Goal: Task Accomplishment & Management: Complete application form

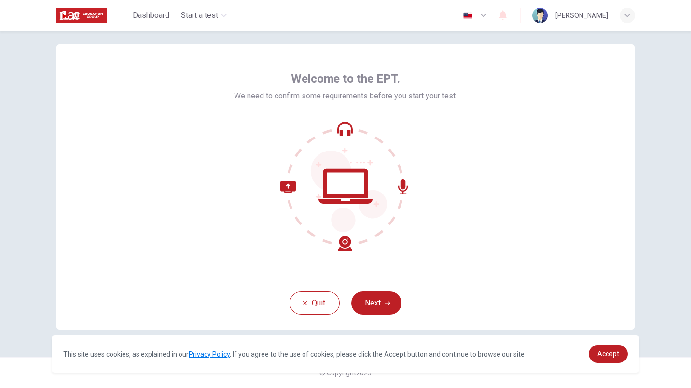
scroll to position [13, 0]
click at [378, 296] on button "Next" at bounding box center [376, 303] width 50 height 23
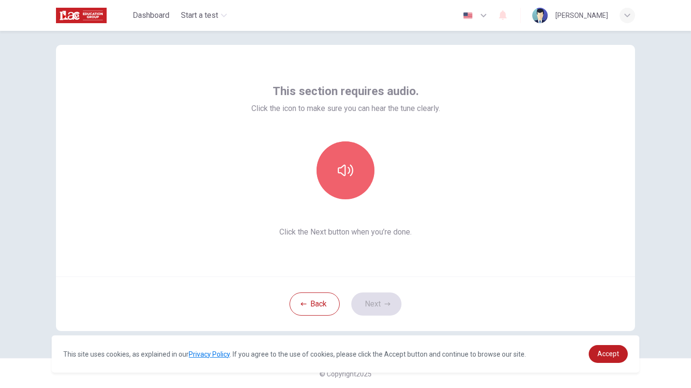
click at [337, 178] on button "button" at bounding box center [346, 170] width 58 height 58
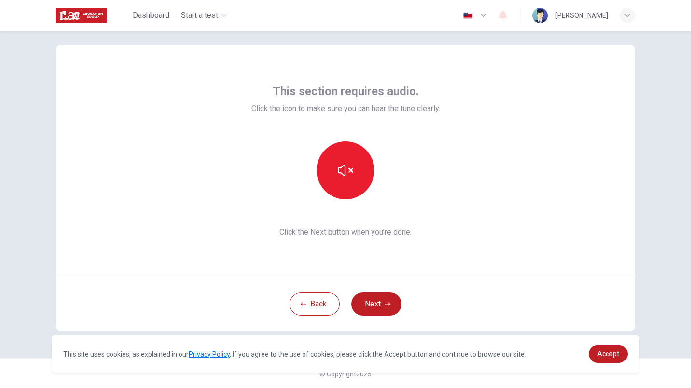
click at [377, 306] on button "Next" at bounding box center [376, 303] width 50 height 23
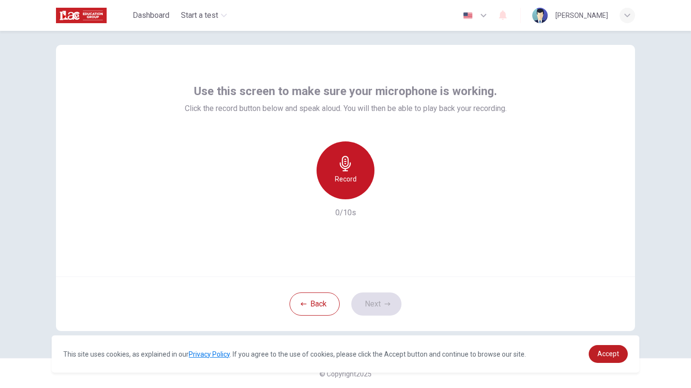
click at [340, 179] on h6 "Record" at bounding box center [346, 179] width 22 height 12
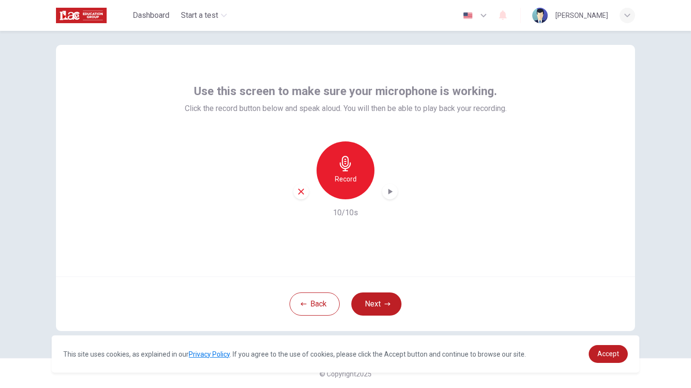
click at [387, 194] on icon "button" at bounding box center [390, 192] width 10 height 10
click at [376, 304] on button "Next" at bounding box center [376, 303] width 50 height 23
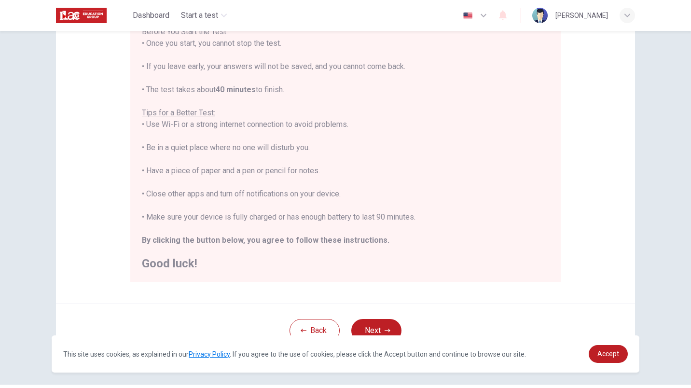
scroll to position [149, 0]
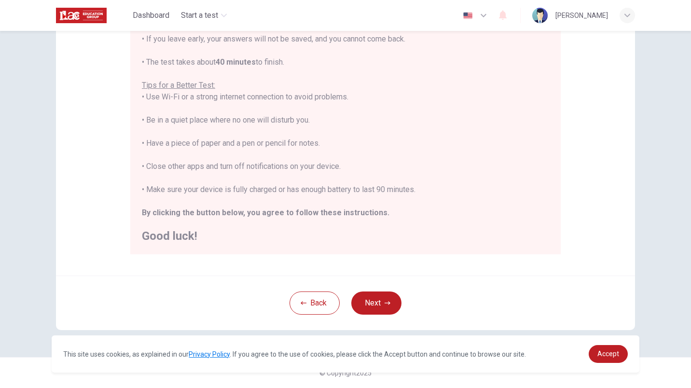
click at [360, 297] on button "Next" at bounding box center [376, 302] width 50 height 23
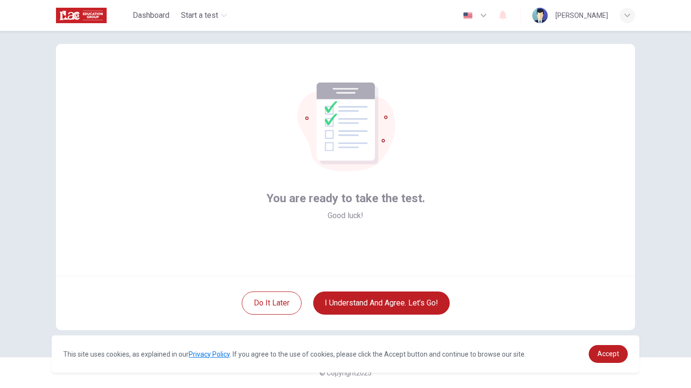
scroll to position [14, 0]
click at [383, 300] on button "I understand and agree. Let’s go!" at bounding box center [381, 302] width 137 height 23
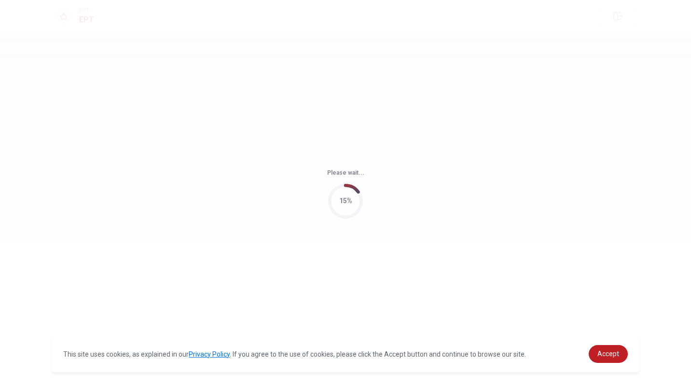
click at [599, 350] on span "Accept" at bounding box center [608, 354] width 22 height 8
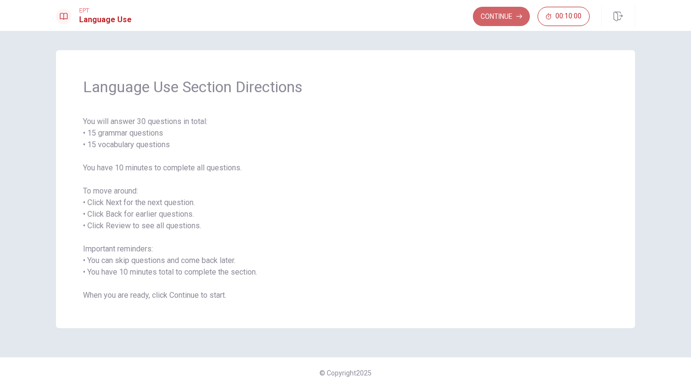
click at [490, 19] on button "Continue" at bounding box center [501, 16] width 57 height 19
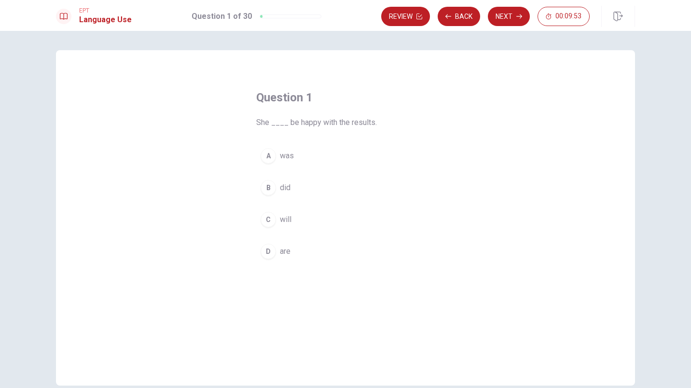
click at [269, 219] on div "C" at bounding box center [268, 219] width 15 height 15
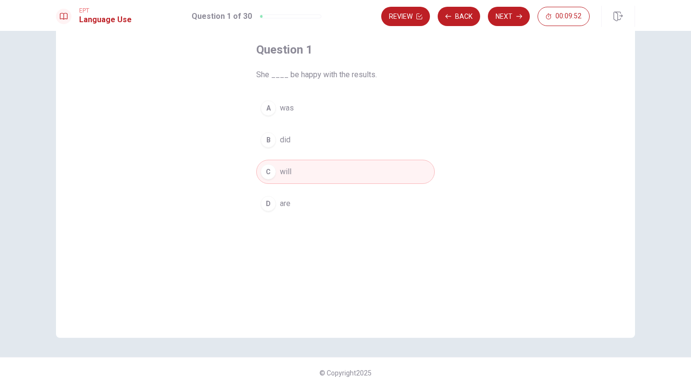
scroll to position [47, 0]
click at [504, 19] on button "Next" at bounding box center [509, 16] width 42 height 19
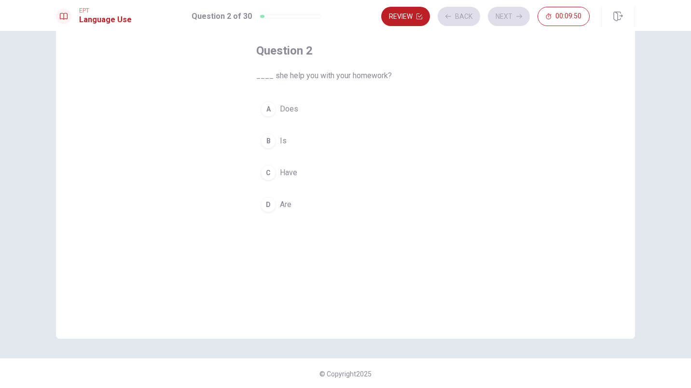
scroll to position [0, 0]
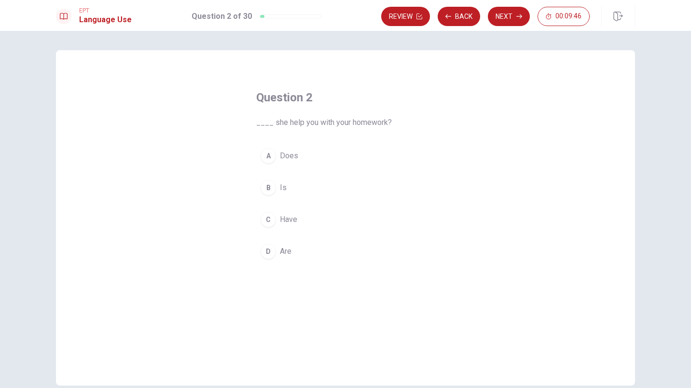
click at [281, 159] on span "Does" at bounding box center [289, 156] width 18 height 12
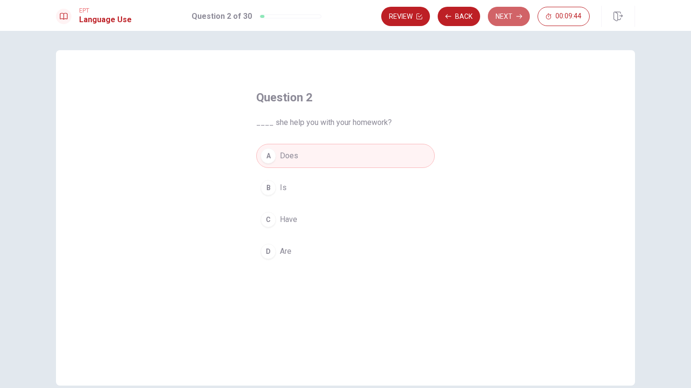
click at [497, 18] on button "Next" at bounding box center [509, 16] width 42 height 19
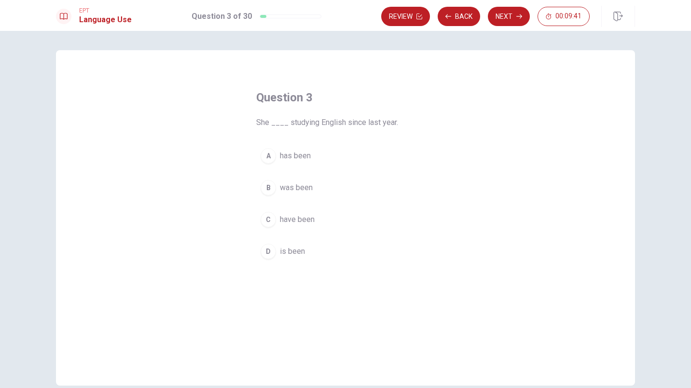
click at [282, 158] on span "has been" at bounding box center [295, 156] width 31 height 12
click at [503, 12] on button "Next" at bounding box center [509, 16] width 42 height 19
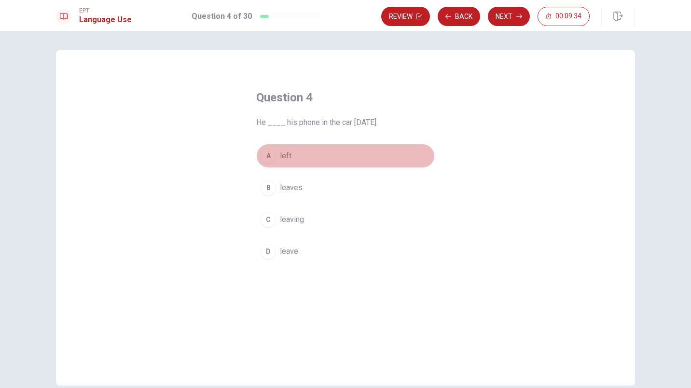
click at [264, 157] on div "A" at bounding box center [268, 155] width 15 height 15
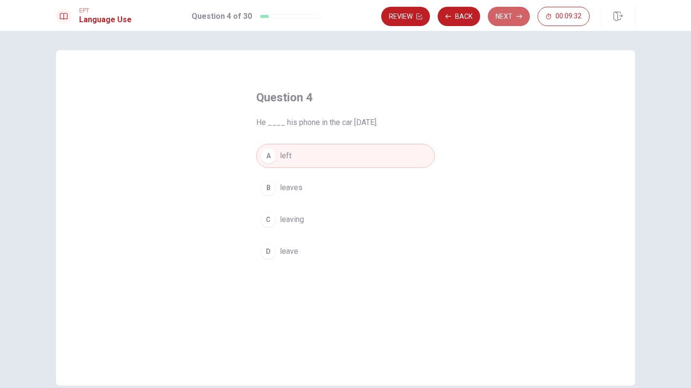
click at [513, 14] on button "Next" at bounding box center [509, 16] width 42 height 19
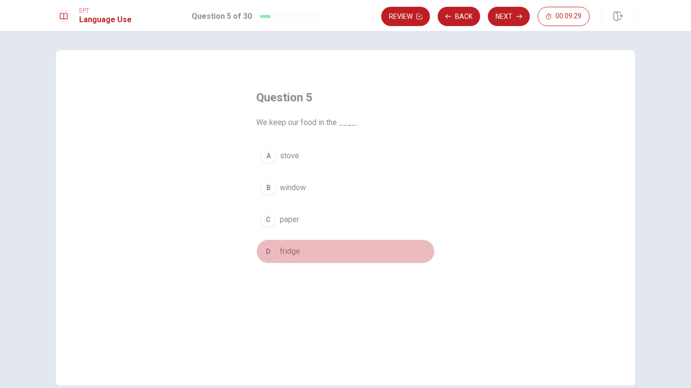
click at [266, 255] on div "D" at bounding box center [268, 251] width 15 height 15
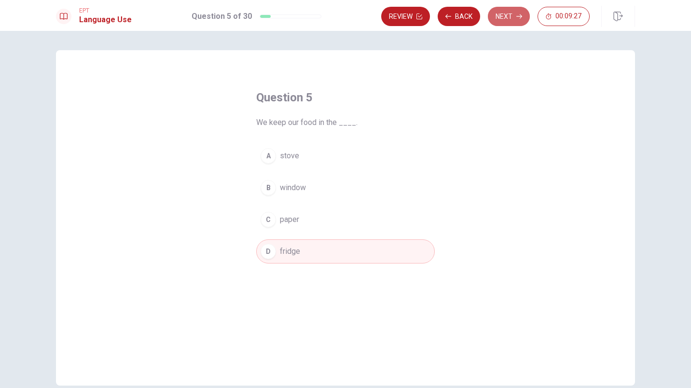
click at [510, 11] on button "Next" at bounding box center [509, 16] width 42 height 19
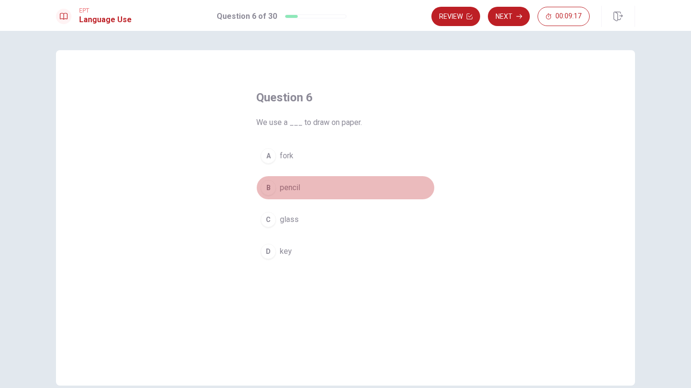
click at [296, 192] on span "pencil" at bounding box center [290, 188] width 20 height 12
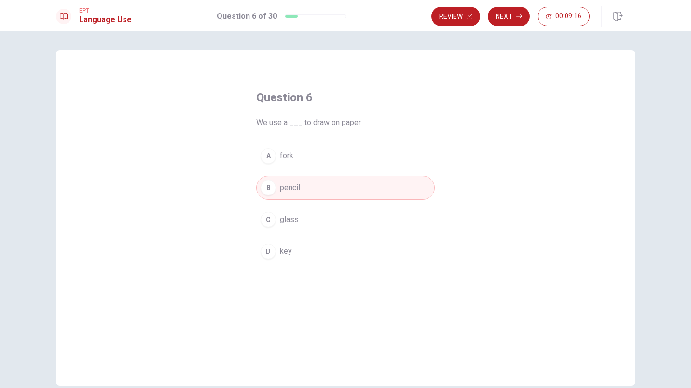
click at [508, 15] on button "Next" at bounding box center [509, 16] width 42 height 19
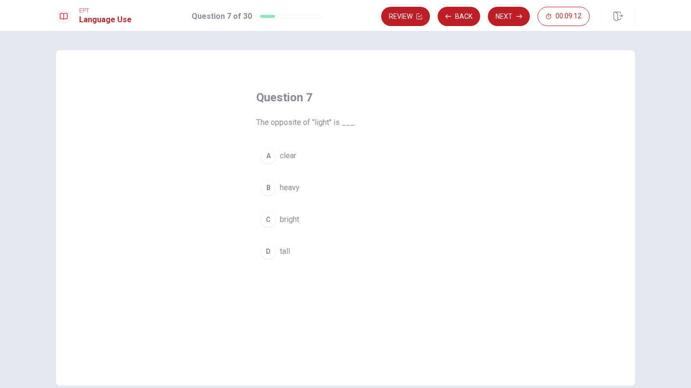
click at [267, 218] on div "C" at bounding box center [268, 219] width 15 height 15
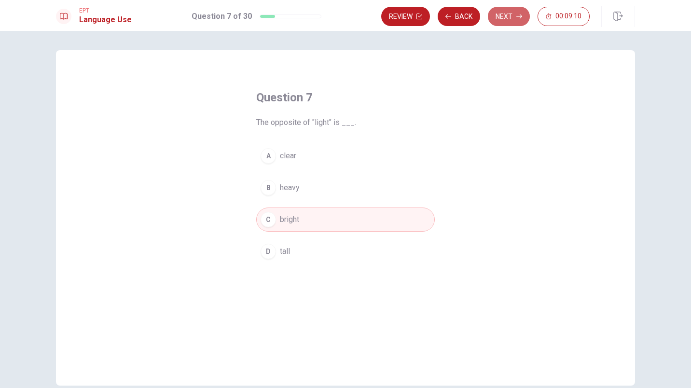
click at [511, 18] on button "Next" at bounding box center [509, 16] width 42 height 19
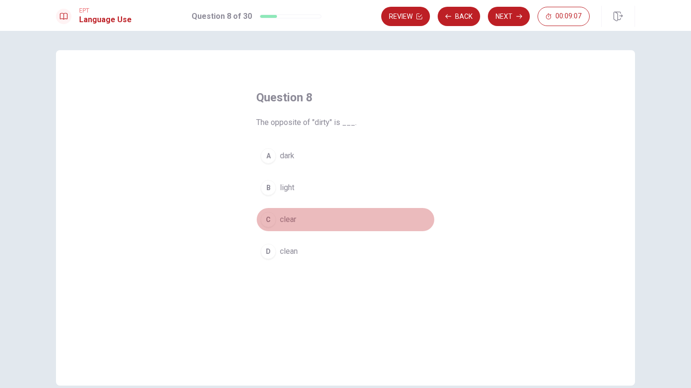
click at [268, 230] on button "C clear" at bounding box center [345, 219] width 179 height 24
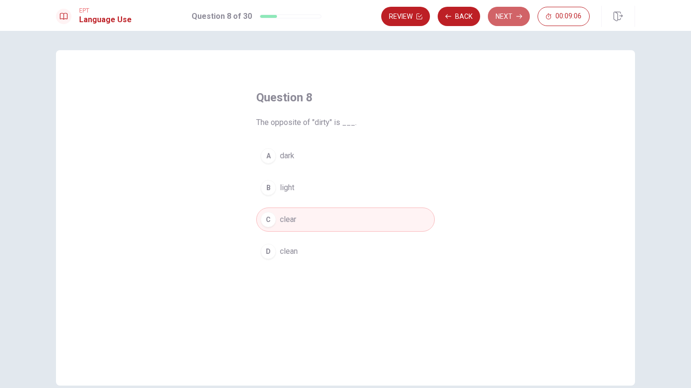
click at [515, 13] on button "Next" at bounding box center [509, 16] width 42 height 19
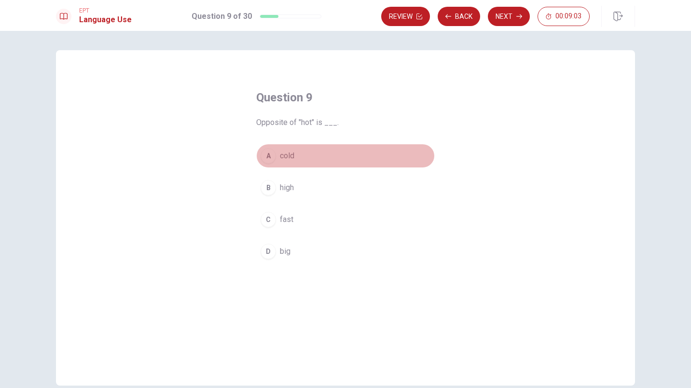
click at [264, 159] on div "A" at bounding box center [268, 155] width 15 height 15
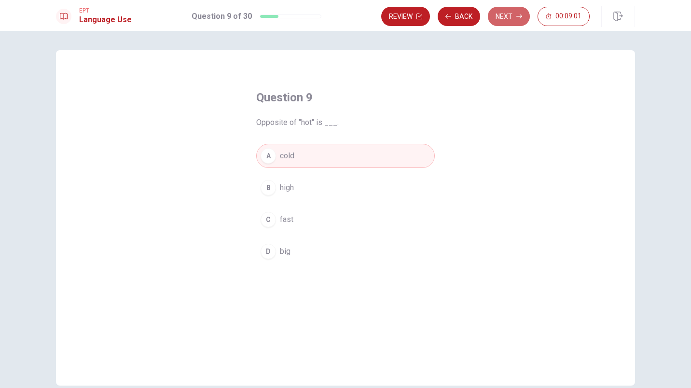
click at [510, 15] on button "Next" at bounding box center [509, 16] width 42 height 19
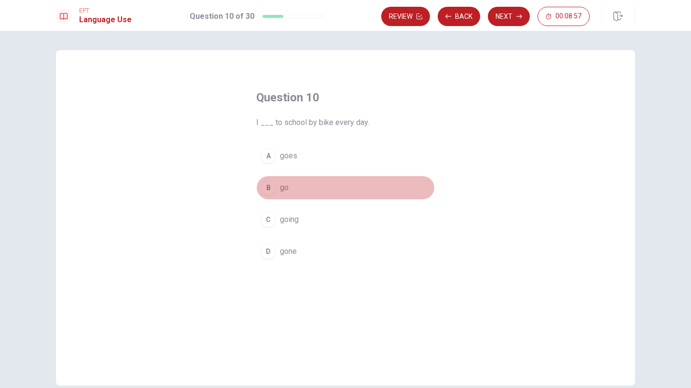
click at [272, 196] on button "B go" at bounding box center [345, 188] width 179 height 24
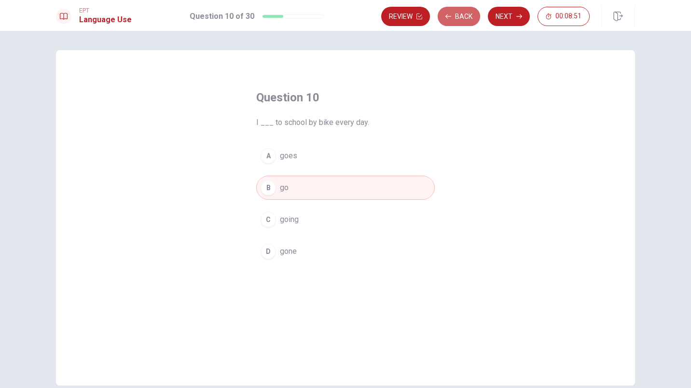
click at [459, 16] on button "Back" at bounding box center [459, 16] width 42 height 19
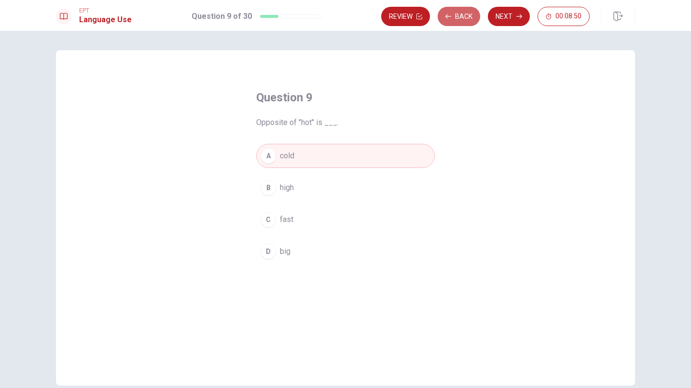
click at [459, 16] on button "Back" at bounding box center [459, 16] width 42 height 19
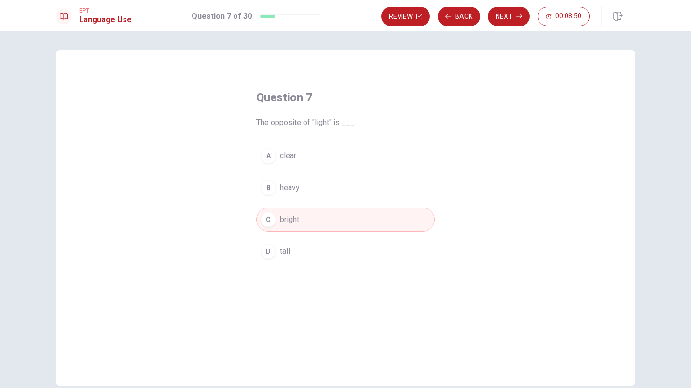
click at [459, 16] on button "Back" at bounding box center [459, 16] width 42 height 19
click at [430, 16] on button "Review" at bounding box center [405, 16] width 49 height 19
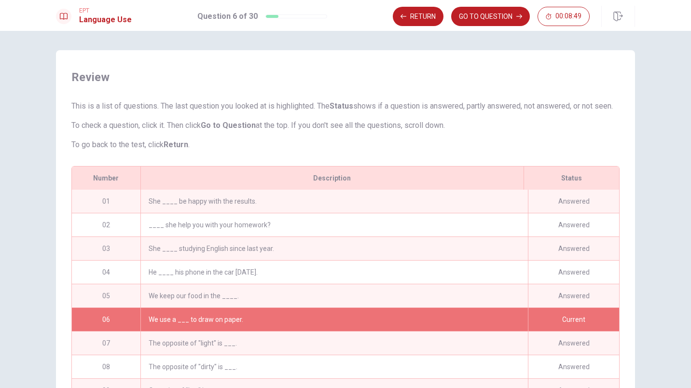
scroll to position [99, 0]
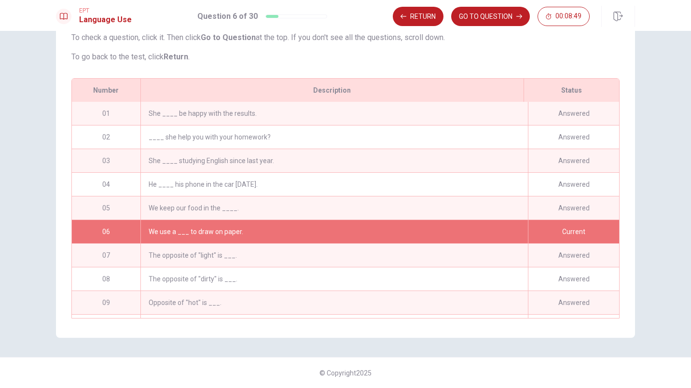
click at [459, 16] on button "GO TO QUESTION" at bounding box center [490, 16] width 79 height 19
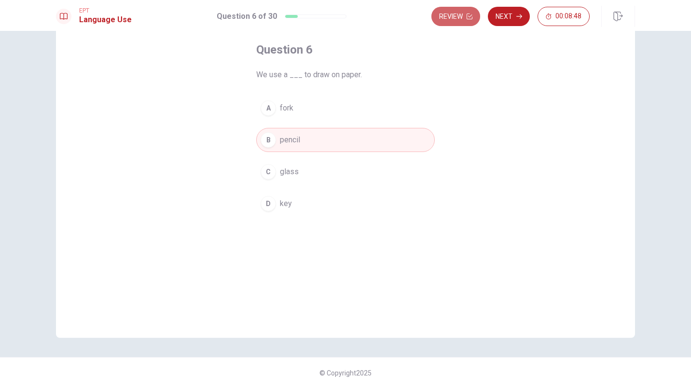
click at [459, 16] on button "Review" at bounding box center [455, 16] width 49 height 19
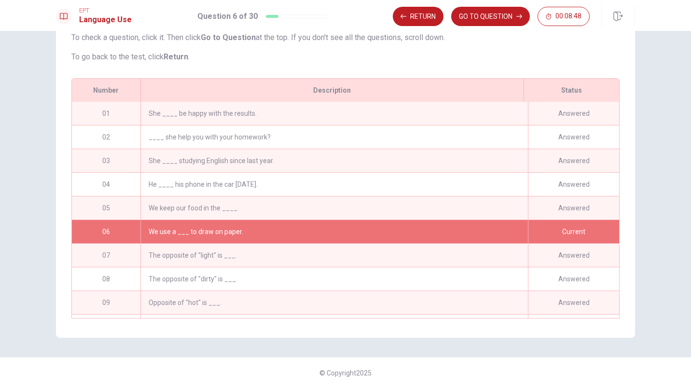
scroll to position [25, 0]
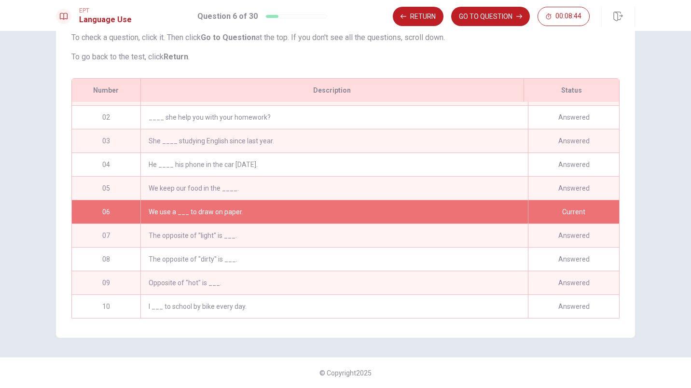
click at [339, 110] on div "____ she help you with your homework?" at bounding box center [333, 117] width 387 height 23
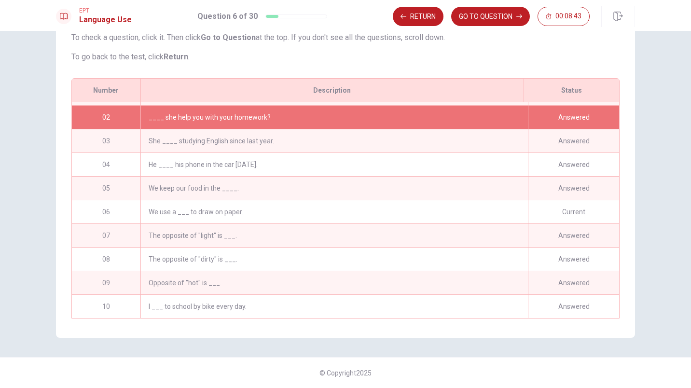
click at [492, 14] on button "GO TO QUESTION" at bounding box center [490, 16] width 79 height 19
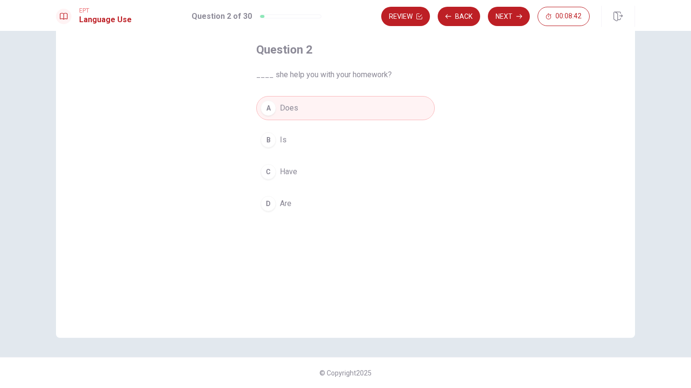
scroll to position [48, 0]
click at [472, 15] on button "Back" at bounding box center [459, 16] width 42 height 19
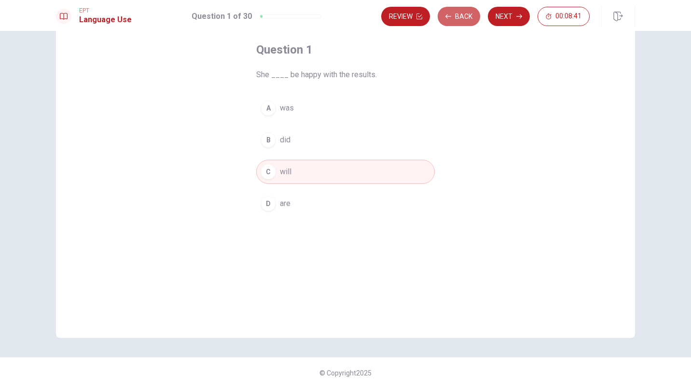
click at [472, 15] on button "Back" at bounding box center [459, 16] width 42 height 19
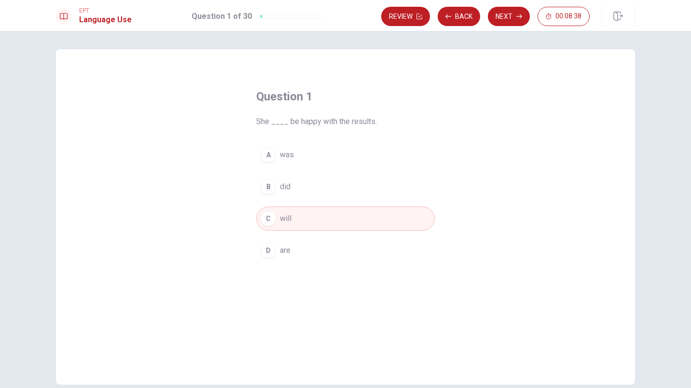
scroll to position [0, 0]
click at [500, 10] on button "Next" at bounding box center [509, 16] width 42 height 19
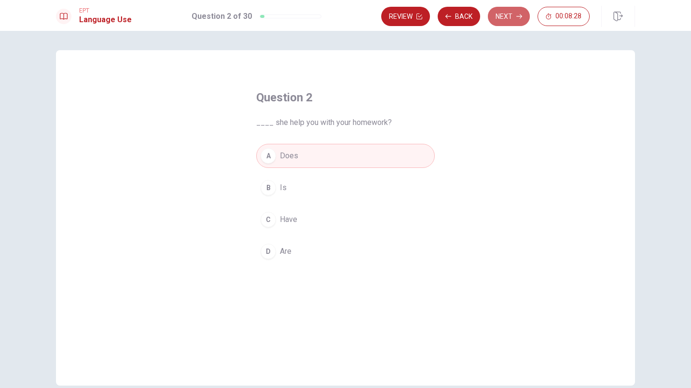
click at [517, 8] on button "Next" at bounding box center [509, 16] width 42 height 19
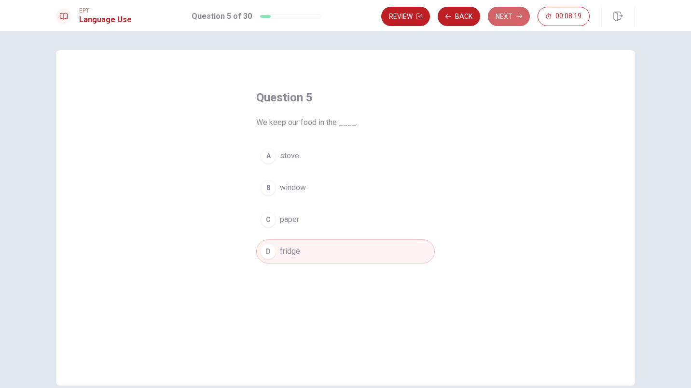
click at [517, 8] on button "Next" at bounding box center [509, 16] width 42 height 19
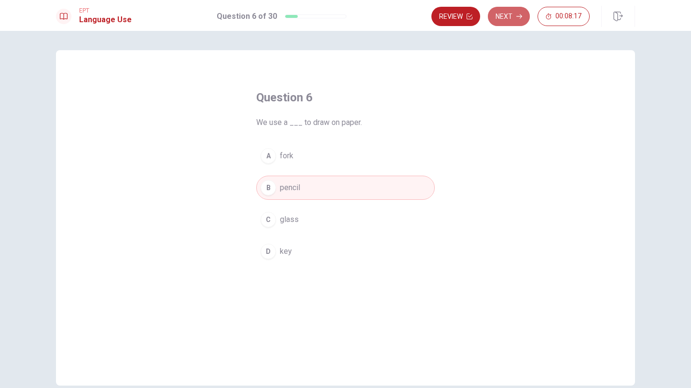
click at [517, 8] on button "Next" at bounding box center [509, 16] width 42 height 19
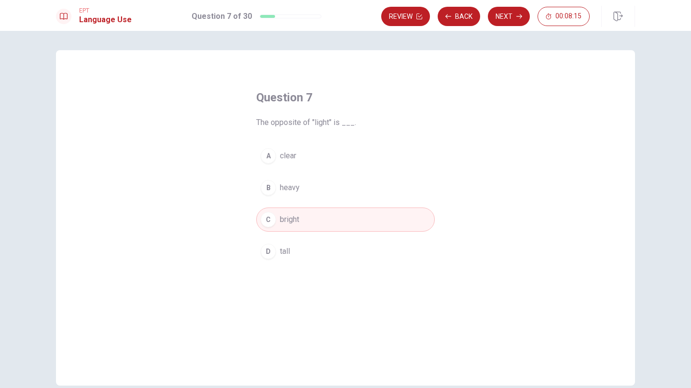
click at [399, 21] on button "Review" at bounding box center [405, 16] width 49 height 19
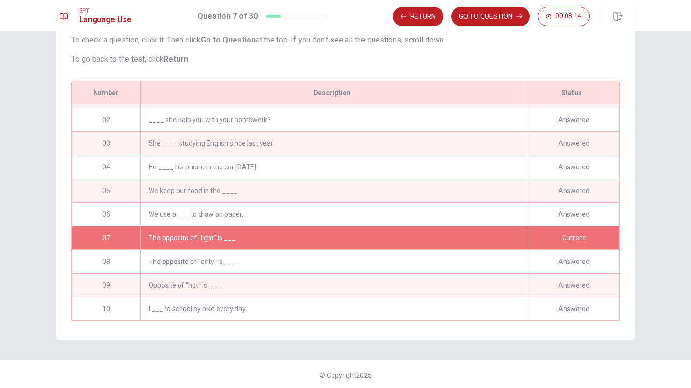
scroll to position [99, 0]
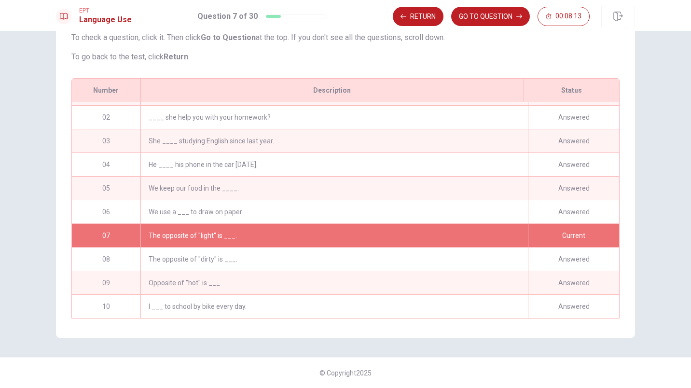
click at [507, 13] on button "GO TO QUESTION" at bounding box center [490, 16] width 79 height 19
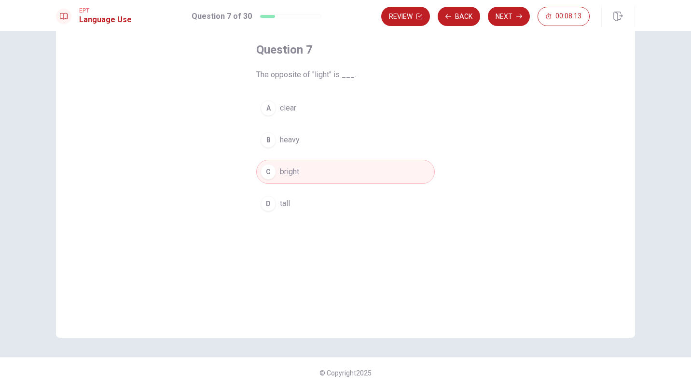
scroll to position [48, 0]
click at [504, 17] on button "Next" at bounding box center [509, 16] width 42 height 19
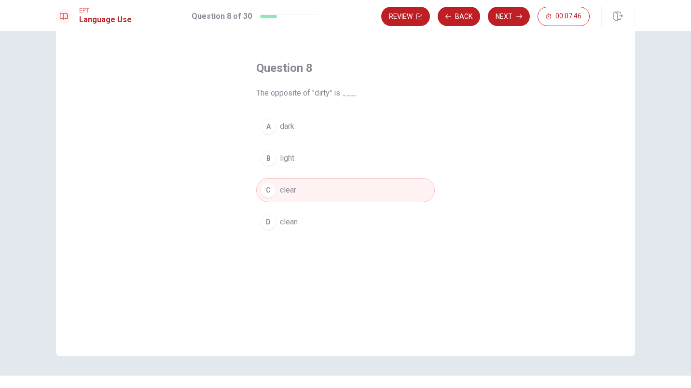
scroll to position [29, 0]
click at [453, 21] on button "Back" at bounding box center [459, 16] width 42 height 19
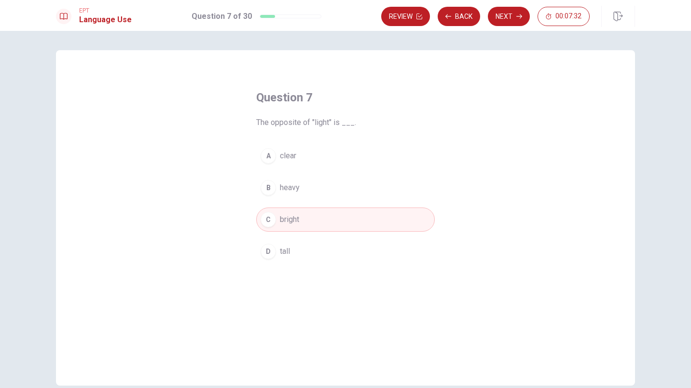
click at [336, 185] on button "B heavy" at bounding box center [345, 188] width 179 height 24
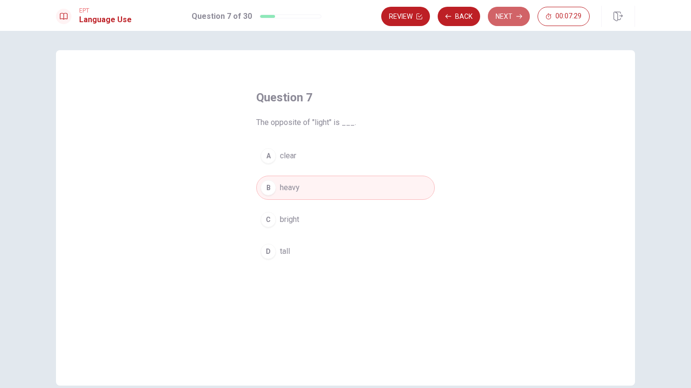
click at [510, 11] on button "Next" at bounding box center [509, 16] width 42 height 19
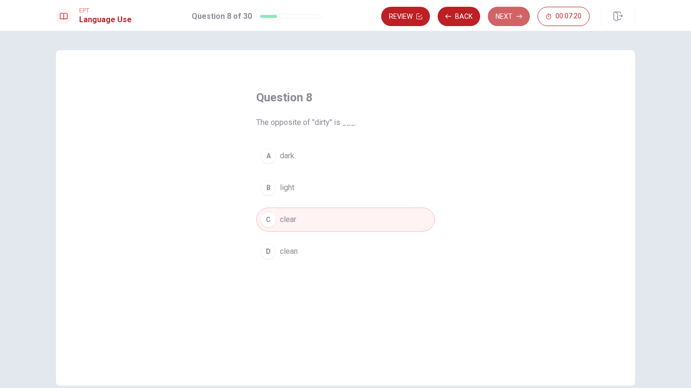
click at [510, 11] on button "Next" at bounding box center [509, 16] width 42 height 19
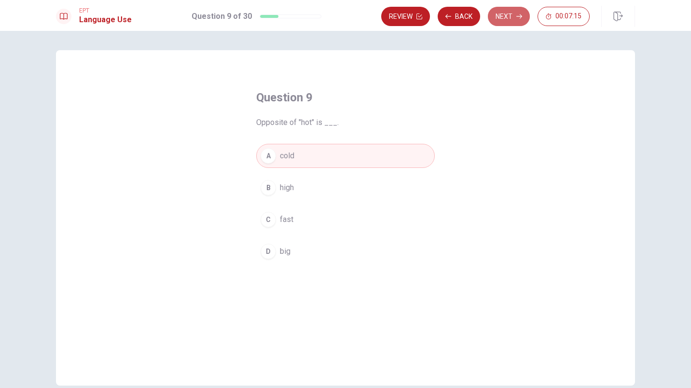
click at [510, 14] on button "Next" at bounding box center [509, 16] width 42 height 19
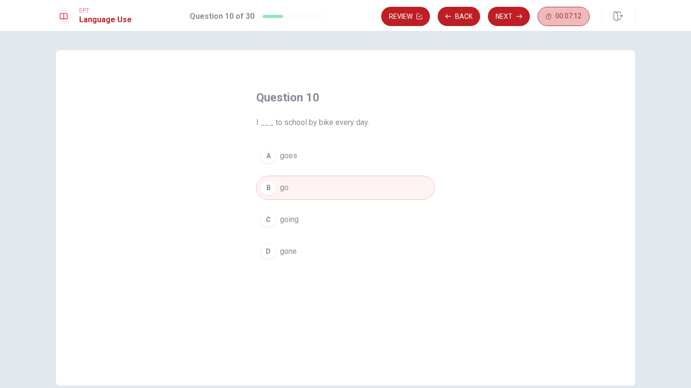
click at [572, 10] on button "00:07:12" at bounding box center [564, 16] width 52 height 19
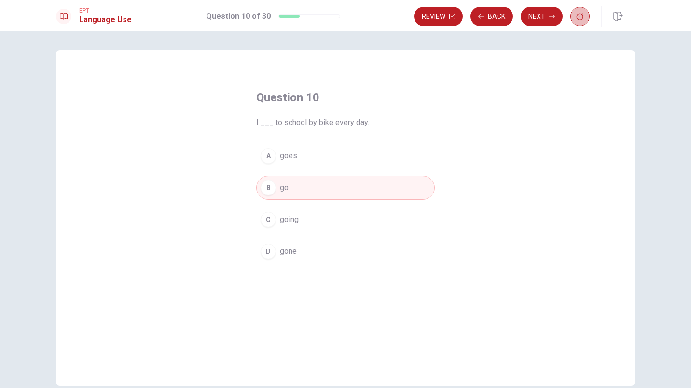
click at [580, 22] on button "button" at bounding box center [579, 16] width 19 height 19
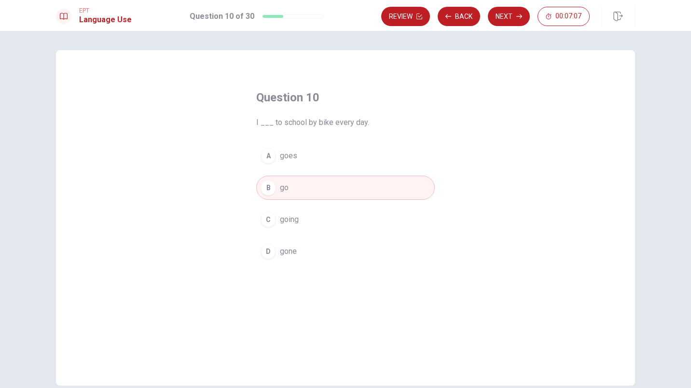
click at [620, 15] on icon "button" at bounding box center [618, 17] width 10 height 10
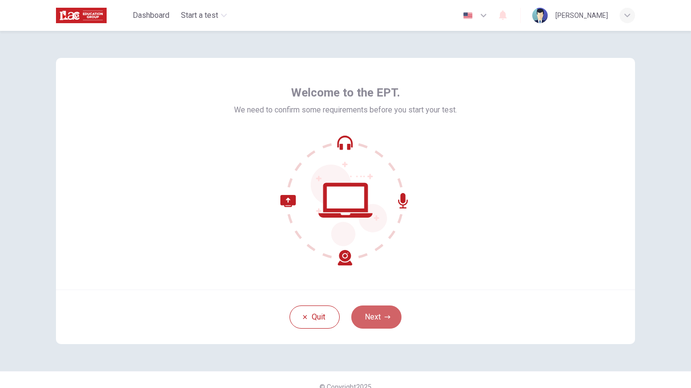
click at [381, 316] on button "Next" at bounding box center [376, 316] width 50 height 23
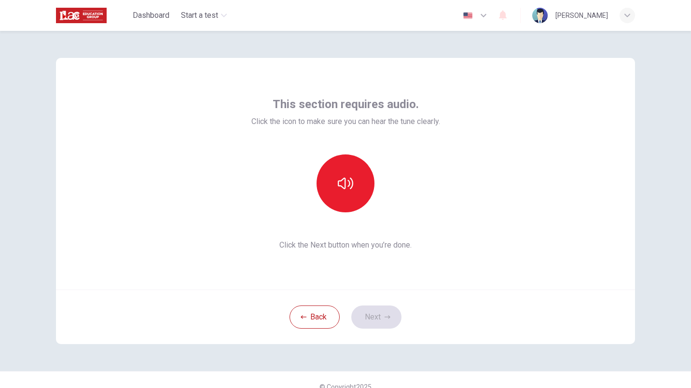
click at [351, 179] on button "button" at bounding box center [346, 183] width 58 height 58
click at [374, 322] on button "Next" at bounding box center [376, 316] width 50 height 23
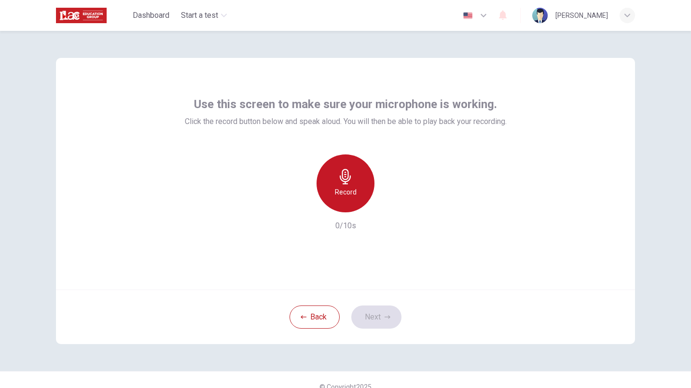
click at [342, 203] on div "Record" at bounding box center [346, 183] width 58 height 58
click at [351, 210] on div "Stop" at bounding box center [346, 183] width 58 height 58
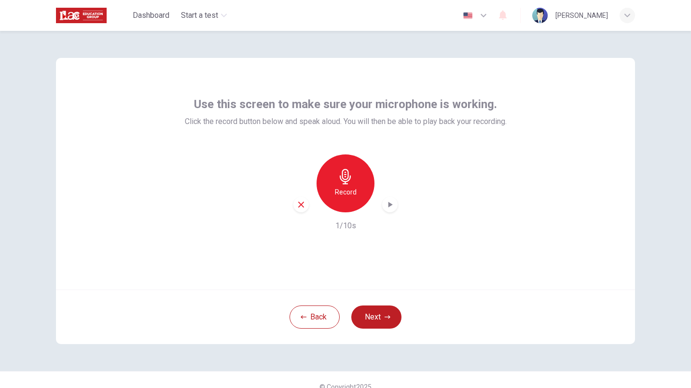
click at [392, 206] on icon "button" at bounding box center [390, 205] width 10 height 10
click at [373, 324] on button "Next" at bounding box center [376, 316] width 50 height 23
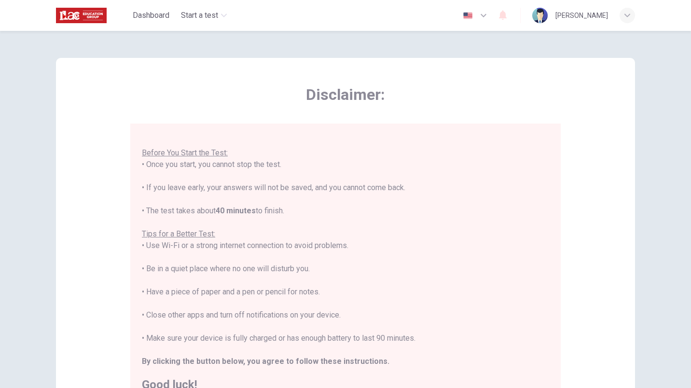
scroll to position [149, 0]
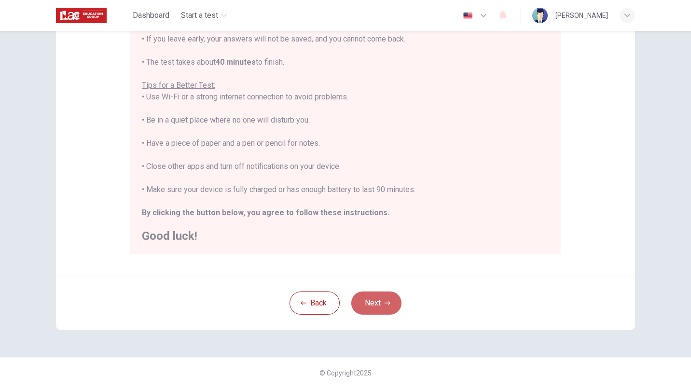
click at [371, 297] on button "Next" at bounding box center [376, 302] width 50 height 23
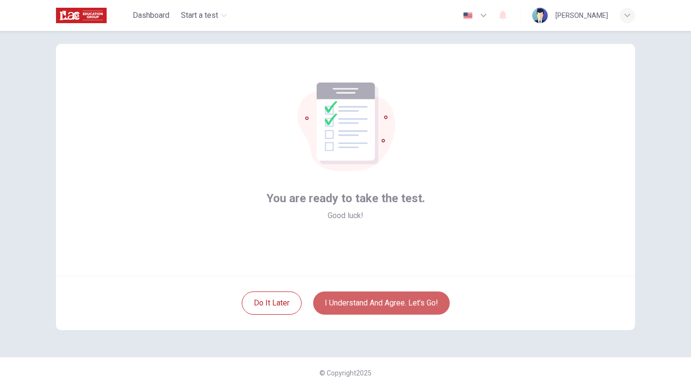
click at [357, 307] on button "I understand and agree. Let’s go!" at bounding box center [381, 302] width 137 height 23
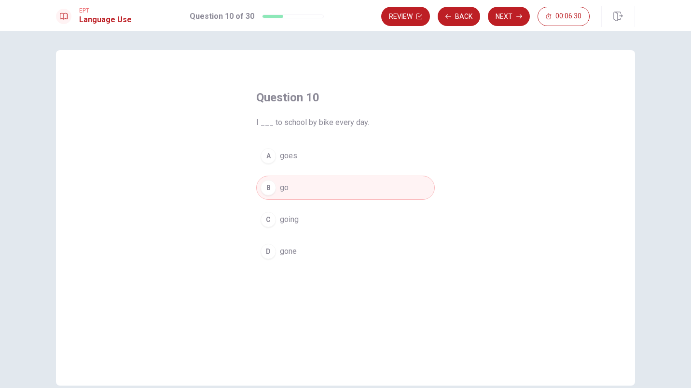
click at [294, 196] on button "B go" at bounding box center [345, 188] width 179 height 24
click at [456, 15] on button "Back" at bounding box center [459, 16] width 42 height 19
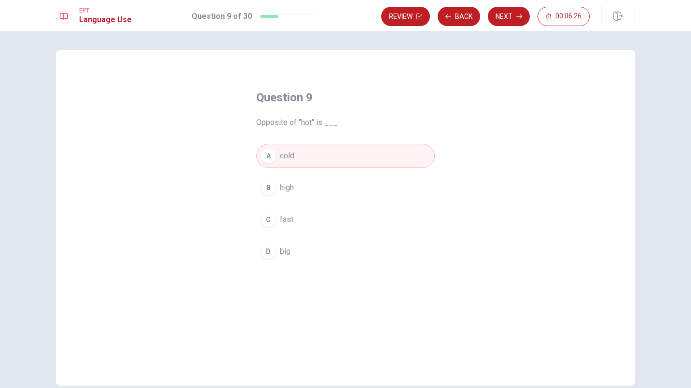
click at [456, 15] on button "Back" at bounding box center [459, 16] width 42 height 19
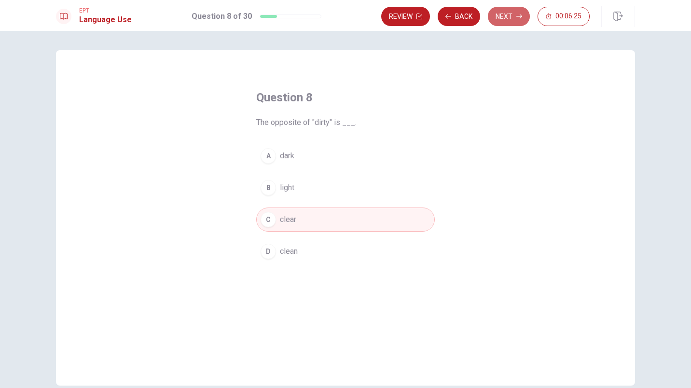
click at [504, 10] on button "Next" at bounding box center [509, 16] width 42 height 19
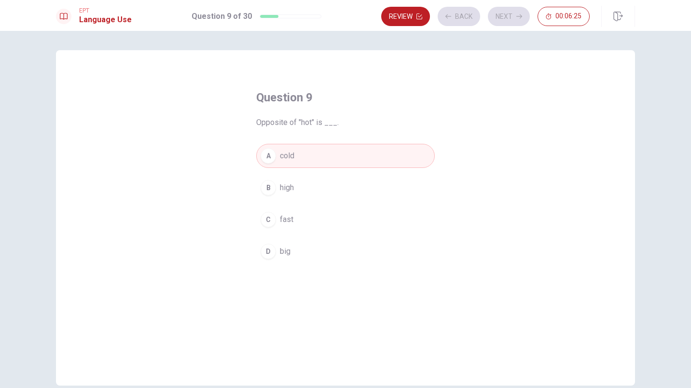
click at [504, 10] on div "Review Back Next 00:06:25" at bounding box center [485, 16] width 208 height 19
click at [508, 13] on button "Next" at bounding box center [509, 16] width 42 height 19
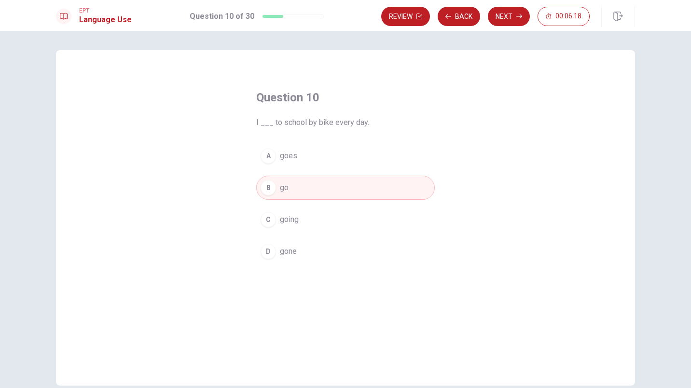
click at [508, 14] on button "Next" at bounding box center [509, 16] width 42 height 19
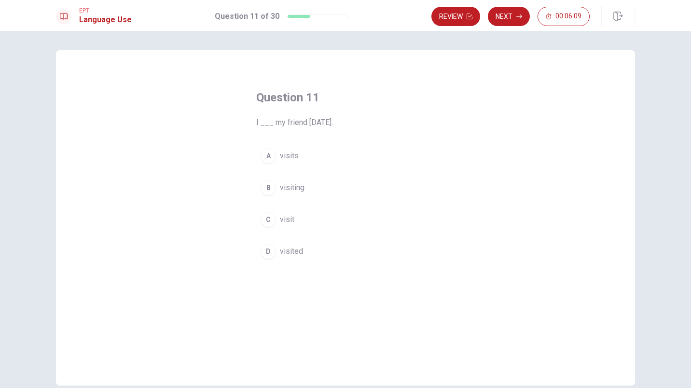
click at [276, 247] on button "D visited" at bounding box center [345, 251] width 179 height 24
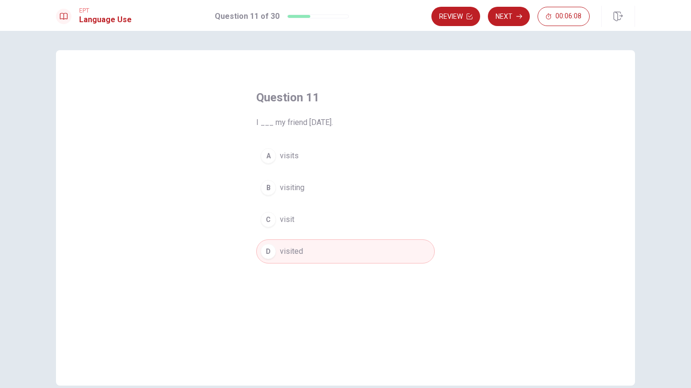
click at [505, 14] on button "Next" at bounding box center [509, 16] width 42 height 19
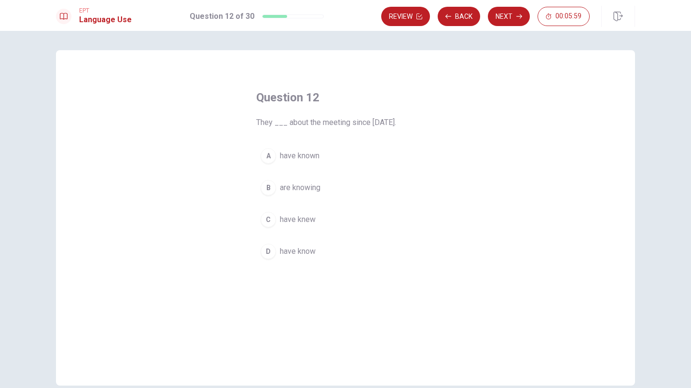
click at [286, 156] on span "have known" at bounding box center [300, 156] width 40 height 12
click at [509, 19] on button "Next" at bounding box center [509, 16] width 42 height 19
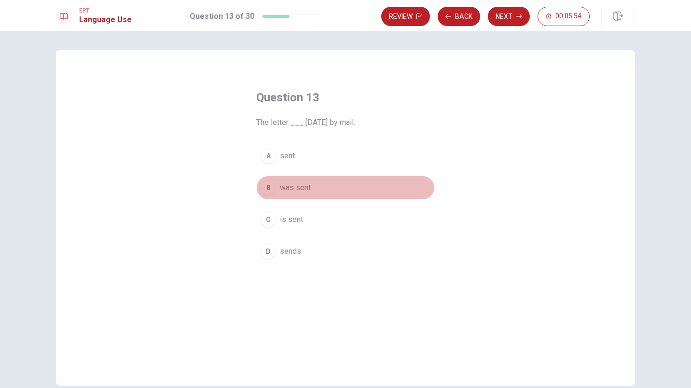
click at [284, 189] on span "was sent" at bounding box center [295, 188] width 31 height 12
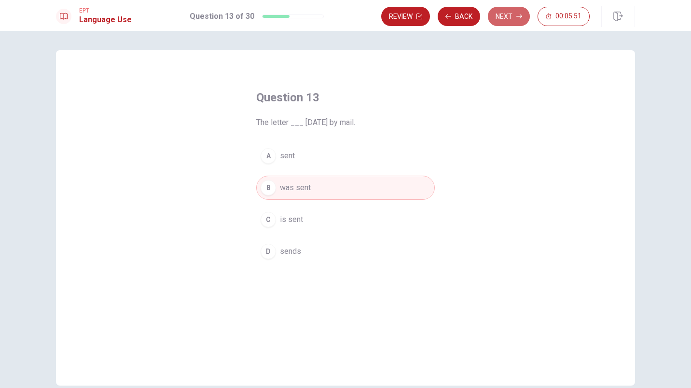
click at [512, 16] on button "Next" at bounding box center [509, 16] width 42 height 19
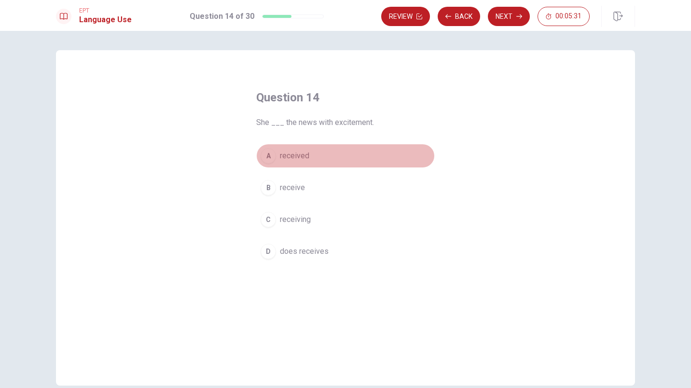
click at [296, 159] on span "received" at bounding box center [294, 156] width 29 height 12
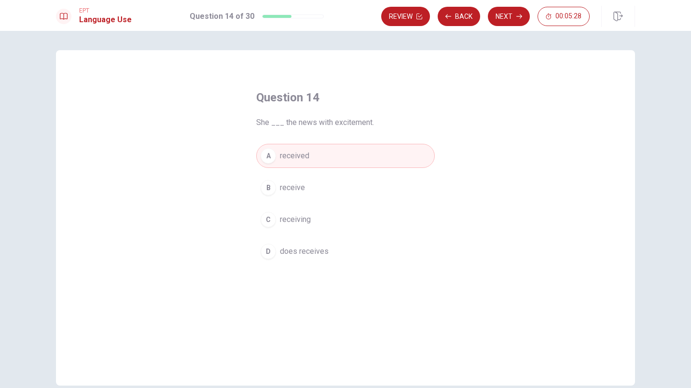
click at [513, 14] on button "Next" at bounding box center [509, 16] width 42 height 19
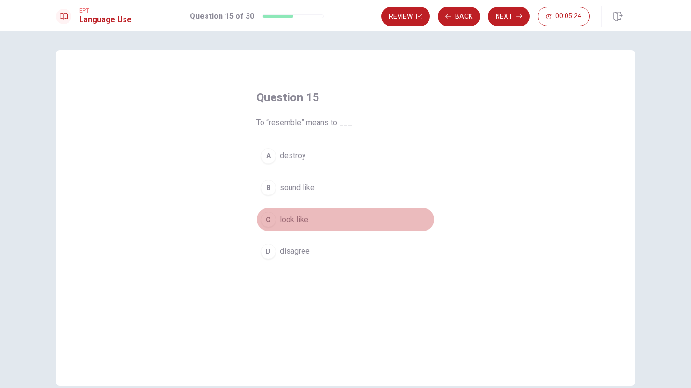
click at [290, 223] on span "look like" at bounding box center [294, 220] width 28 height 12
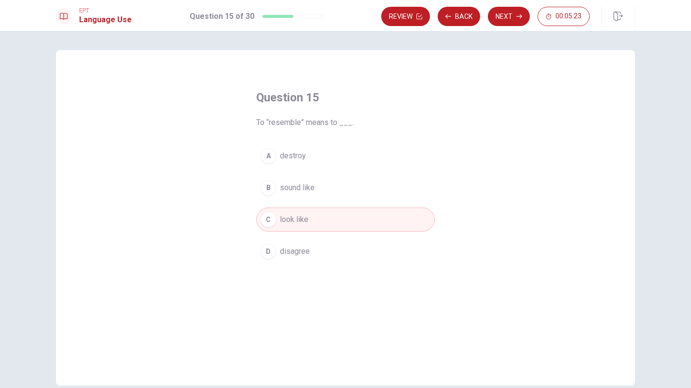
click at [497, 17] on button "Next" at bounding box center [509, 16] width 42 height 19
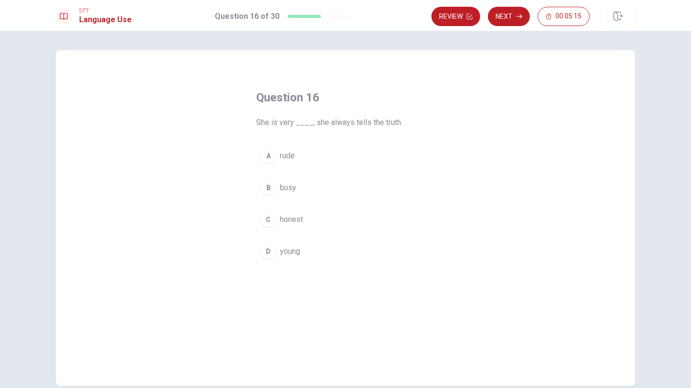
click at [294, 219] on span "honest" at bounding box center [291, 220] width 23 height 12
click at [507, 16] on button "Next" at bounding box center [509, 16] width 42 height 19
click at [285, 157] on span "sofa" at bounding box center [287, 156] width 15 height 12
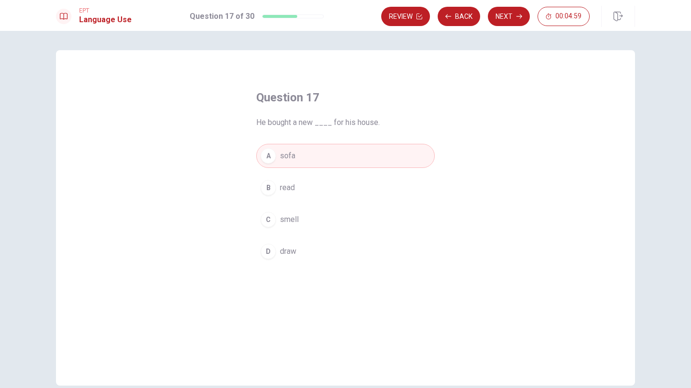
click at [507, 14] on button "Next" at bounding box center [509, 16] width 42 height 19
click at [274, 223] on button "C puts" at bounding box center [345, 219] width 179 height 24
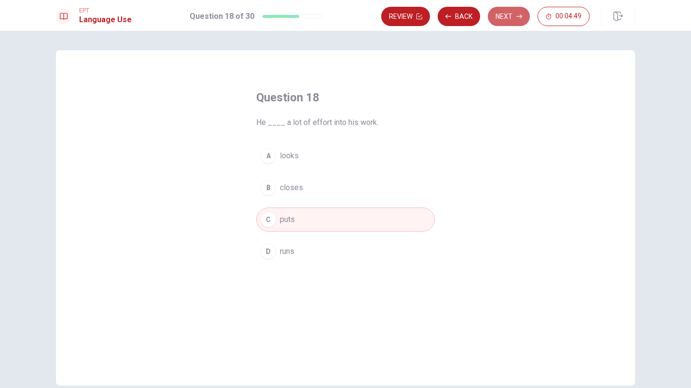
click at [499, 12] on button "Next" at bounding box center [509, 16] width 42 height 19
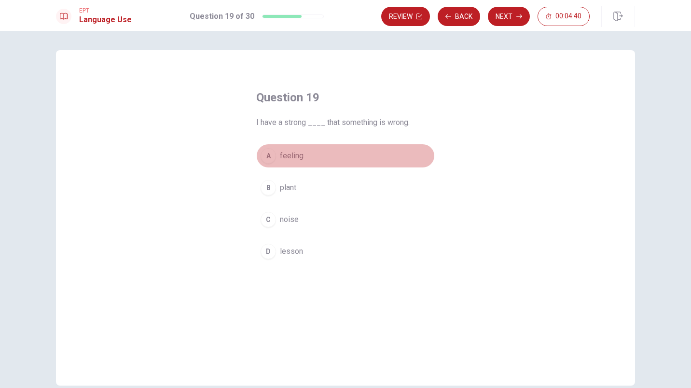
click at [284, 152] on span "feeling" at bounding box center [292, 156] width 24 height 12
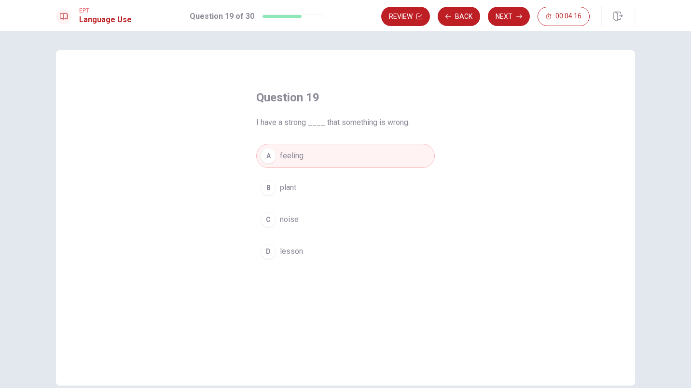
drag, startPoint x: 496, startPoint y: 21, endPoint x: 505, endPoint y: 20, distance: 9.2
click at [505, 20] on button "Next" at bounding box center [509, 16] width 42 height 19
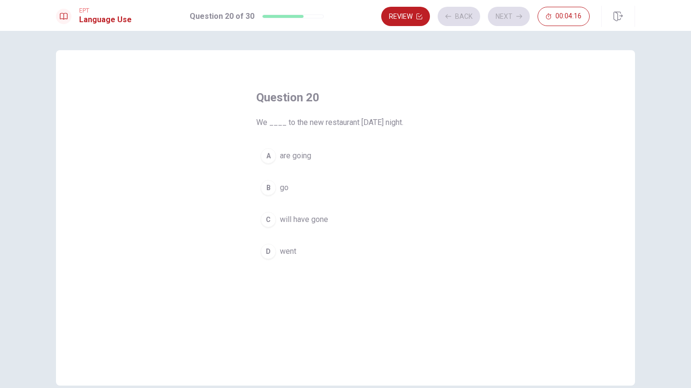
click at [505, 20] on div "Review Back Next 00:04:16" at bounding box center [485, 16] width 208 height 19
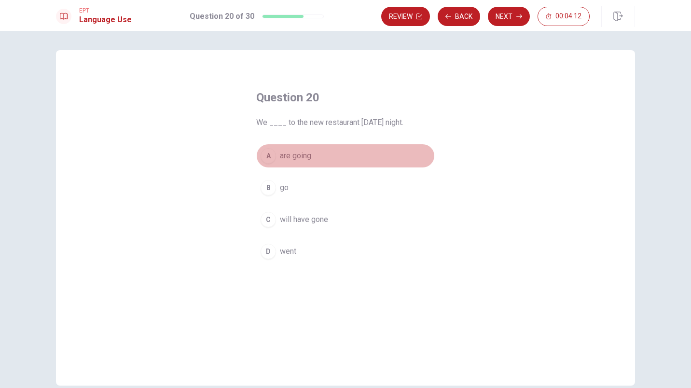
click at [302, 152] on span "are going" at bounding box center [295, 156] width 31 height 12
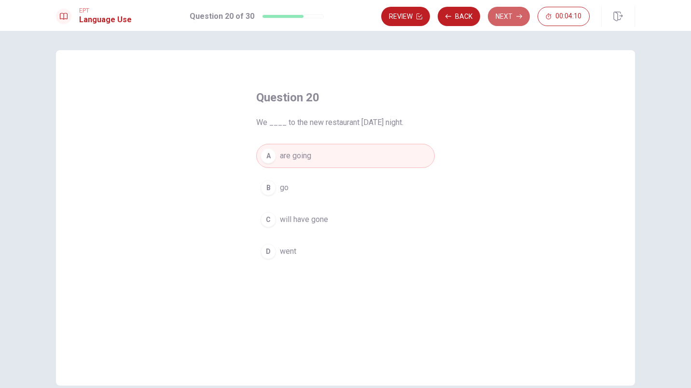
click at [500, 18] on button "Next" at bounding box center [509, 16] width 42 height 19
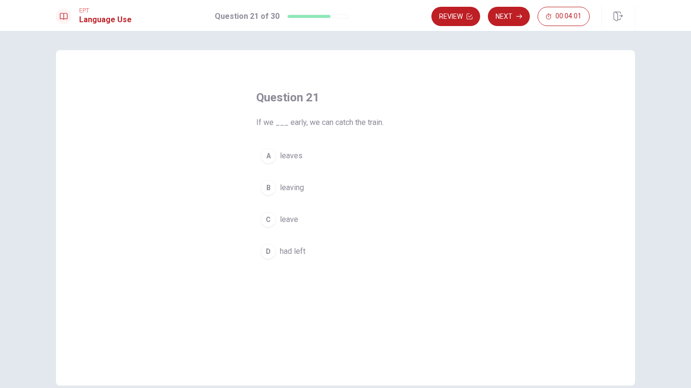
click at [280, 158] on span "leaves" at bounding box center [291, 156] width 23 height 12
click at [511, 19] on button "Next" at bounding box center [509, 16] width 42 height 19
click at [280, 161] on span "have" at bounding box center [288, 156] width 16 height 12
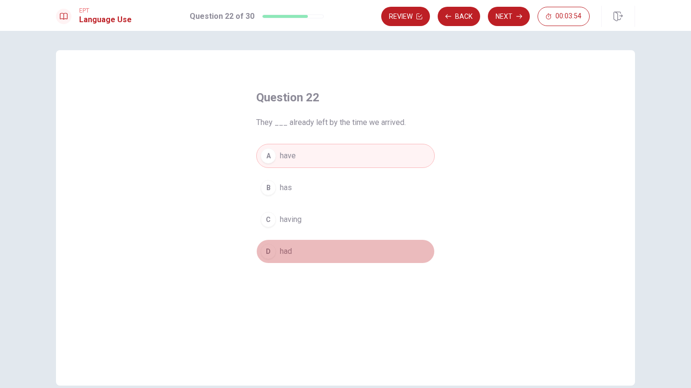
click at [314, 256] on button "D had" at bounding box center [345, 251] width 179 height 24
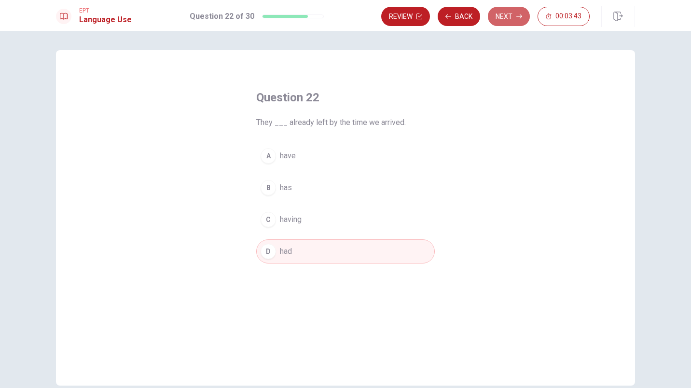
click at [506, 18] on button "Next" at bounding box center [509, 16] width 42 height 19
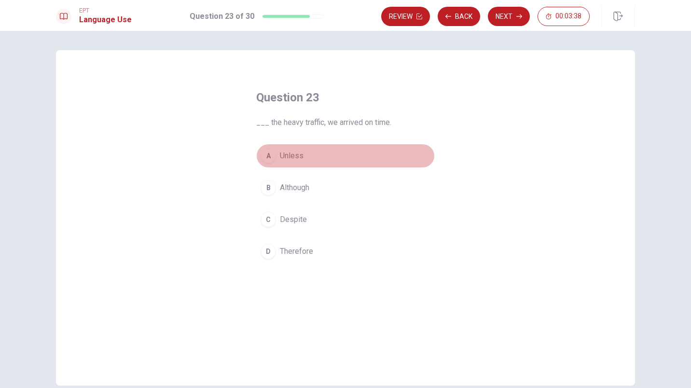
click at [284, 155] on span "Unless" at bounding box center [292, 156] width 24 height 12
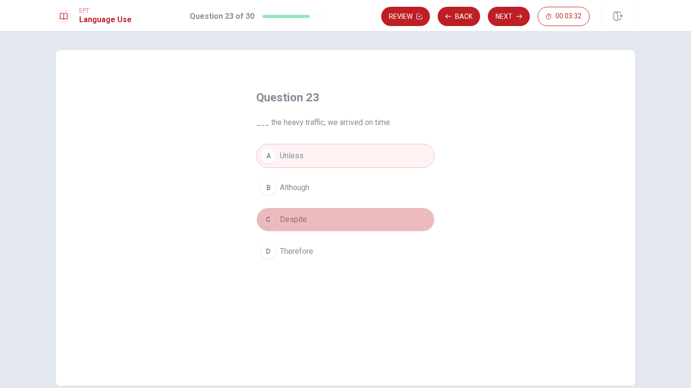
click at [304, 222] on button "C Despite" at bounding box center [345, 219] width 179 height 24
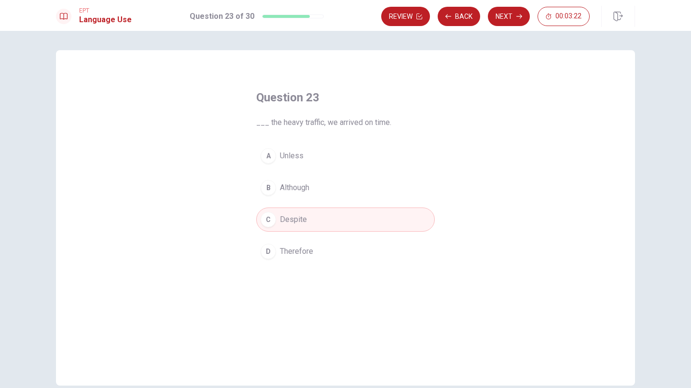
click at [512, 17] on button "Next" at bounding box center [509, 16] width 42 height 19
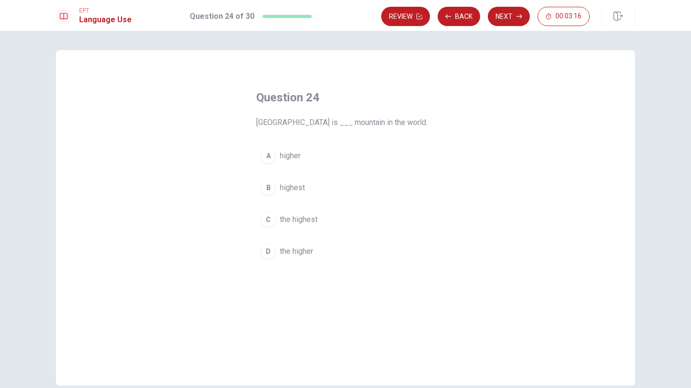
click at [293, 221] on span "the highest" at bounding box center [299, 220] width 38 height 12
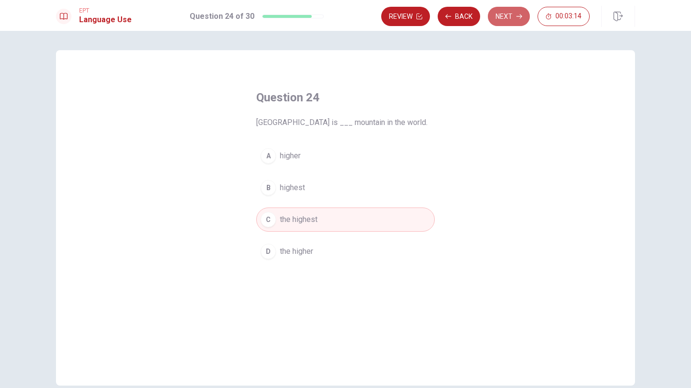
click at [500, 19] on button "Next" at bounding box center [509, 16] width 42 height 19
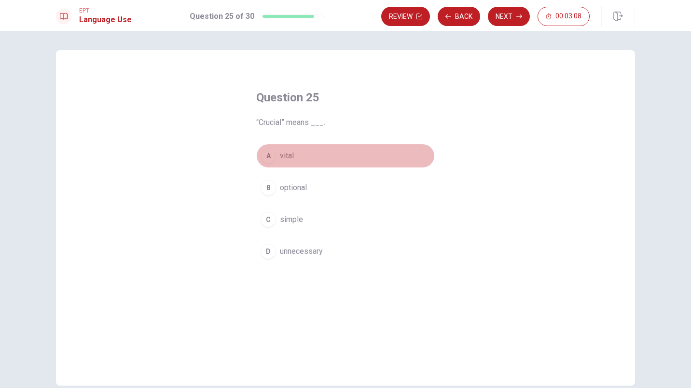
click at [273, 157] on div "A" at bounding box center [268, 155] width 15 height 15
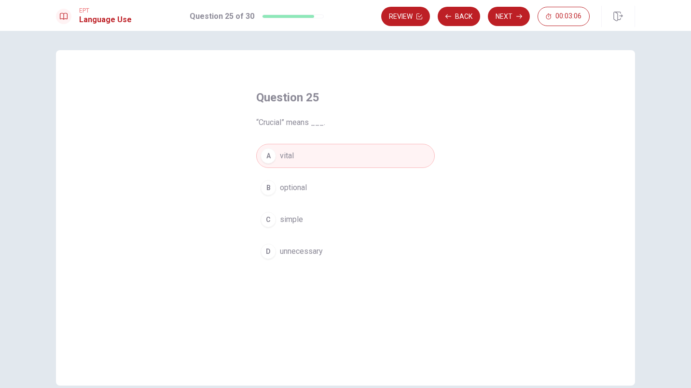
click at [501, 13] on button "Next" at bounding box center [509, 16] width 42 height 19
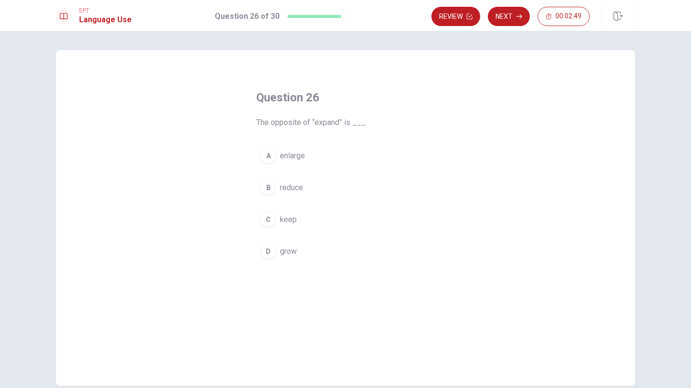
click at [285, 160] on span "enlarge" at bounding box center [292, 156] width 25 height 12
click at [317, 155] on button "A enlarge" at bounding box center [345, 156] width 179 height 24
click at [414, 213] on button "C keep" at bounding box center [345, 219] width 179 height 24
click at [369, 157] on button "A enlarge" at bounding box center [345, 156] width 179 height 24
click at [502, 38] on div "Question 26 The opposite of “expand” is ___. A enlarge B reduce C keep D grow ©…" at bounding box center [345, 209] width 691 height 357
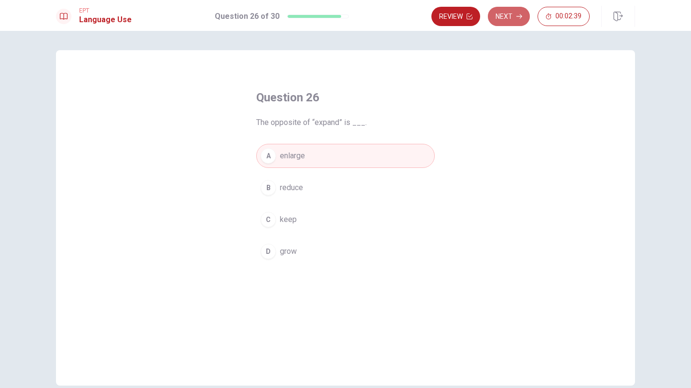
click at [510, 15] on button "Next" at bounding box center [509, 16] width 42 height 19
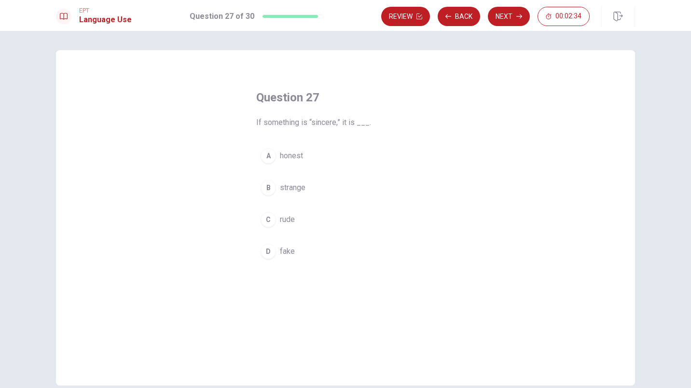
click at [282, 216] on span "rude" at bounding box center [287, 220] width 15 height 12
click at [502, 11] on button "Next" at bounding box center [509, 16] width 42 height 19
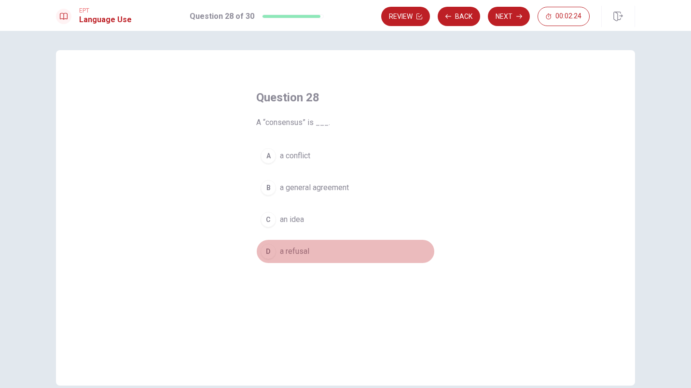
click at [276, 255] on button "D a refusal" at bounding box center [345, 251] width 179 height 24
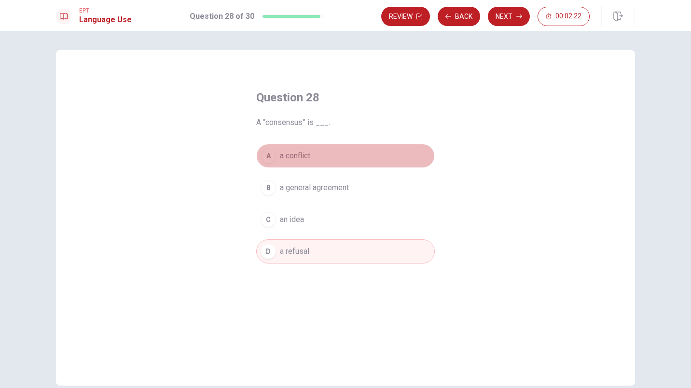
click at [358, 154] on button "A a conflict" at bounding box center [345, 156] width 179 height 24
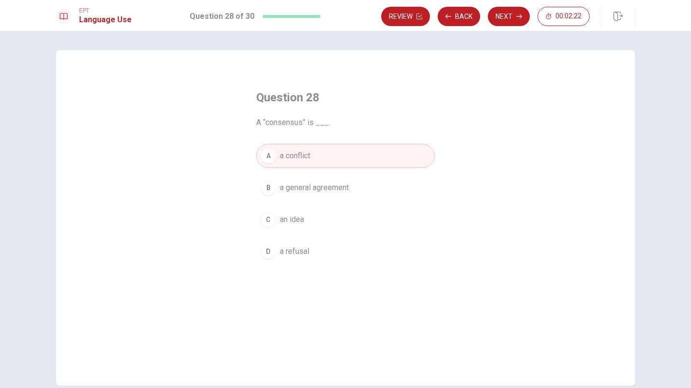
click at [510, 13] on button "Next" at bounding box center [509, 16] width 42 height 19
click at [458, 18] on button "Back" at bounding box center [459, 16] width 42 height 19
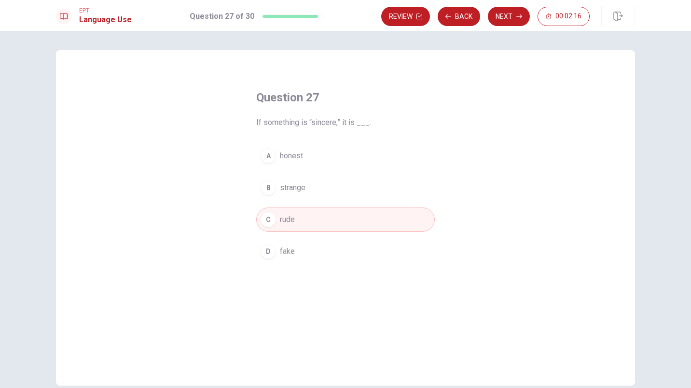
click at [458, 18] on button "Back" at bounding box center [459, 16] width 42 height 19
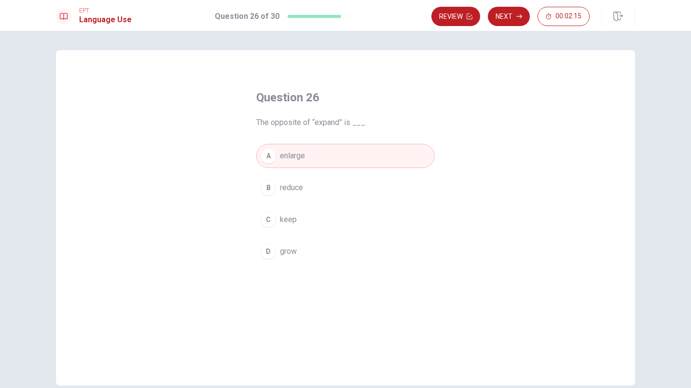
click at [378, 189] on button "B reduce" at bounding box center [345, 188] width 179 height 24
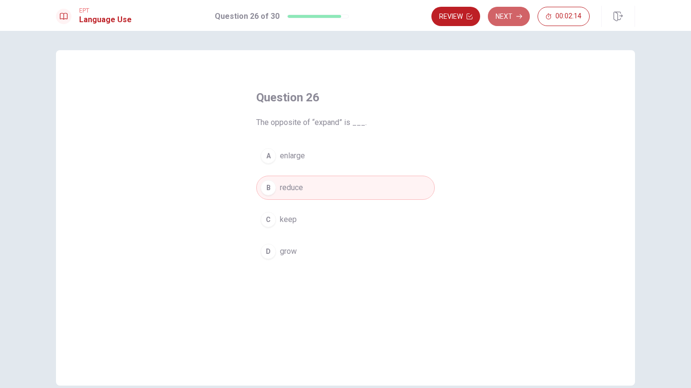
click at [507, 14] on button "Next" at bounding box center [509, 16] width 42 height 19
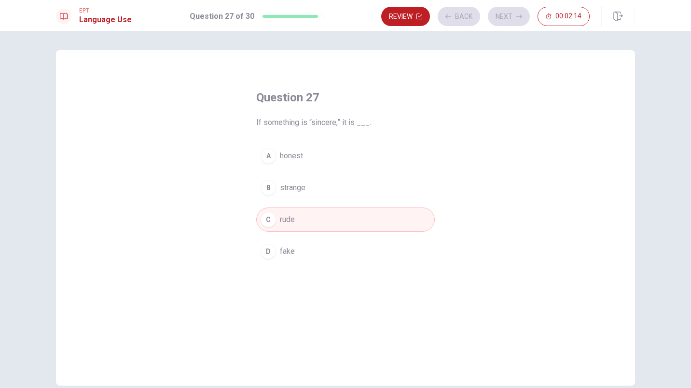
click at [507, 14] on div "Review Back Next 00:02:14" at bounding box center [485, 16] width 208 height 19
click at [507, 13] on button "Next" at bounding box center [509, 16] width 42 height 19
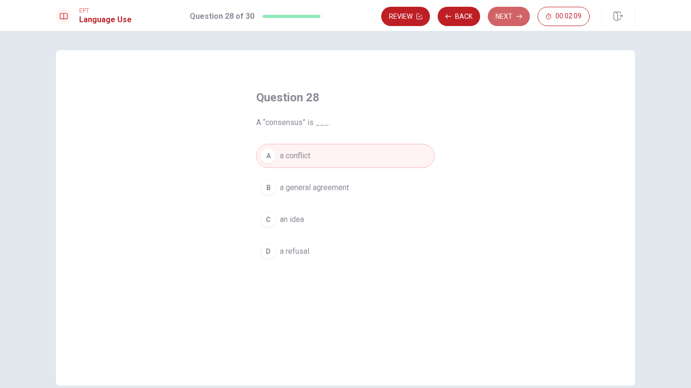
click at [507, 13] on button "Next" at bounding box center [509, 16] width 42 height 19
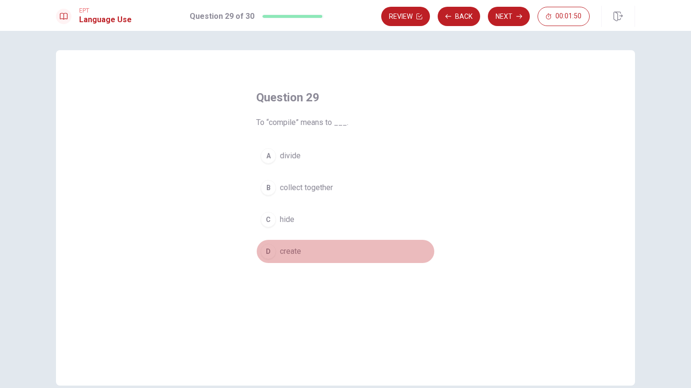
click at [289, 253] on span "create" at bounding box center [290, 252] width 21 height 12
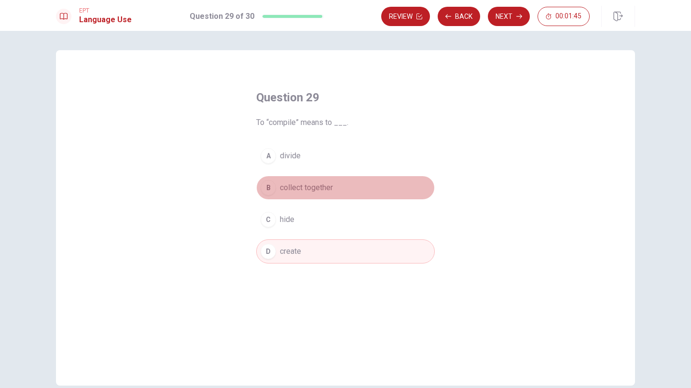
click at [319, 187] on span "collect together" at bounding box center [306, 188] width 53 height 12
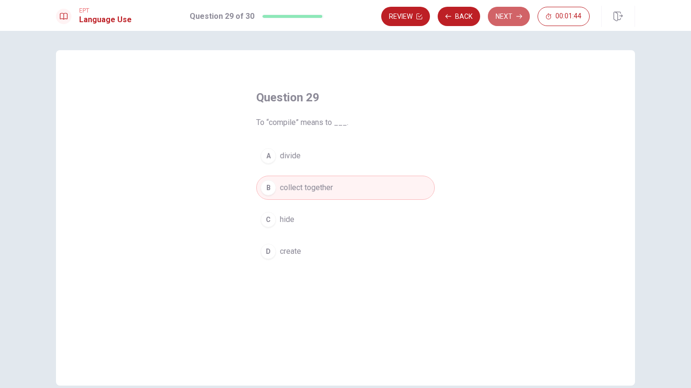
click at [509, 15] on button "Next" at bounding box center [509, 16] width 42 height 19
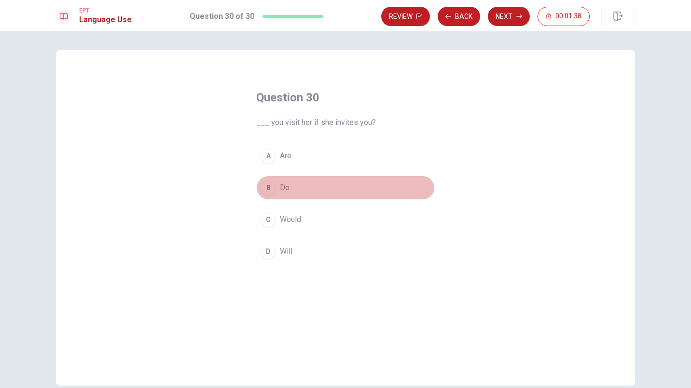
click at [312, 189] on button "B Do" at bounding box center [345, 188] width 179 height 24
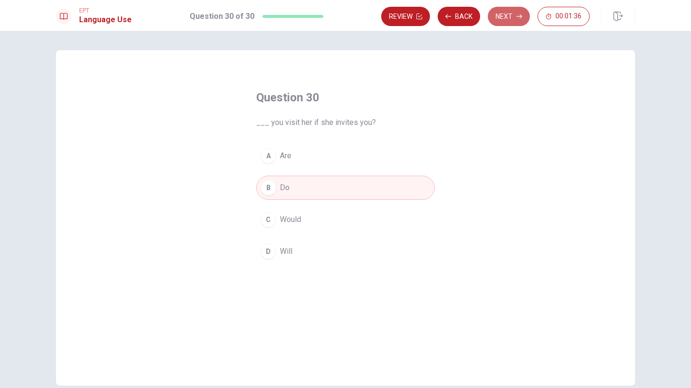
click at [508, 15] on button "Next" at bounding box center [509, 16] width 42 height 19
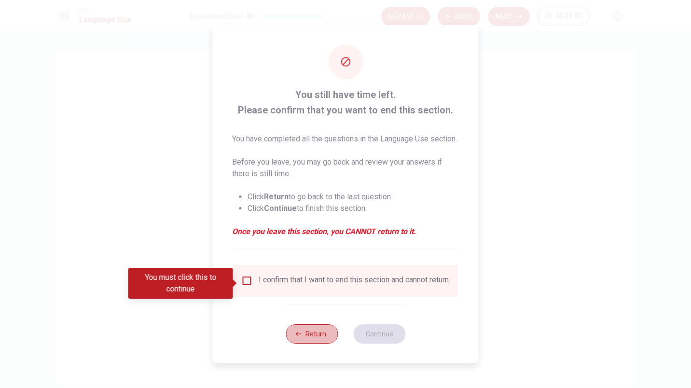
click at [305, 344] on button "Return" at bounding box center [312, 333] width 52 height 19
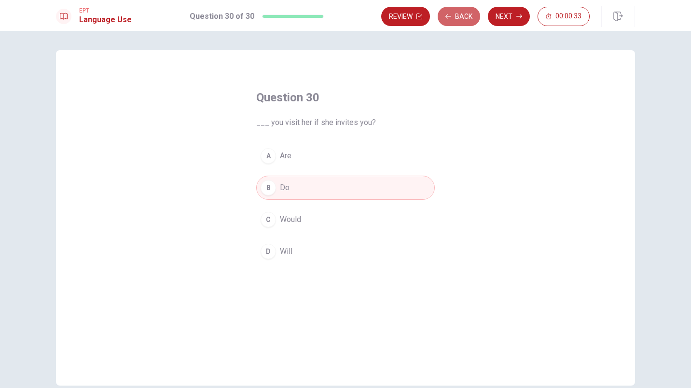
click at [455, 12] on button "Back" at bounding box center [459, 16] width 42 height 19
click at [411, 10] on button "Review" at bounding box center [405, 16] width 49 height 19
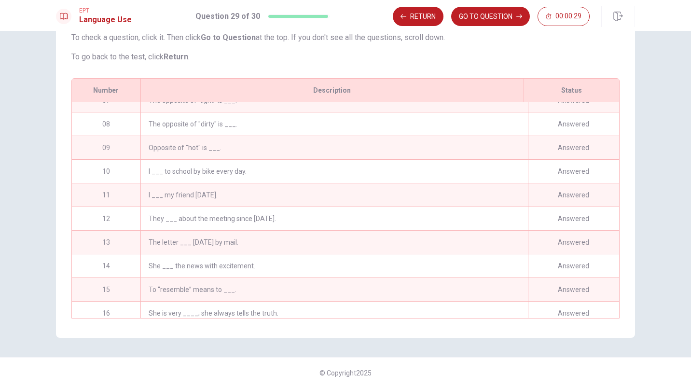
scroll to position [139, 0]
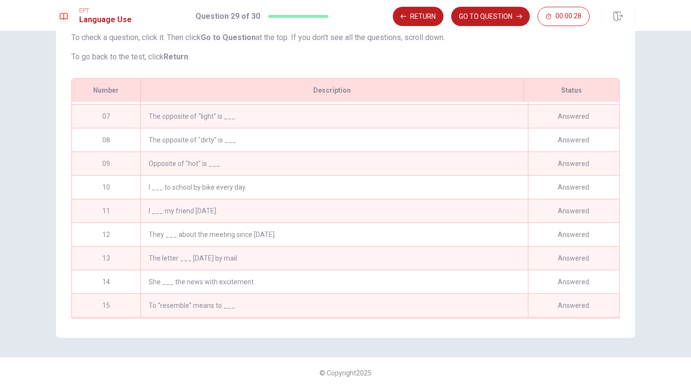
click at [486, 19] on button "GO TO QUESTION" at bounding box center [490, 16] width 79 height 19
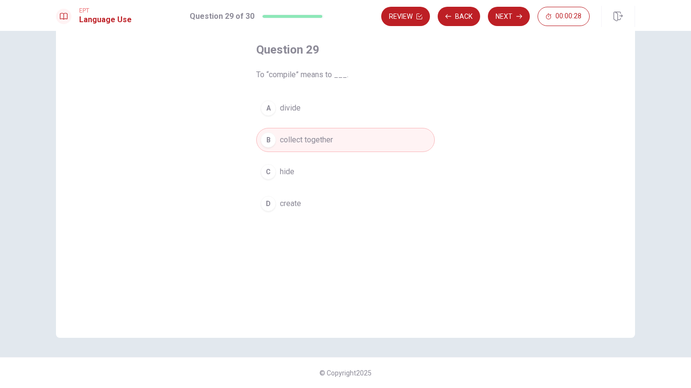
scroll to position [48, 0]
click at [452, 10] on button "Back" at bounding box center [459, 16] width 42 height 19
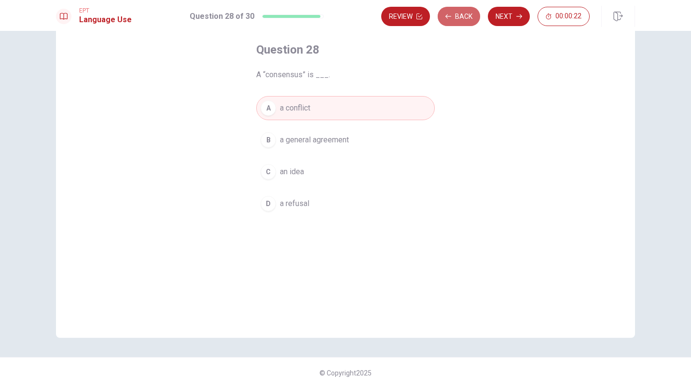
click at [461, 10] on button "Back" at bounding box center [459, 16] width 42 height 19
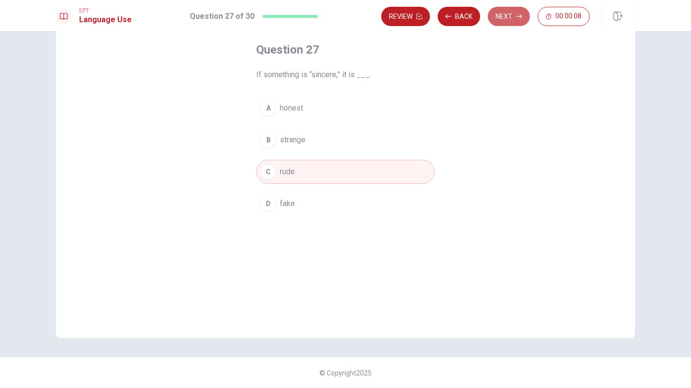
click at [511, 12] on button "Next" at bounding box center [509, 16] width 42 height 19
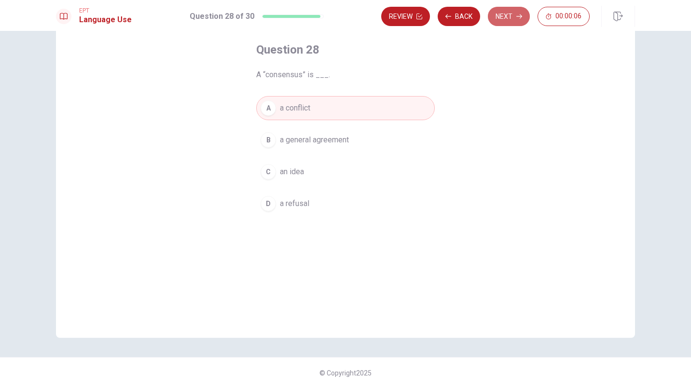
click at [502, 17] on button "Next" at bounding box center [509, 16] width 42 height 19
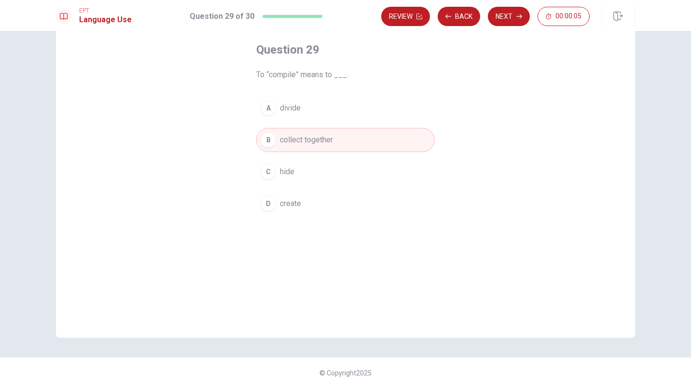
click at [499, 23] on button "Next" at bounding box center [509, 16] width 42 height 19
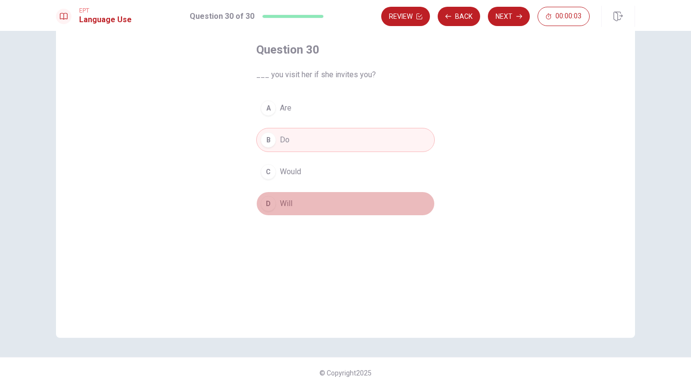
click at [323, 202] on button "D Will" at bounding box center [345, 204] width 179 height 24
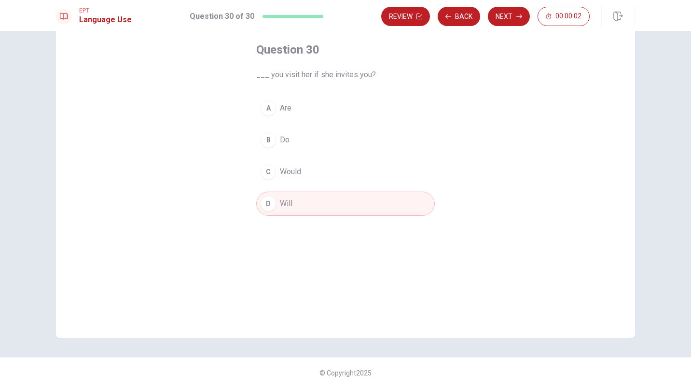
click at [564, 17] on span "00:00:02" at bounding box center [568, 17] width 26 height 8
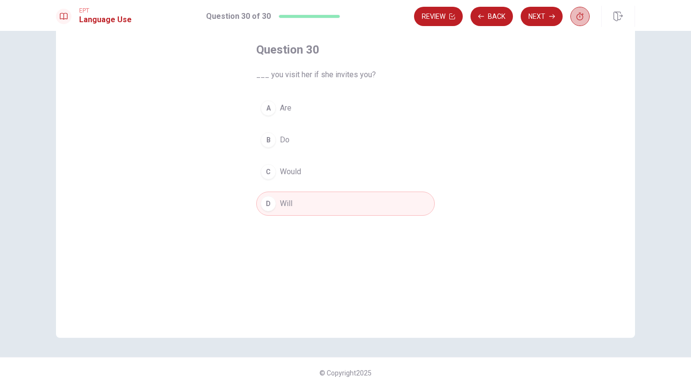
click at [576, 20] on button "button" at bounding box center [579, 16] width 19 height 19
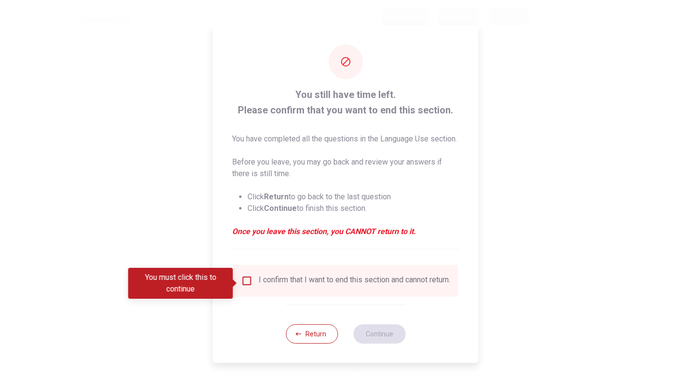
click at [245, 285] on input "You must click this to continue" at bounding box center [247, 281] width 12 height 12
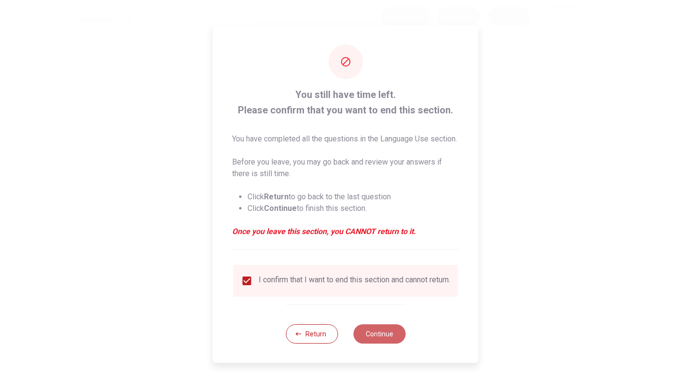
click at [383, 344] on button "Continue" at bounding box center [379, 333] width 52 height 19
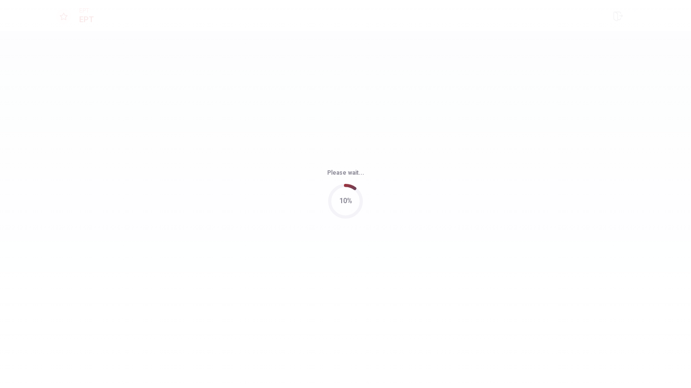
scroll to position [0, 0]
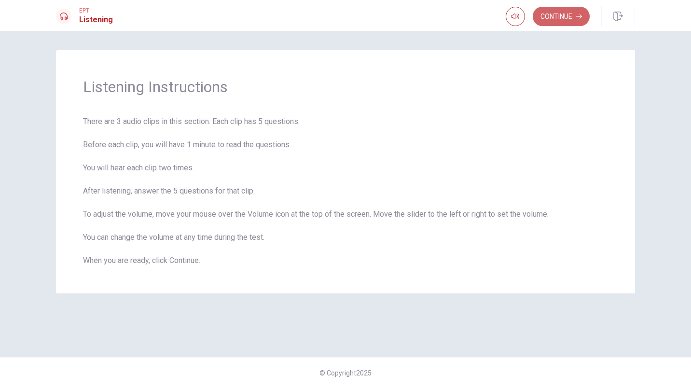
click at [547, 20] on button "Continue" at bounding box center [561, 16] width 57 height 19
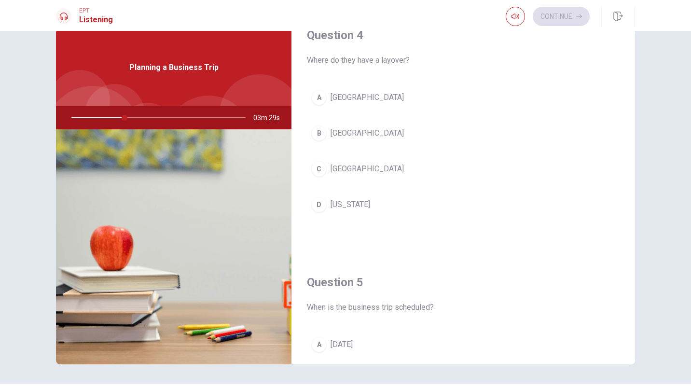
scroll to position [900, 0]
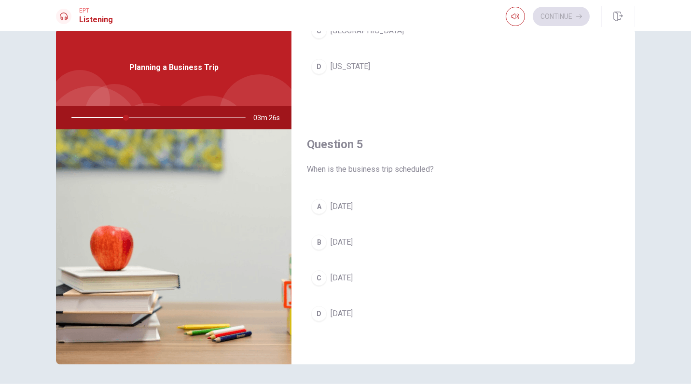
click at [353, 283] on span "[DATE]" at bounding box center [342, 278] width 22 height 12
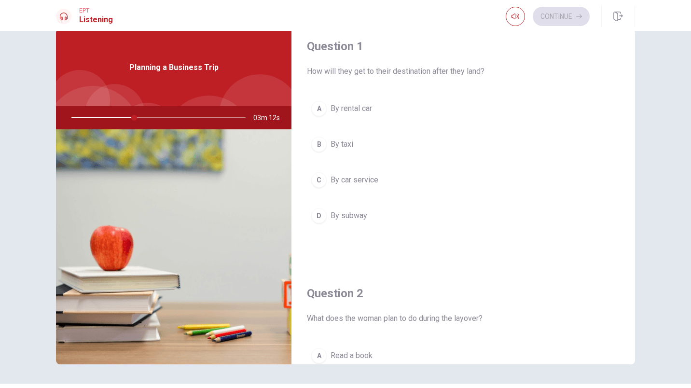
scroll to position [7, 0]
click at [350, 184] on span "By car service" at bounding box center [355, 183] width 48 height 12
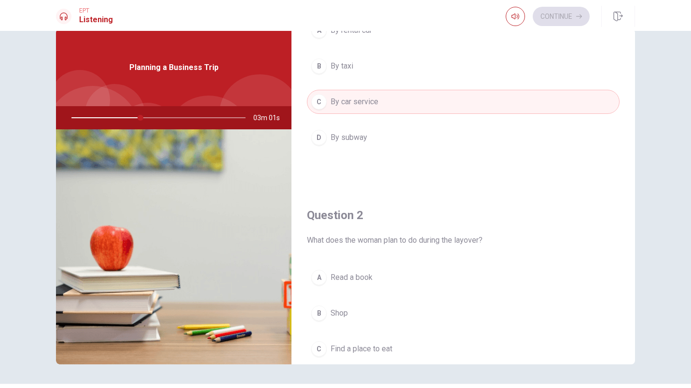
scroll to position [0, 0]
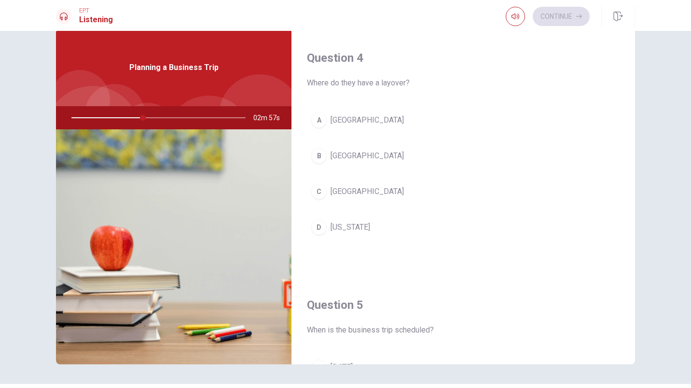
click at [351, 120] on span "[GEOGRAPHIC_DATA]" at bounding box center [367, 120] width 73 height 12
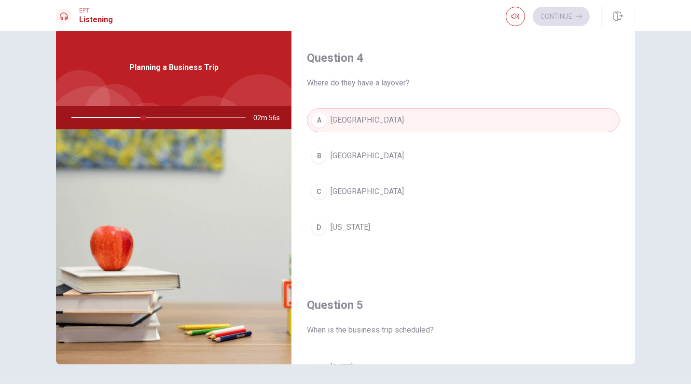
scroll to position [900, 0]
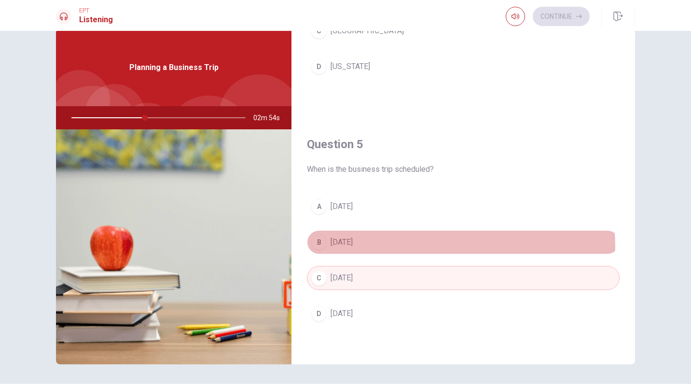
click at [352, 248] on button "B [DATE]" at bounding box center [463, 242] width 313 height 24
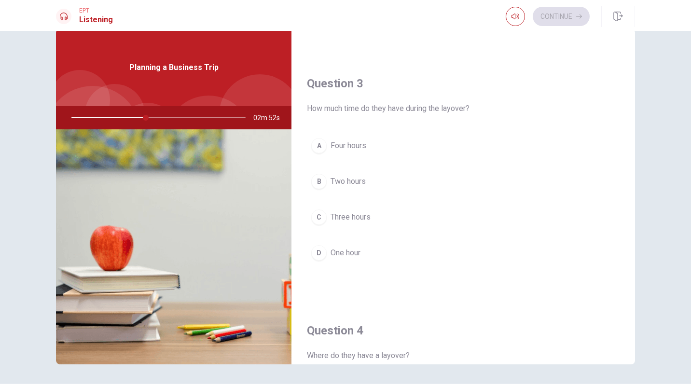
scroll to position [466, 0]
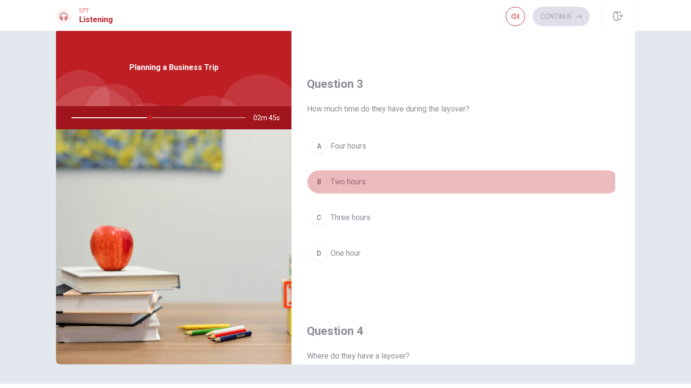
click at [349, 184] on span "Two hours" at bounding box center [348, 182] width 35 height 12
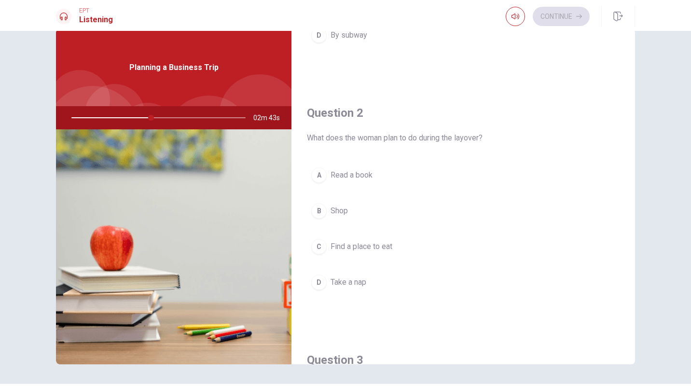
scroll to position [194, 0]
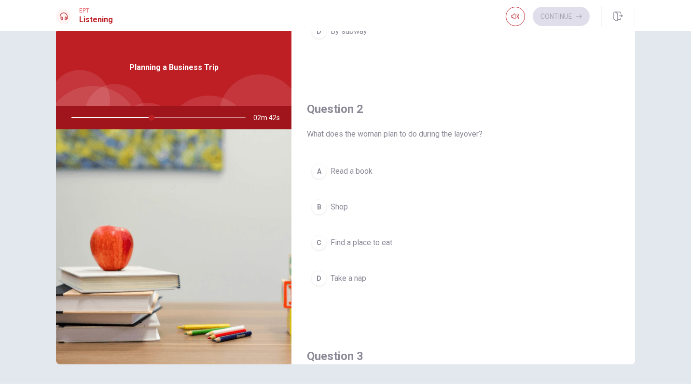
click at [385, 243] on span "Find a place to eat" at bounding box center [362, 243] width 62 height 12
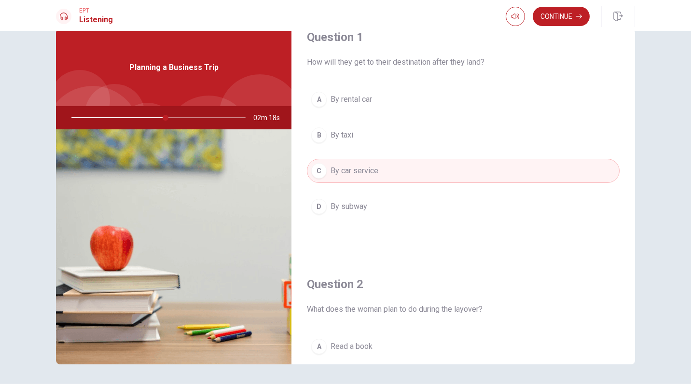
scroll to position [0, 0]
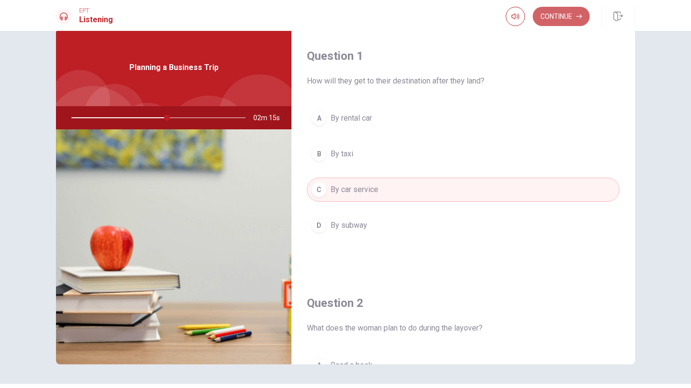
click at [556, 13] on button "Continue" at bounding box center [561, 16] width 57 height 19
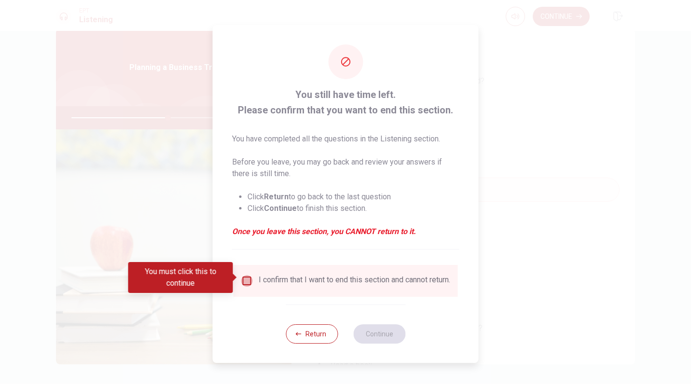
click at [246, 280] on input "You must click this to continue" at bounding box center [247, 281] width 12 height 12
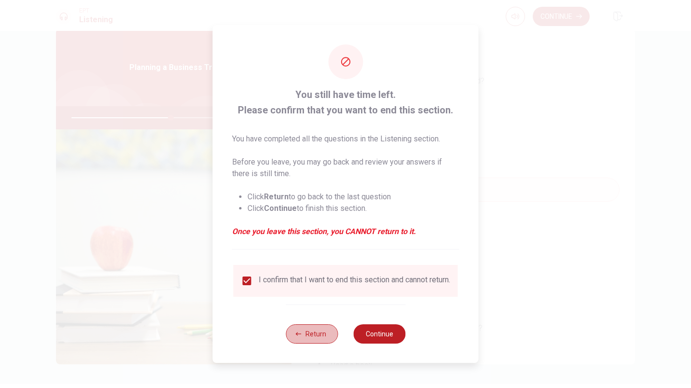
click at [320, 342] on button "Return" at bounding box center [312, 333] width 52 height 19
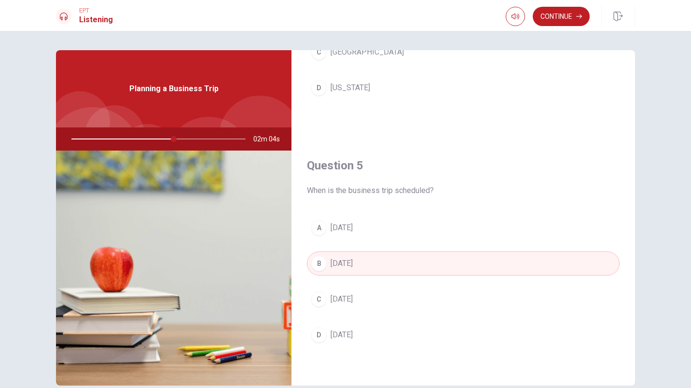
scroll to position [48, 0]
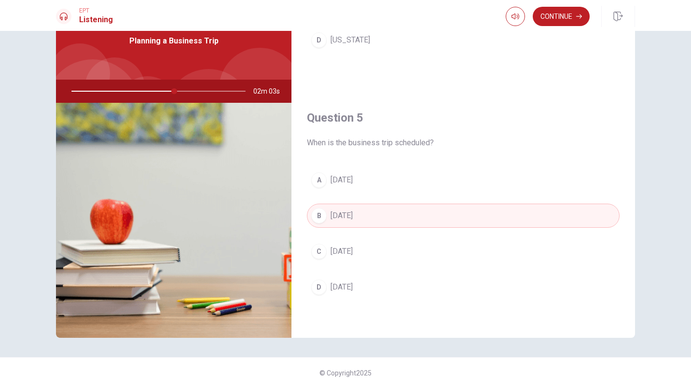
click at [671, 184] on div "Question 1 How will they get to their destination after they land? A By rental …" at bounding box center [345, 209] width 691 height 357
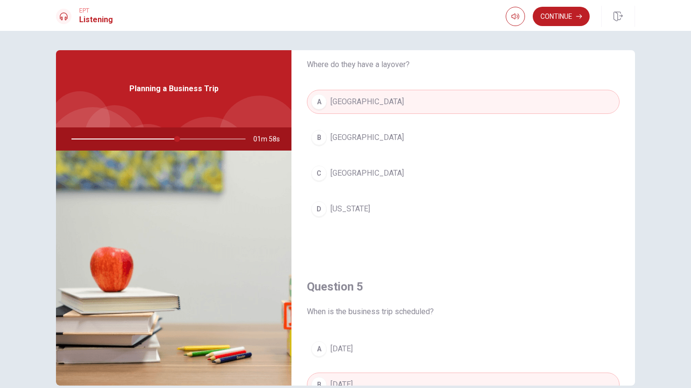
scroll to position [900, 0]
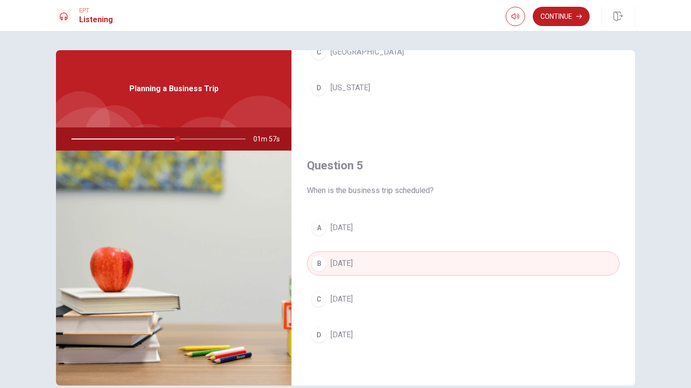
click at [563, 18] on button "Continue" at bounding box center [561, 16] width 57 height 19
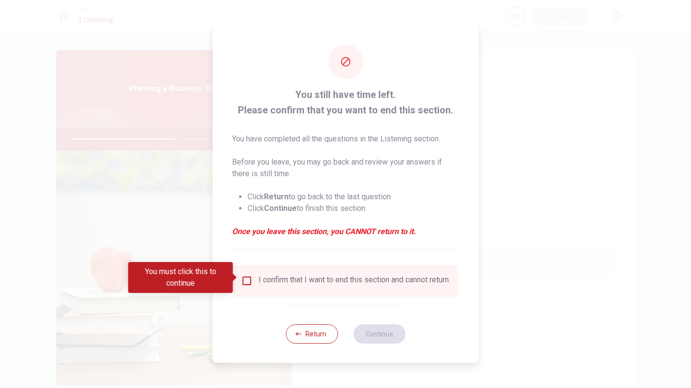
click at [287, 286] on div "I confirm that I want to end this section and cannot return." at bounding box center [355, 281] width 192 height 12
click at [259, 276] on div "I confirm that I want to end this section and cannot return." at bounding box center [355, 281] width 192 height 12
click at [247, 276] on input "You must click this to continue" at bounding box center [247, 281] width 12 height 12
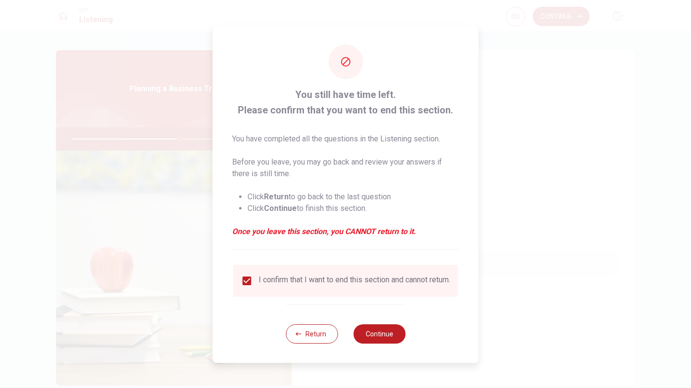
click at [387, 336] on button "Continue" at bounding box center [379, 333] width 52 height 19
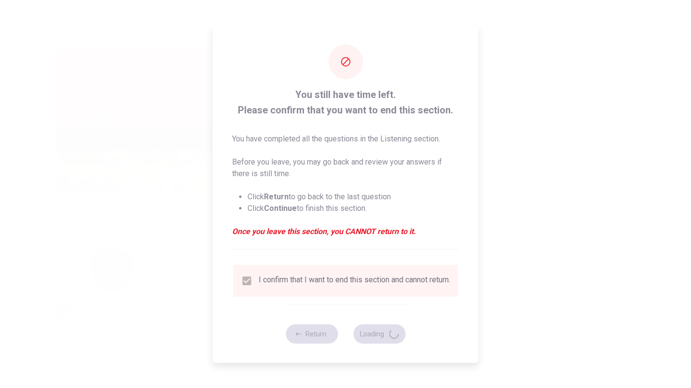
type input "63"
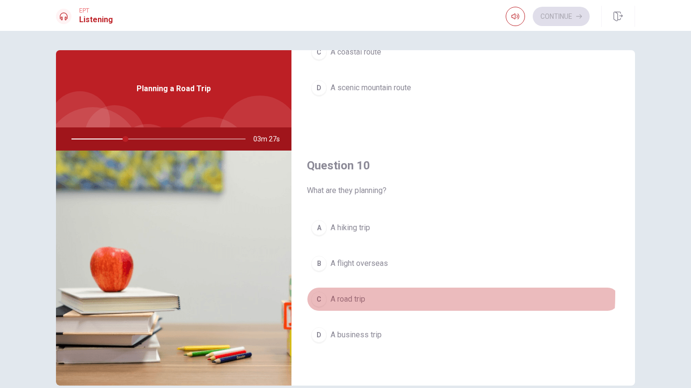
click at [359, 294] on span "A road trip" at bounding box center [348, 299] width 35 height 12
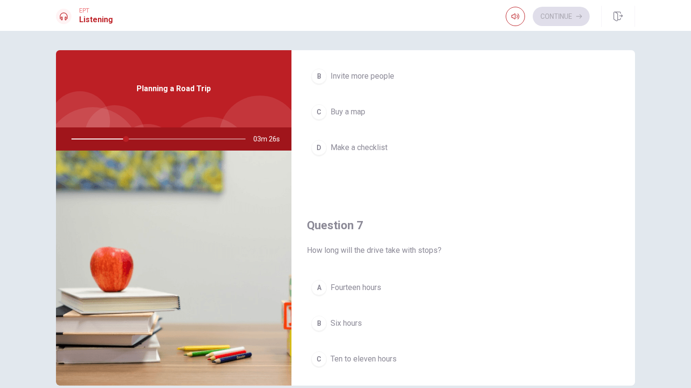
scroll to position [0, 0]
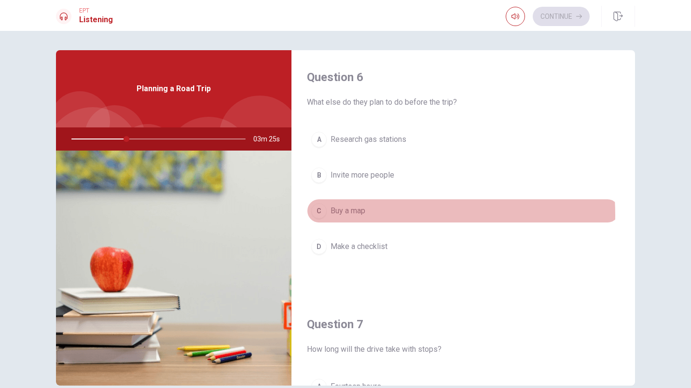
click at [357, 215] on span "Buy a map" at bounding box center [348, 211] width 35 height 12
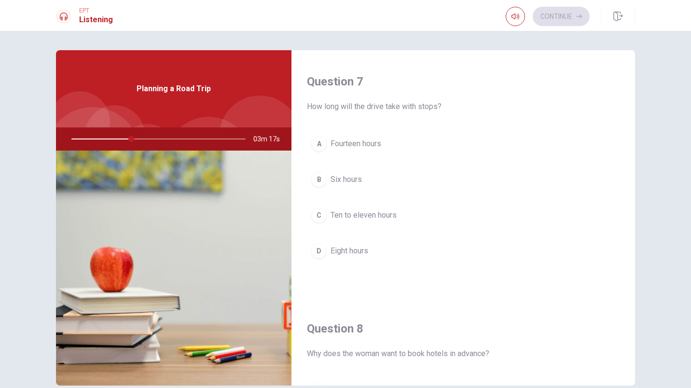
scroll to position [242, 0]
click at [342, 254] on span "Eight hours" at bounding box center [350, 252] width 38 height 12
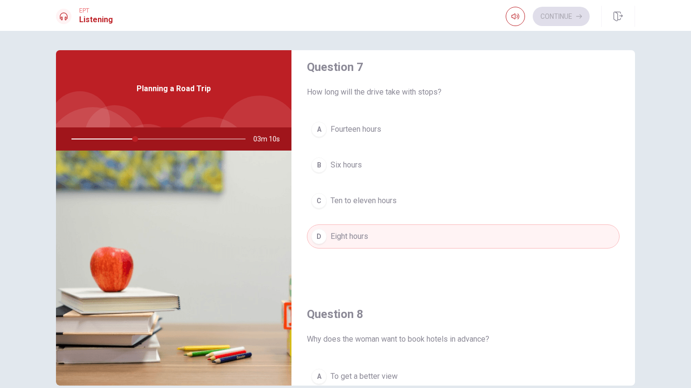
scroll to position [257, 0]
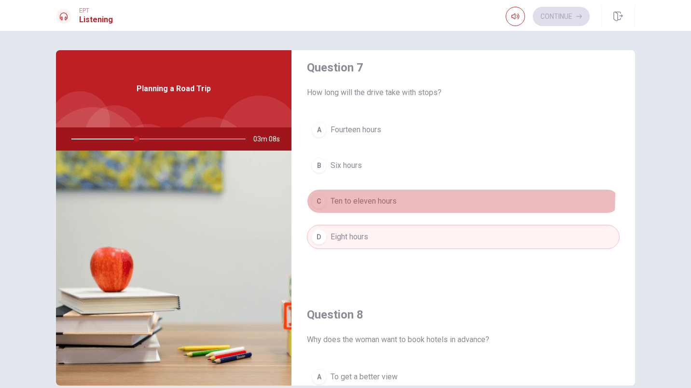
click at [355, 195] on button "C Ten to eleven hours" at bounding box center [463, 201] width 313 height 24
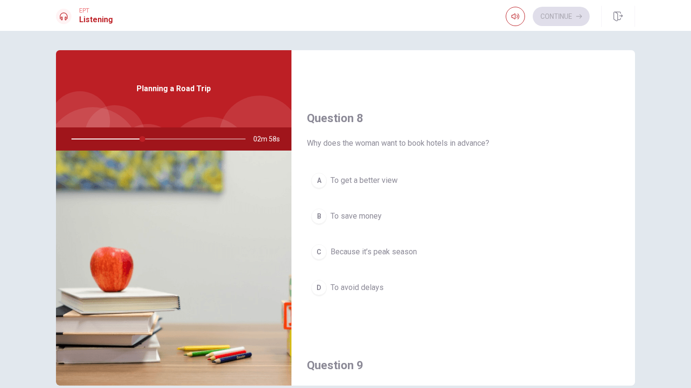
scroll to position [454, 0]
click at [375, 252] on span "Because it’s peak season" at bounding box center [374, 252] width 86 height 12
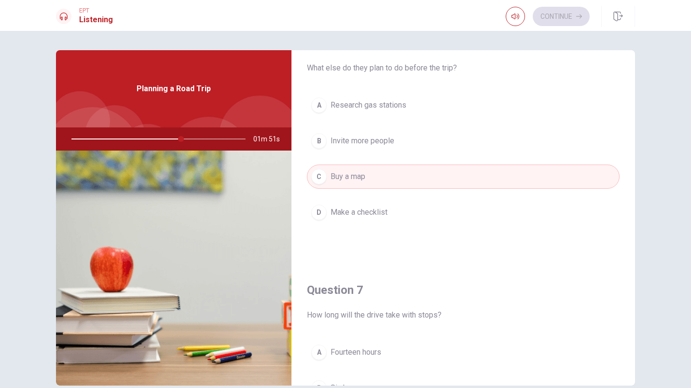
scroll to position [34, 0]
click at [369, 207] on span "Make a checklist" at bounding box center [359, 213] width 57 height 12
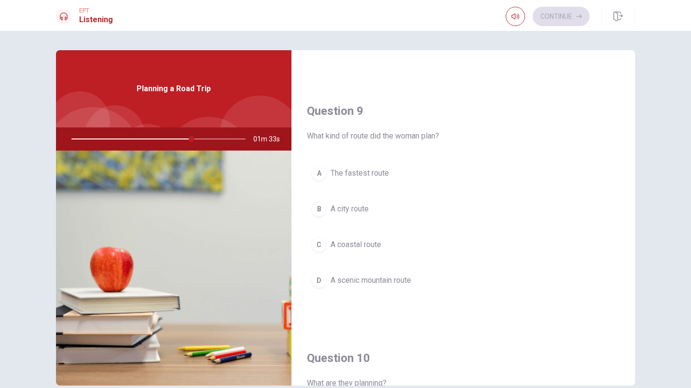
scroll to position [707, 0]
click at [351, 281] on span "A scenic mountain route" at bounding box center [371, 281] width 81 height 12
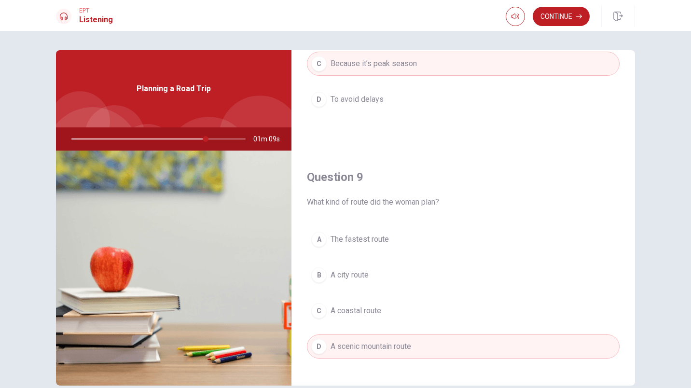
scroll to position [640, 0]
click at [562, 16] on button "Continue" at bounding box center [561, 16] width 57 height 19
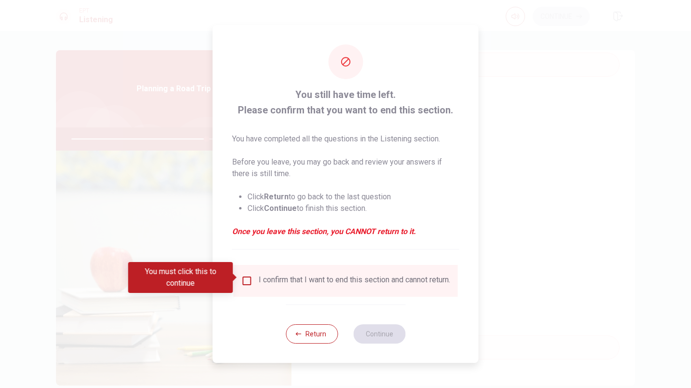
click at [284, 285] on div "I confirm that I want to end this section and cannot return." at bounding box center [355, 281] width 192 height 12
click at [247, 275] on input "You must click this to continue" at bounding box center [247, 281] width 12 height 12
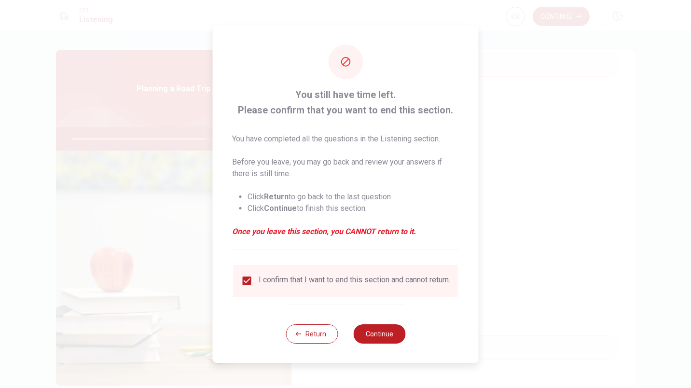
click at [387, 338] on button "Continue" at bounding box center [379, 333] width 52 height 19
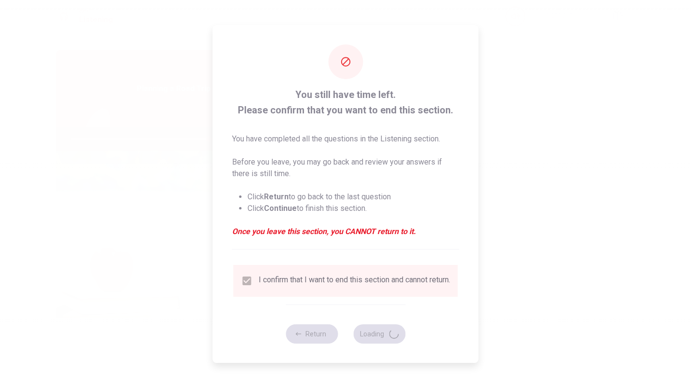
type input "79"
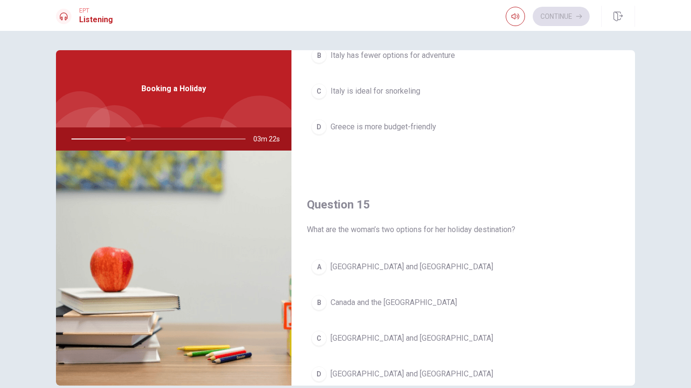
scroll to position [900, 0]
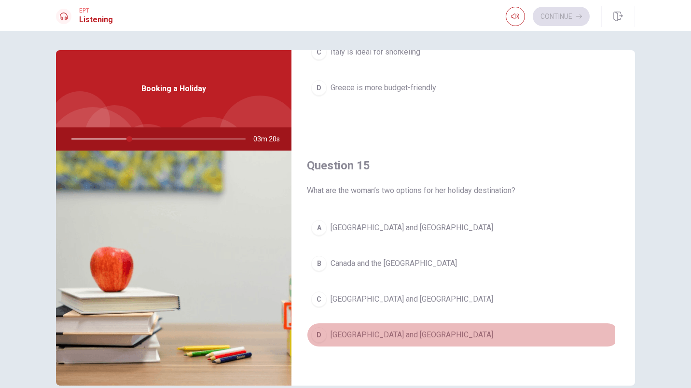
click at [354, 339] on span "[GEOGRAPHIC_DATA] and [GEOGRAPHIC_DATA]" at bounding box center [412, 335] width 163 height 12
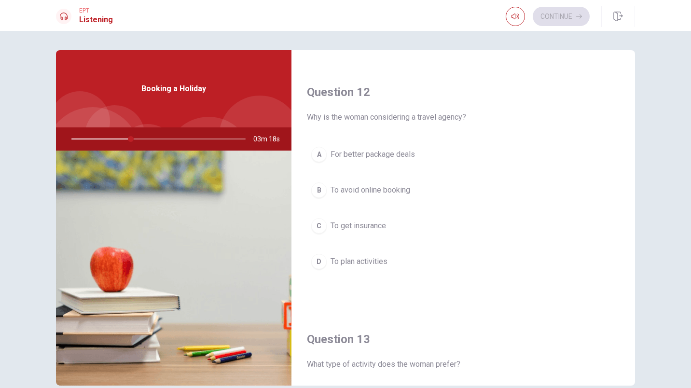
scroll to position [230, 0]
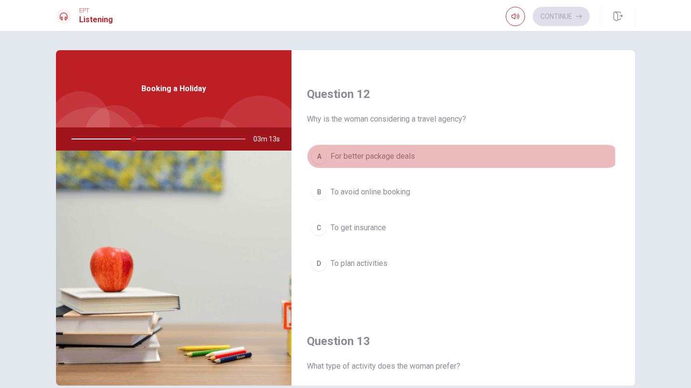
click at [361, 158] on span "For better package deals" at bounding box center [373, 157] width 84 height 12
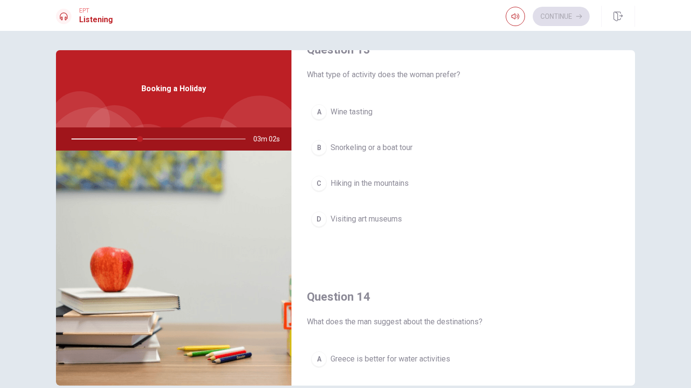
scroll to position [522, 0]
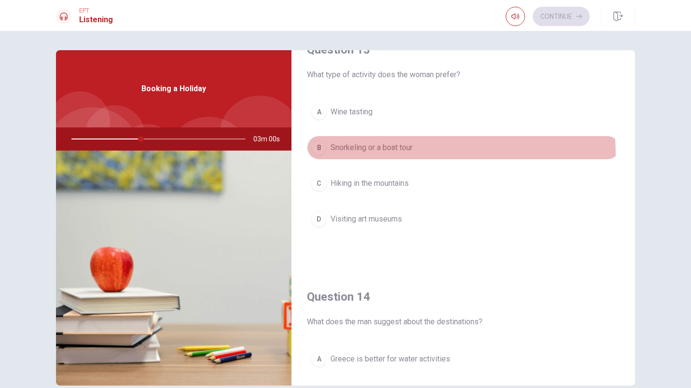
click at [348, 156] on button "B Snorkeling or a boat tour" at bounding box center [463, 148] width 313 height 24
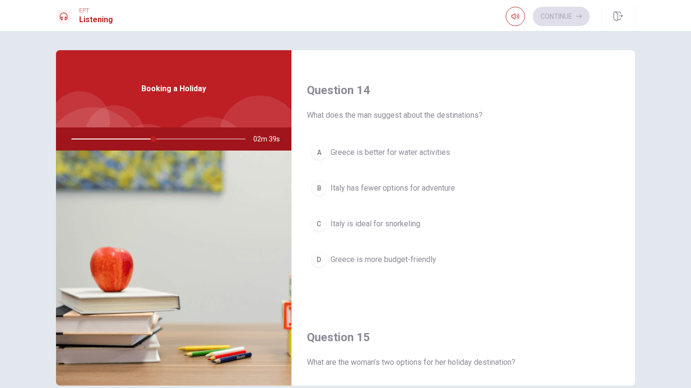
scroll to position [744, 0]
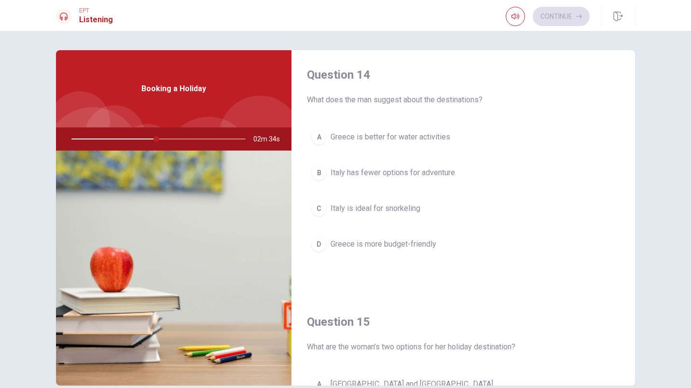
click at [373, 139] on span "Greece is better for water activities" at bounding box center [391, 137] width 120 height 12
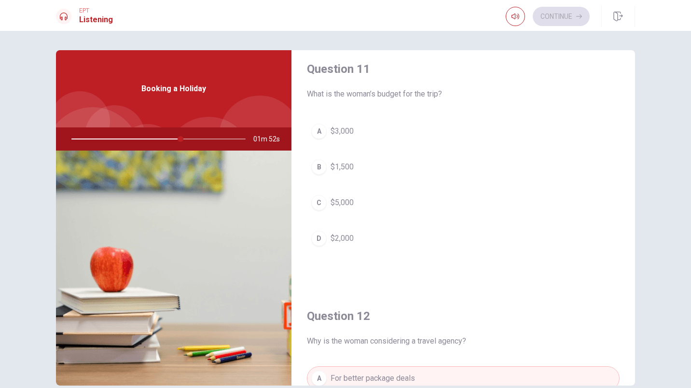
scroll to position [5, 0]
click at [342, 238] on span "$2,000" at bounding box center [342, 241] width 23 height 12
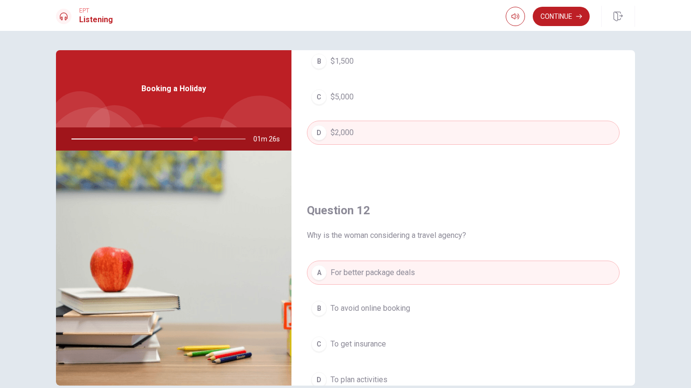
scroll to position [0, 0]
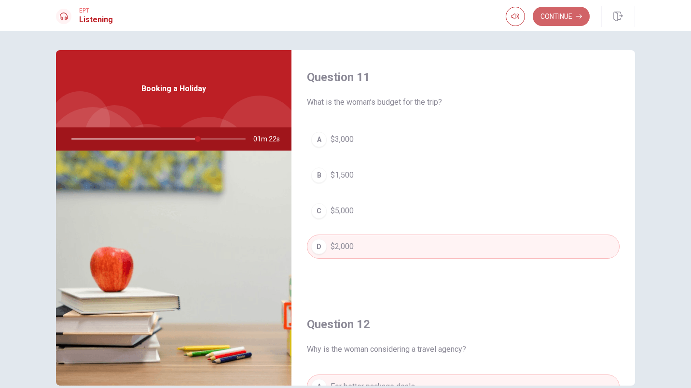
click at [551, 18] on button "Continue" at bounding box center [561, 16] width 57 height 19
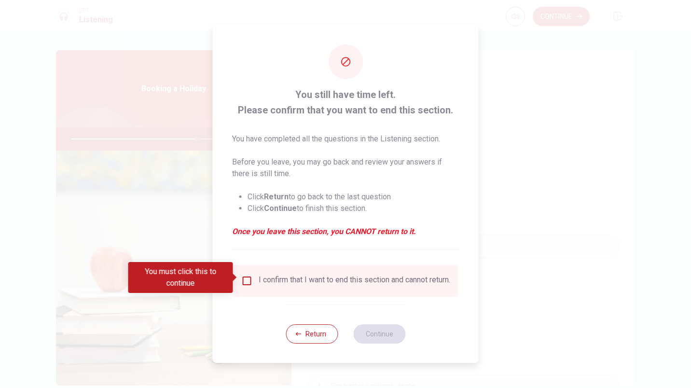
click at [252, 277] on div "I confirm that I want to end this section and cannot return." at bounding box center [345, 281] width 209 height 12
click at [243, 275] on input "You must click this to continue" at bounding box center [247, 281] width 12 height 12
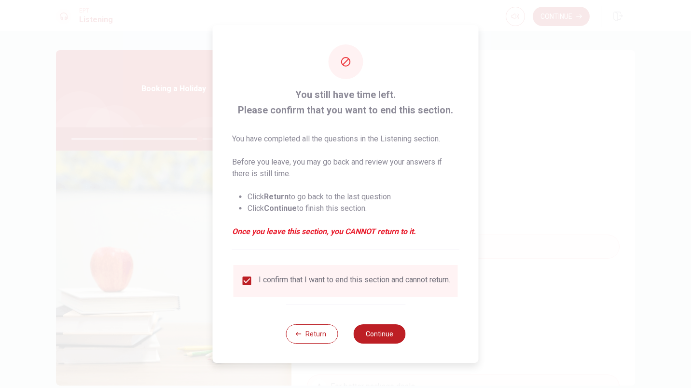
click at [390, 327] on div "Return Continue" at bounding box center [346, 333] width 120 height 58
click at [383, 337] on button "Continue" at bounding box center [379, 333] width 52 height 19
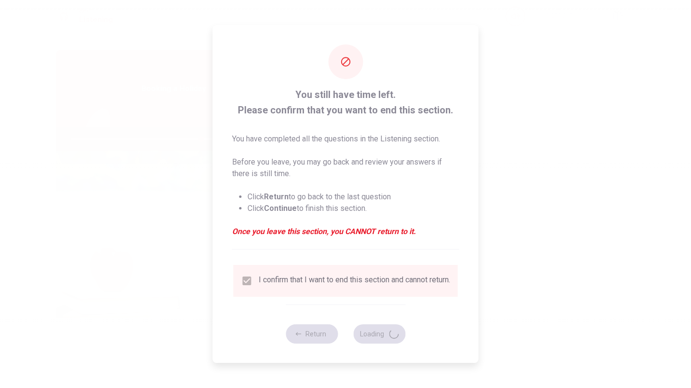
type input "75"
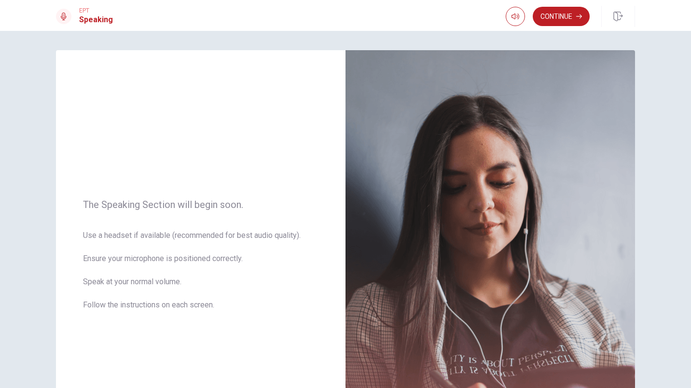
scroll to position [133, 0]
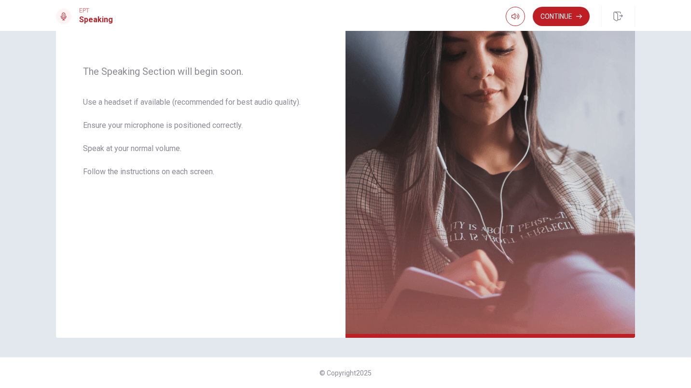
click at [572, 16] on button "Continue" at bounding box center [561, 16] width 57 height 19
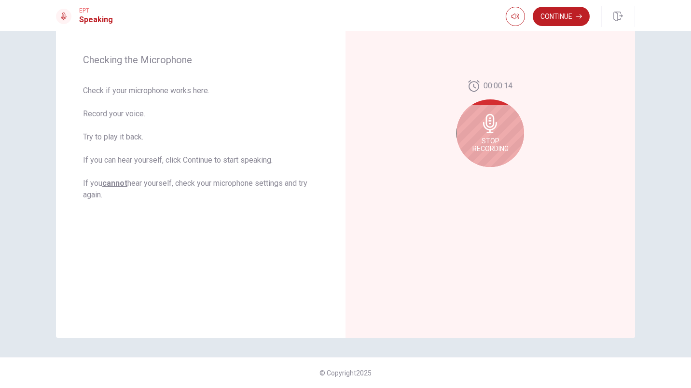
click at [494, 140] on span "Stop Recording" at bounding box center [490, 144] width 36 height 15
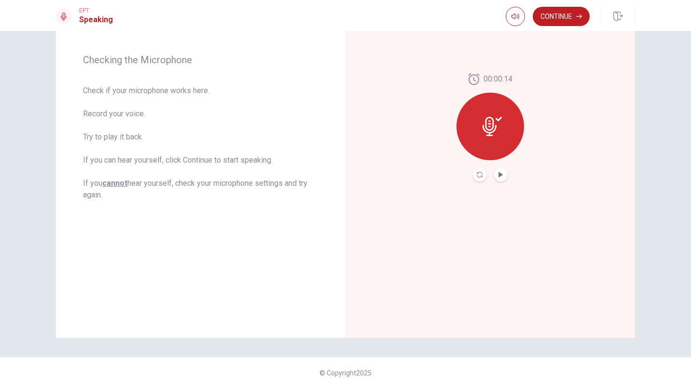
click at [483, 141] on div at bounding box center [490, 127] width 68 height 68
click at [495, 170] on button "Play Audio" at bounding box center [501, 175] width 14 height 14
click at [477, 174] on icon "Record Again" at bounding box center [480, 175] width 6 height 6
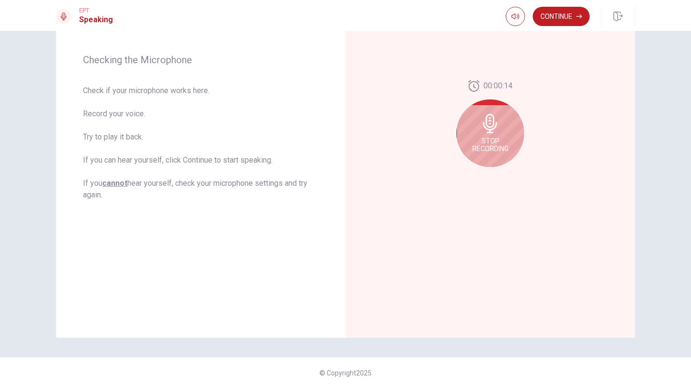
click at [495, 132] on icon at bounding box center [490, 123] width 19 height 19
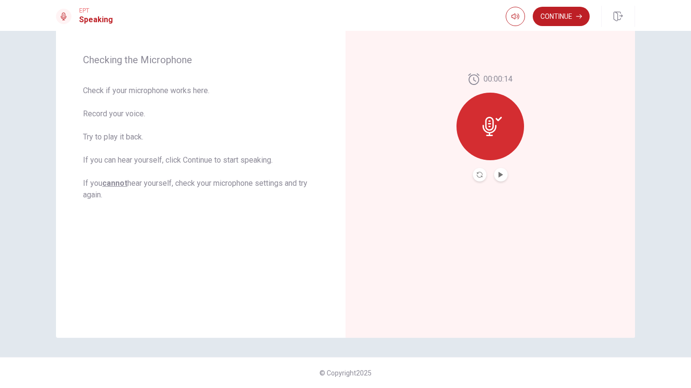
click at [499, 175] on icon "Play Audio" at bounding box center [500, 175] width 4 height 6
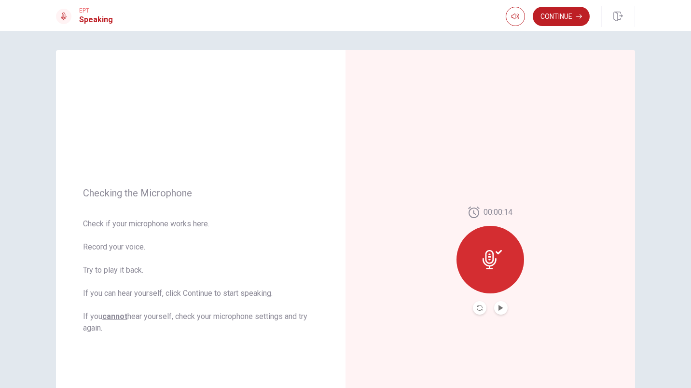
click at [317, 243] on div "Checking the Microphone Check if your microphone works here. Record your voice.…" at bounding box center [201, 260] width 290 height 421
click at [474, 310] on button "Record Again" at bounding box center [480, 308] width 14 height 14
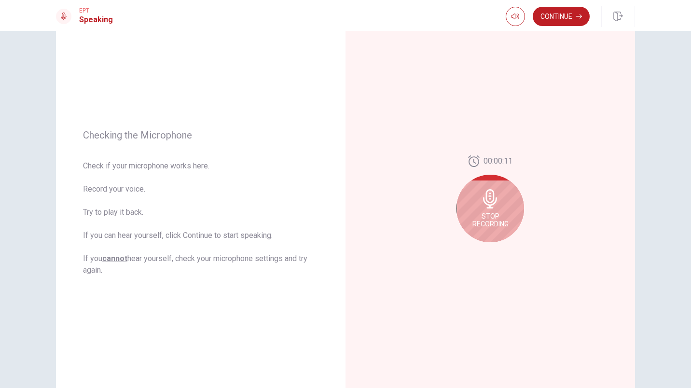
scroll to position [59, 0]
click at [500, 207] on div "Stop Recording" at bounding box center [490, 208] width 68 height 68
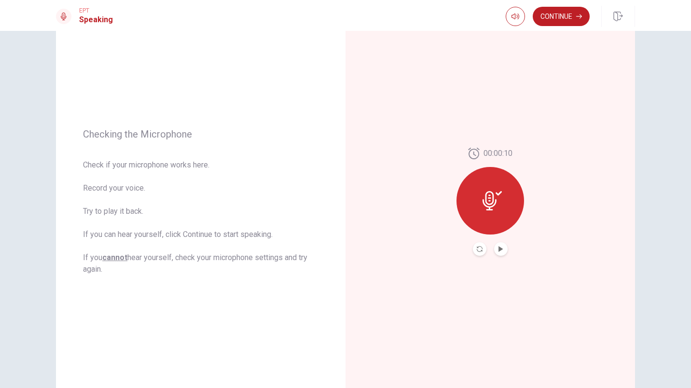
click at [497, 253] on button "Play Audio" at bounding box center [501, 249] width 14 height 14
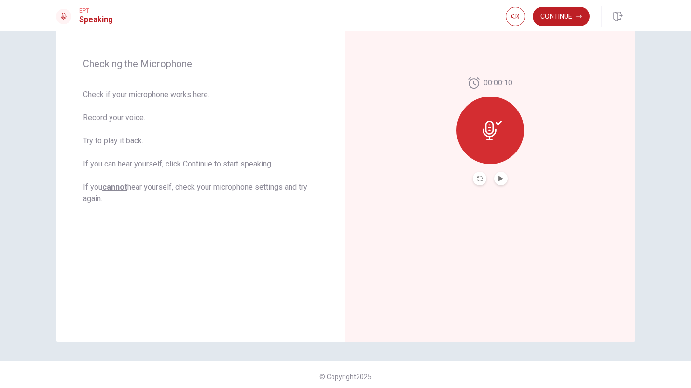
scroll to position [130, 0]
click at [559, 21] on button "Continue" at bounding box center [561, 16] width 57 height 19
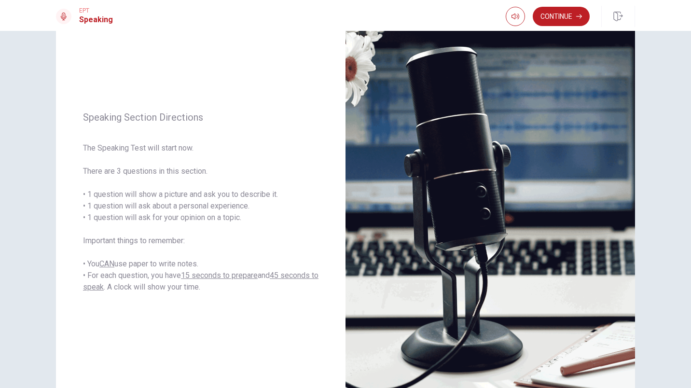
scroll to position [59, 0]
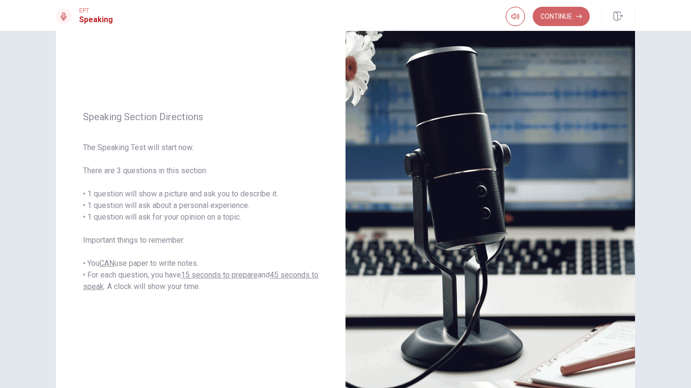
click at [555, 17] on button "Continue" at bounding box center [561, 16] width 57 height 19
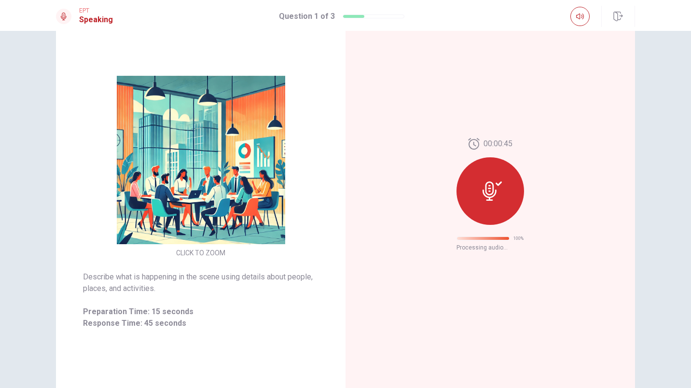
scroll to position [0, 0]
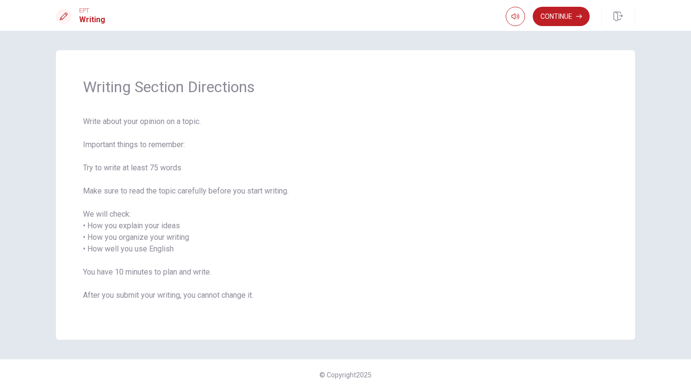
click at [552, 20] on button "Continue" at bounding box center [561, 16] width 57 height 19
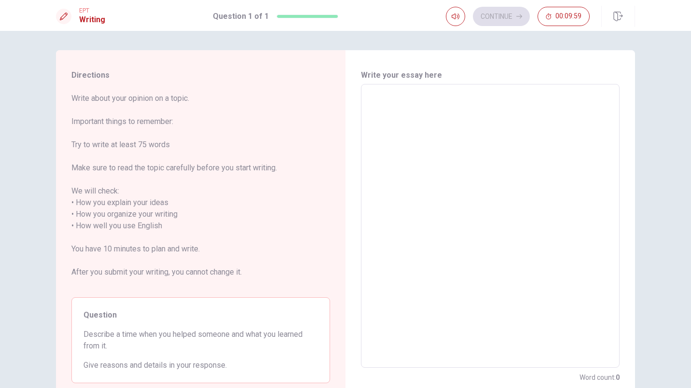
click at [463, 115] on textarea at bounding box center [490, 226] width 245 height 268
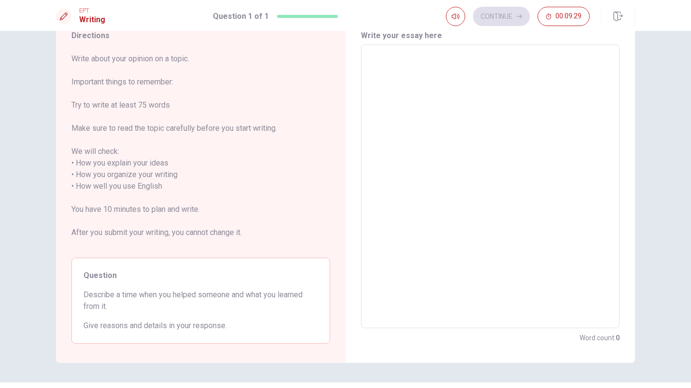
scroll to position [40, 0]
drag, startPoint x: 108, startPoint y: 305, endPoint x: 84, endPoint y: 302, distance: 24.4
click at [84, 302] on span "Describe a time when you helped someone and what you learned from it." at bounding box center [200, 300] width 235 height 23
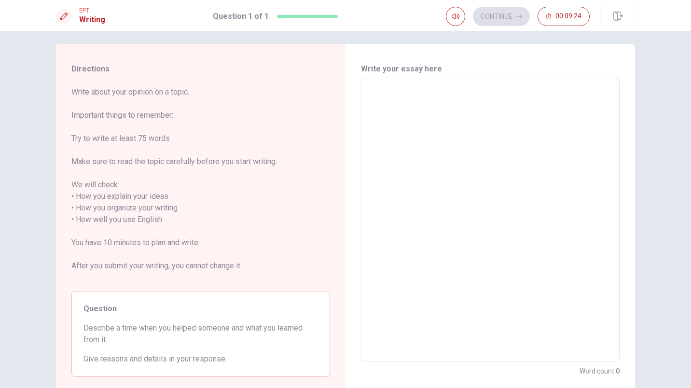
scroll to position [17, 0]
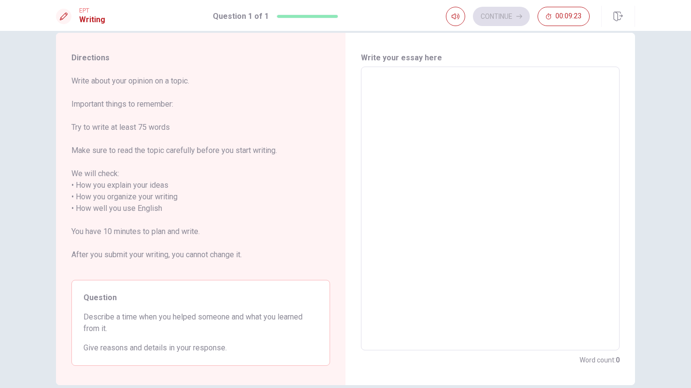
click at [435, 95] on textarea at bounding box center [490, 209] width 245 height 268
type textarea "I"
type textarea "x"
type textarea "I"
type textarea "x"
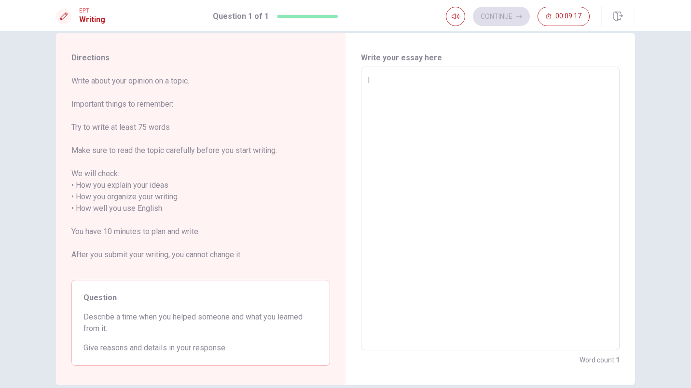
type textarea "I r"
type textarea "x"
type textarea "I re"
type textarea "x"
type textarea "I rem"
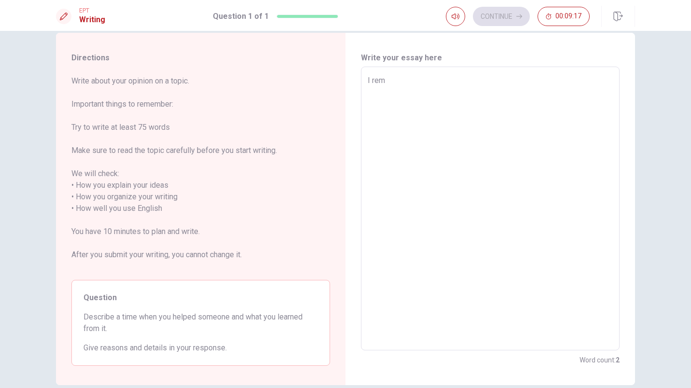
type textarea "x"
type textarea "I reme"
type textarea "x"
type textarea "I remem"
type textarea "x"
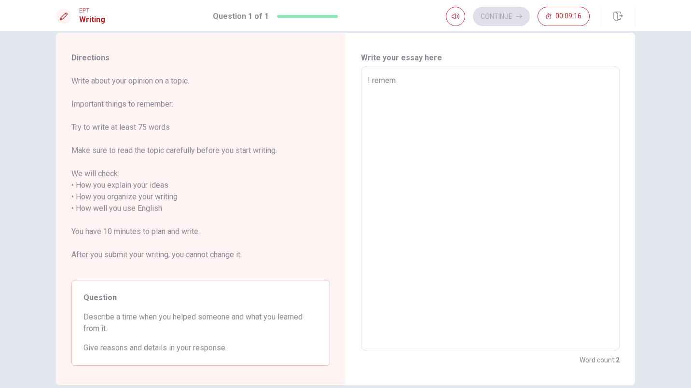
type textarea "I rememm"
type textarea "x"
type textarea "I remem"
type textarea "x"
type textarea "I reme"
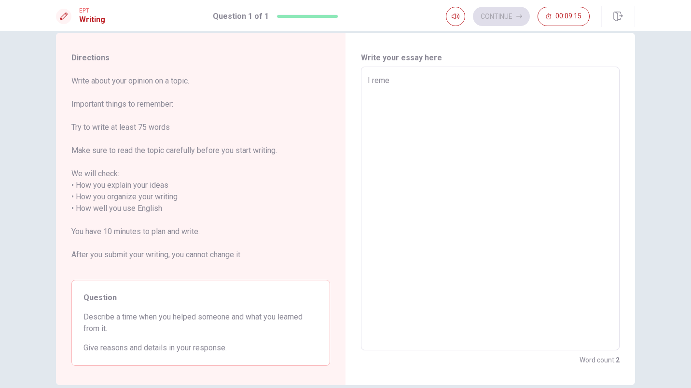
type textarea "x"
type textarea "I remem"
type textarea "x"
type textarea "I rememb"
type textarea "x"
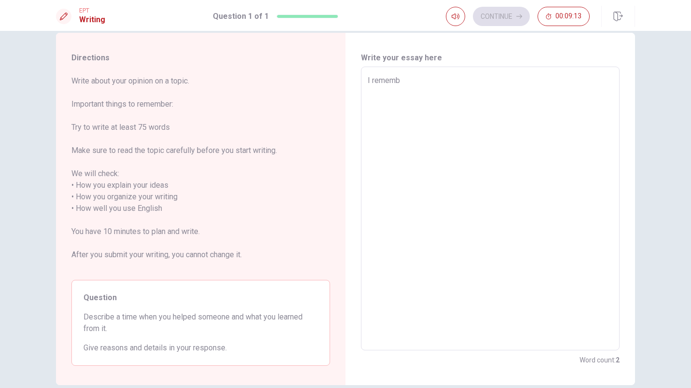
type textarea "I remembe"
type textarea "x"
type textarea "I remember"
type textarea "x"
type textarea "I remember"
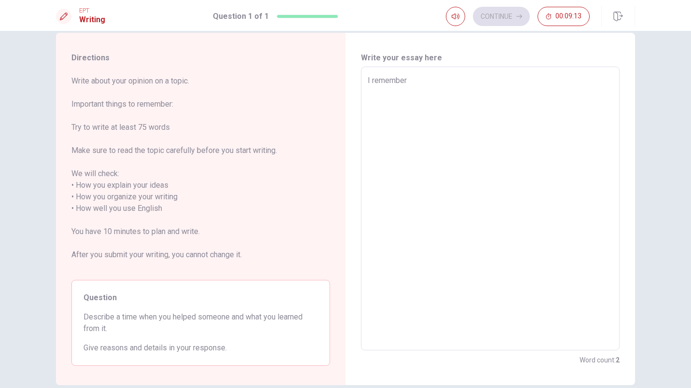
type textarea "x"
type textarea "I remember a"
type textarea "x"
type textarea "I remember a"
type textarea "x"
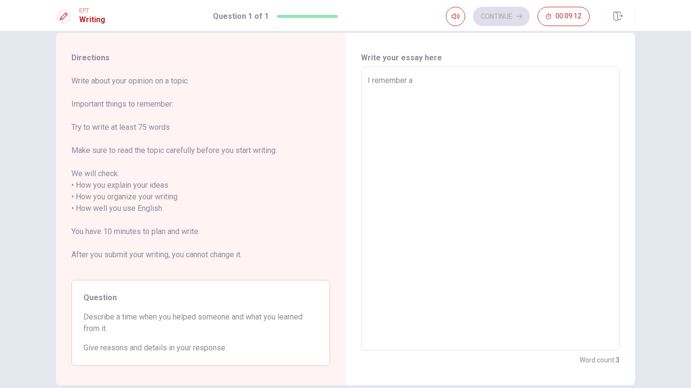
type textarea "I remember a t"
type textarea "x"
type textarea "I remember a ti"
type textarea "x"
type textarea "I remember a [PERSON_NAME]"
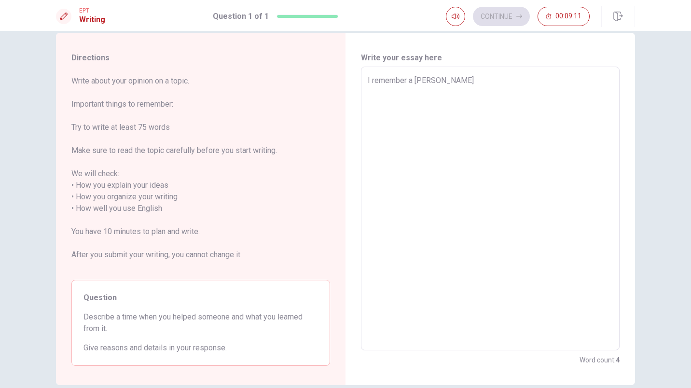
type textarea "x"
type textarea "I remember a time"
type textarea "x"
type textarea "I remember a time"
type textarea "x"
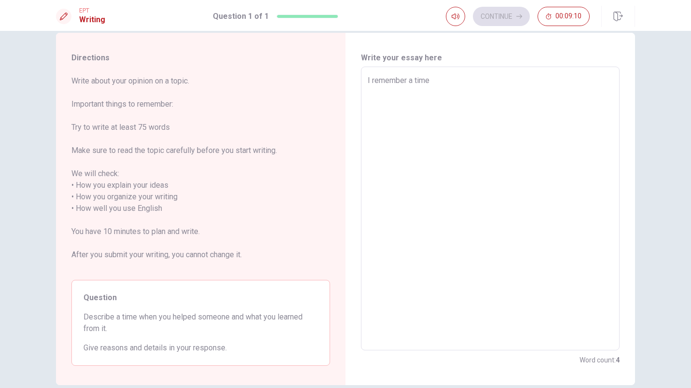
type textarea "I remember a time w"
type textarea "x"
type textarea "I remember a time wh"
type textarea "x"
type textarea "I remember a time whe"
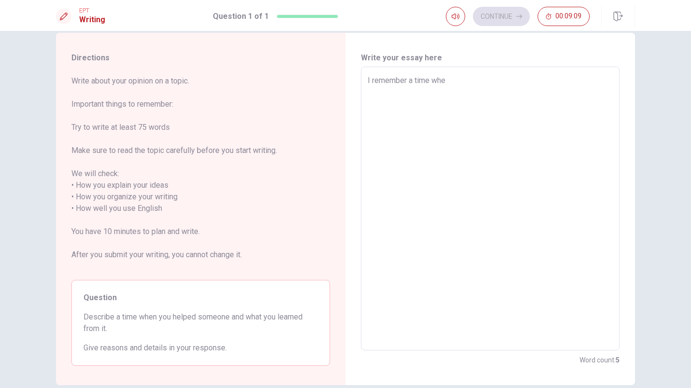
type textarea "x"
type textarea "I remember a time when"
type textarea "x"
type textarea "I remember a time when"
type textarea "x"
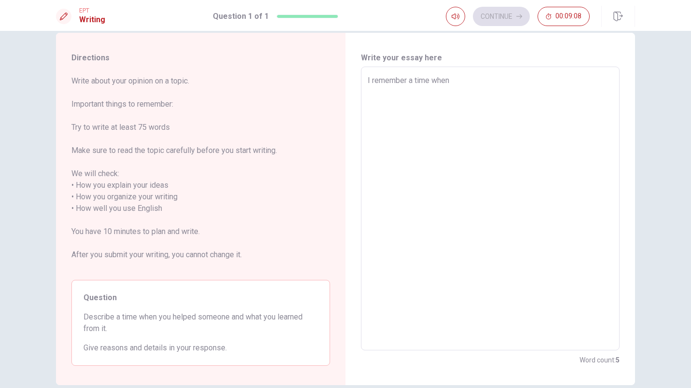
type textarea "I remember a time when I"
type textarea "x"
type textarea "I remember a time when I"
type textarea "x"
type textarea "I remember a time when I h"
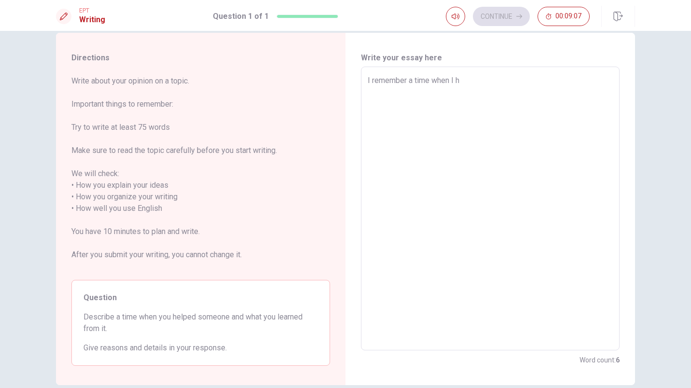
type textarea "x"
type textarea "I remember a time when I he"
type textarea "x"
type textarea "I remember a time when I hel"
type textarea "x"
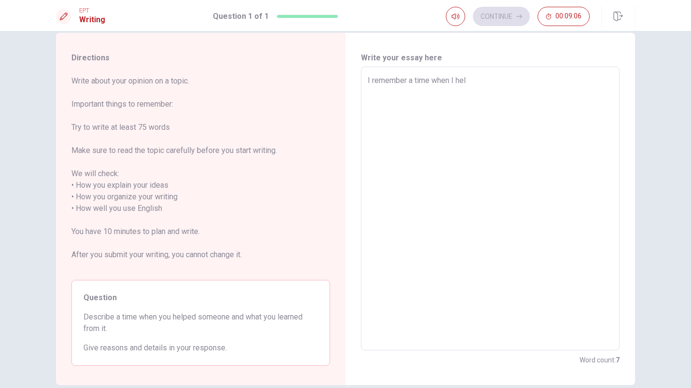
type textarea "I remember a time when I help"
type textarea "x"
type textarea "I remember a time when I helpe"
type textarea "x"
type textarea "I remember a time when I helped"
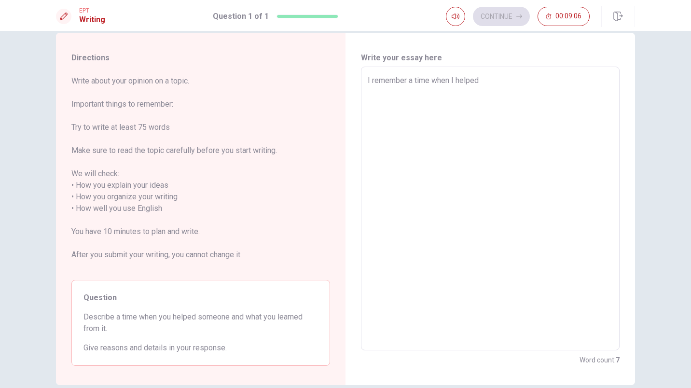
type textarea "x"
type textarea "I remember a time when I helped"
type textarea "x"
type textarea "I remember a time when I helped a"
type textarea "x"
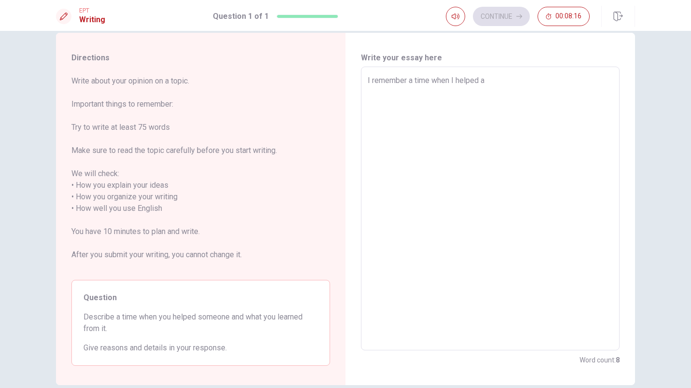
type textarea "I remember a time when I helped a"
type textarea "x"
type textarea "I remember a time when I helped a n"
type textarea "x"
type textarea "I remember a time when I helped a ne"
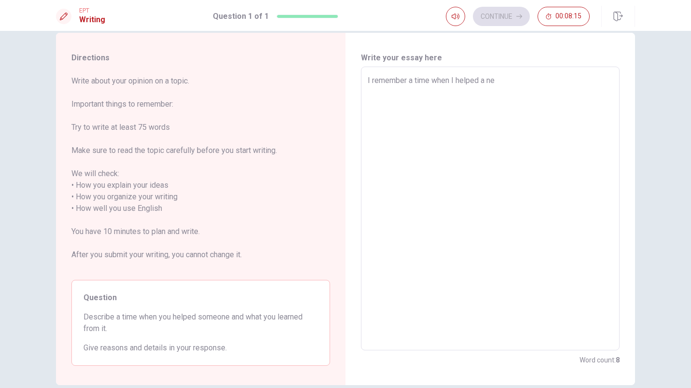
type textarea "x"
type textarea "I remember a time when I helped a new"
type textarea "x"
type textarea "I remember a time when I helped a new"
type textarea "x"
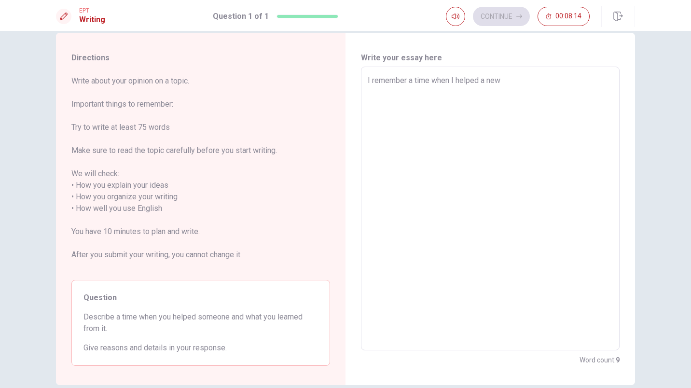
type textarea "I remember a time when I helped a new m"
type textarea "x"
type textarea "I remember a time when I helped a new me"
type textarea "x"
type textarea "I remember a time when I helped a new mem"
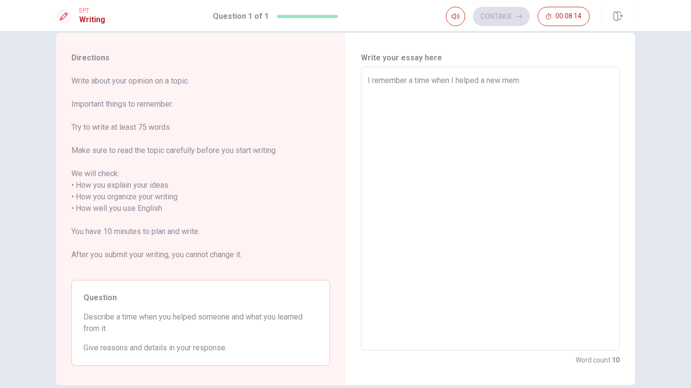
type textarea "x"
type textarea "I remember a time when I helped a new memm"
type textarea "x"
type textarea "I remember a time when I helped a new mem"
type textarea "x"
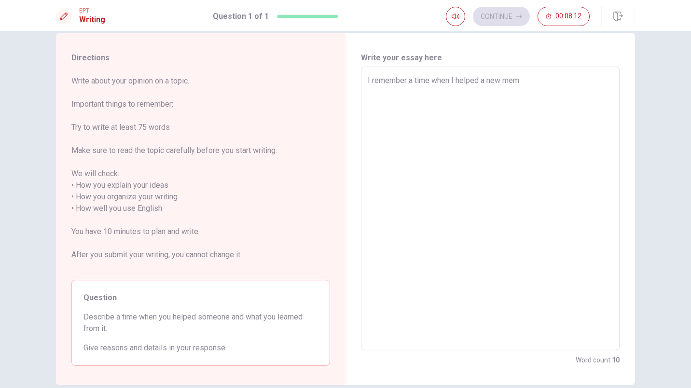
type textarea "I remember a time when I helped a new me"
type textarea "x"
type textarea "I remember a time when I helped a new m"
type textarea "x"
type textarea "I remember a time when I helped a new"
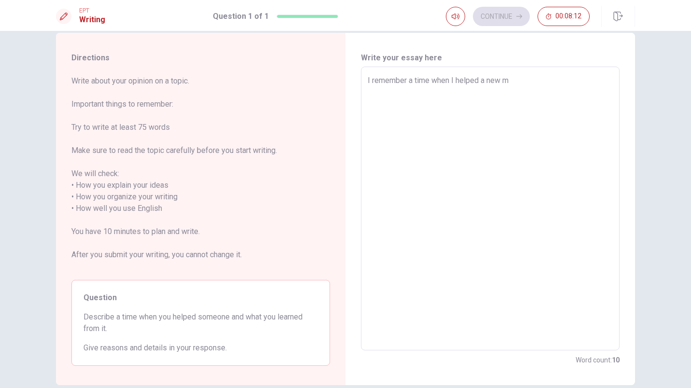
type textarea "x"
type textarea "I remember a time when I helped a new"
type textarea "x"
type textarea "I remember a time when I helped a ne"
type textarea "x"
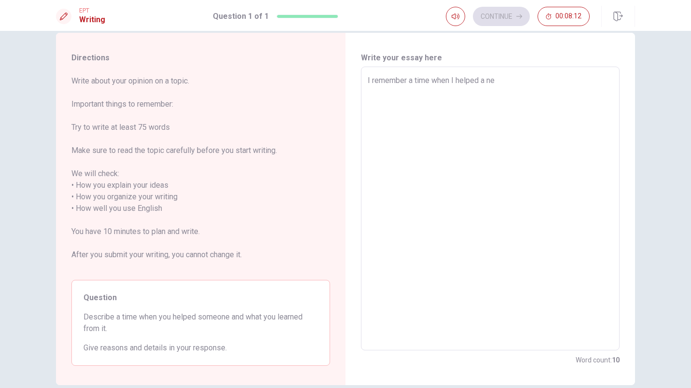
type textarea "I remember a time when I helped a n"
type textarea "x"
type textarea "I remember a time when I helped a"
type textarea "x"
type textarea "I remember a time when I helped a"
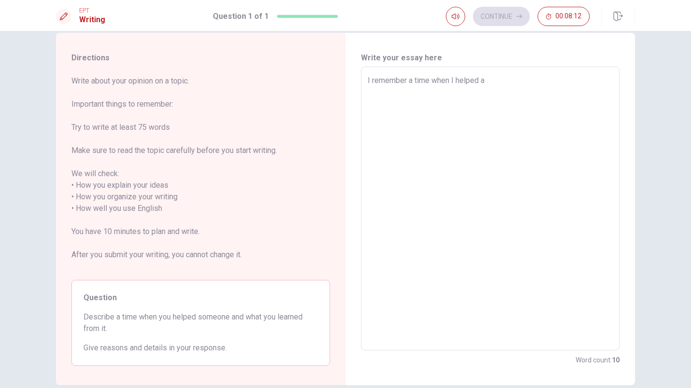
type textarea "x"
type textarea "I remember a time when I helped"
type textarea "x"
type textarea "I remember a time when I helped"
type textarea "x"
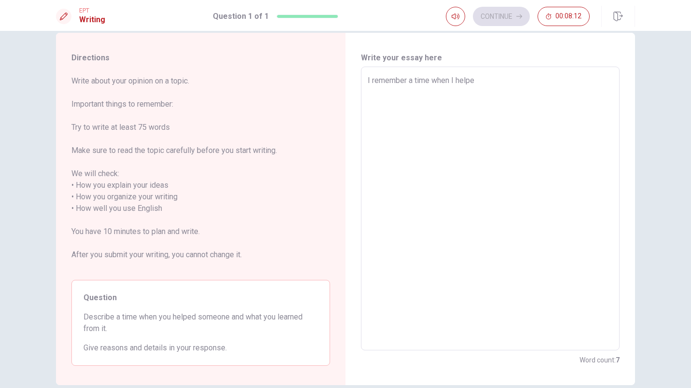
type textarea "I remember a time when I help"
type textarea "x"
type textarea "I remember a time when I hel"
type textarea "x"
type textarea "I remember a time when I he"
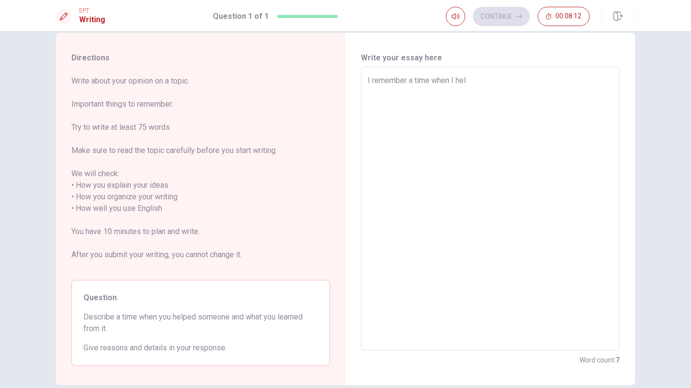
type textarea "x"
type textarea "I remember a time when I h"
type textarea "x"
type textarea "I remember a time when I"
type textarea "x"
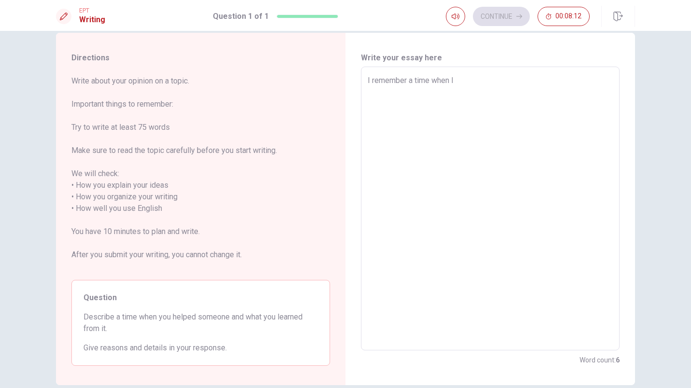
type textarea "I remember a time when I"
type textarea "x"
type textarea "I remember a time when"
type textarea "x"
type textarea "I remember a time whe"
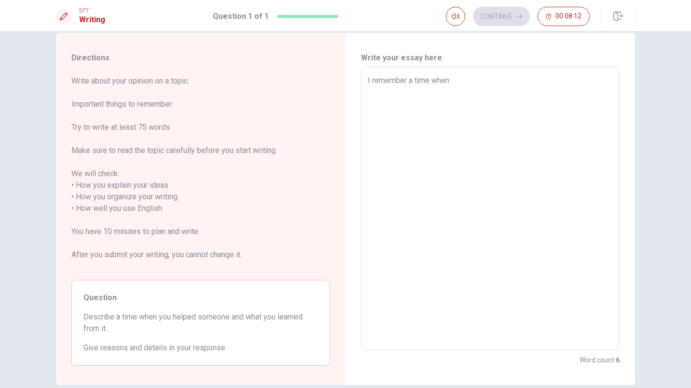
type textarea "x"
type textarea "I remember a time wh"
type textarea "x"
type textarea "I remember a time w"
type textarea "x"
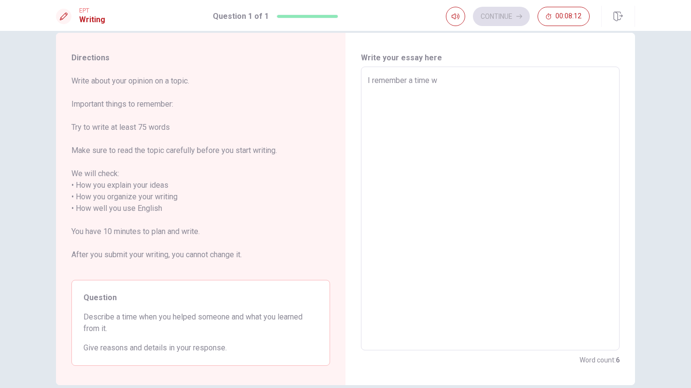
type textarea "I remember a time"
type textarea "x"
type textarea "I remember a time"
type textarea "x"
type textarea "I remember a [PERSON_NAME]"
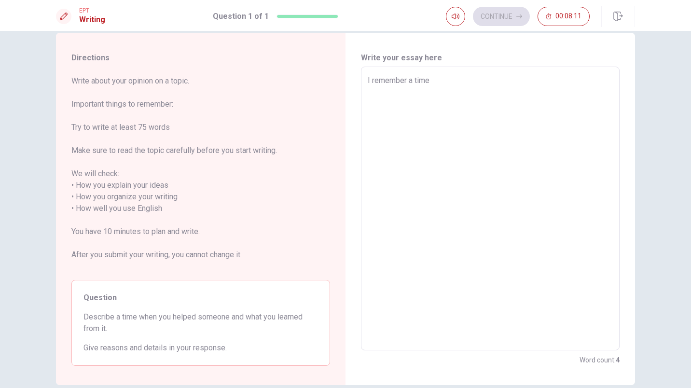
type textarea "x"
type textarea "I remember a ti"
type textarea "x"
type textarea "I remember a"
type textarea "x"
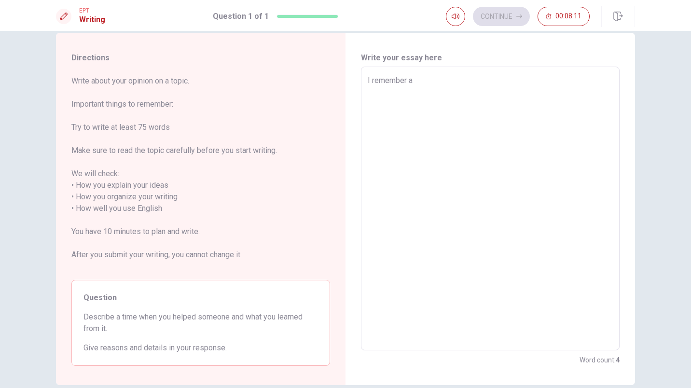
type textarea "I remember"
type textarea "x"
type textarea "I remember"
type textarea "x"
type textarea "I remembe"
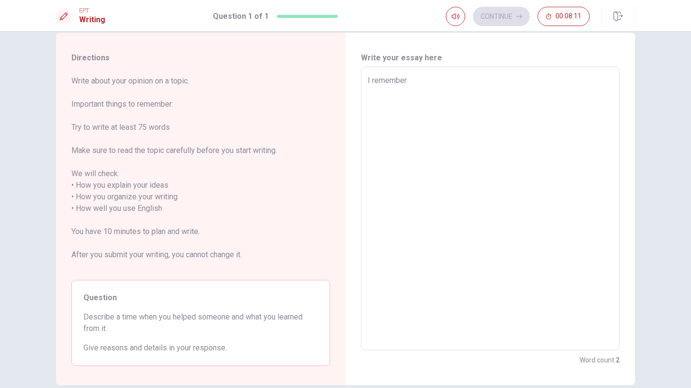
type textarea "x"
type textarea "I rememb"
type textarea "x"
type textarea "I remem"
type textarea "x"
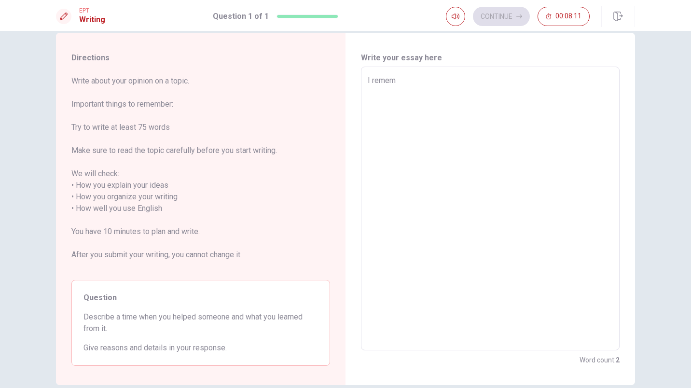
type textarea "I reme"
type textarea "x"
type textarea "I re"
type textarea "x"
type textarea "I"
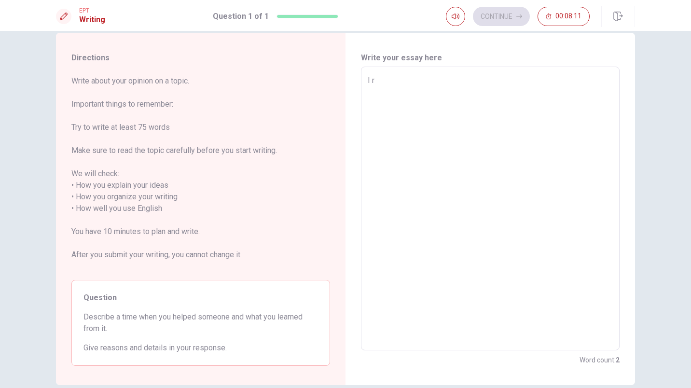
type textarea "x"
type textarea "I"
type textarea "x"
type textarea "I"
type textarea "x"
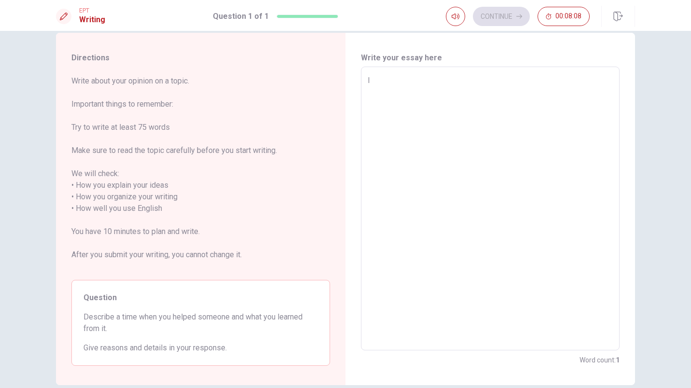
type textarea "I"
type textarea "x"
type textarea "I r"
type textarea "x"
type textarea "I re"
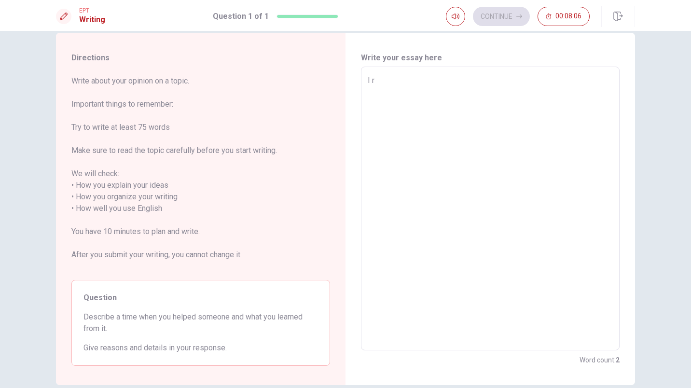
type textarea "x"
type textarea "I rem"
type textarea "x"
type textarea "I reme"
type textarea "x"
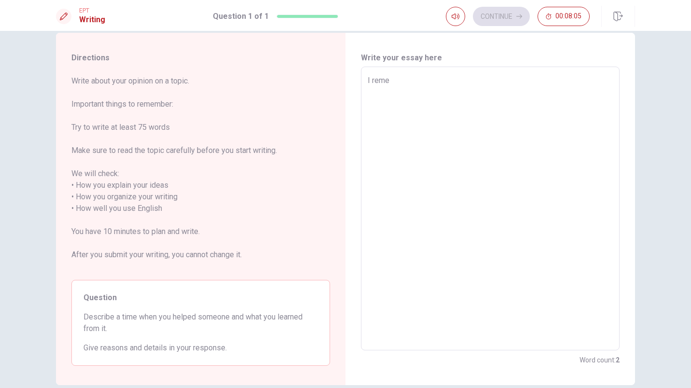
type textarea "I remem"
type textarea "x"
type textarea "I rememm"
type textarea "x"
type textarea "I remem"
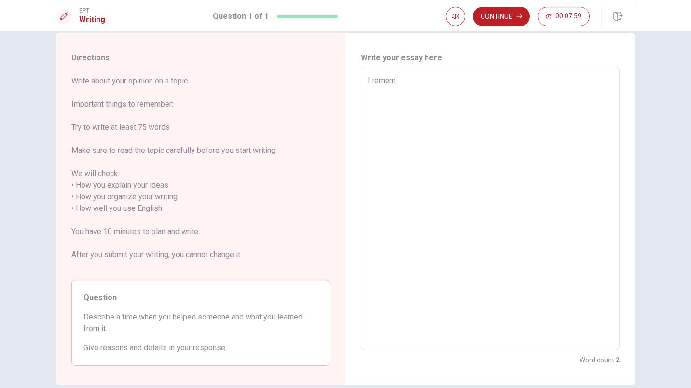
type textarea "x"
type textarea "I rememb"
type textarea "x"
type textarea "I remembe"
type textarea "x"
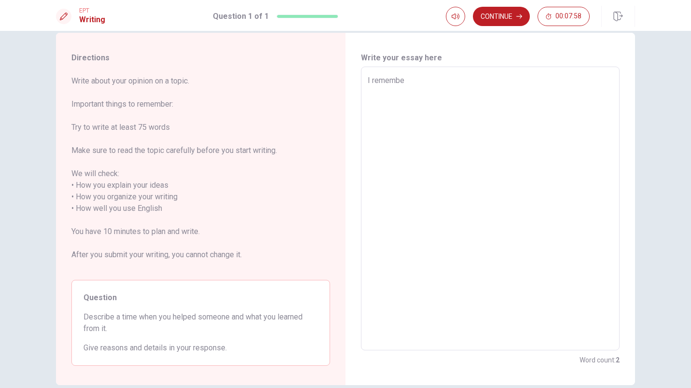
type textarea "I remember"
type textarea "x"
type textarea "I remember"
type textarea "x"
type textarea "I remember a"
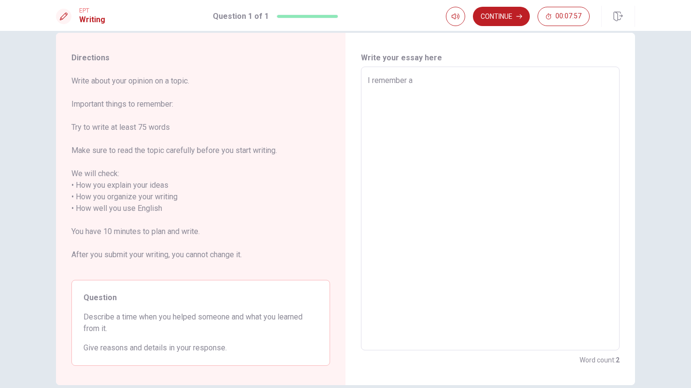
type textarea "x"
type textarea "I remember a"
type textarea "x"
type textarea "I remember a t"
type textarea "x"
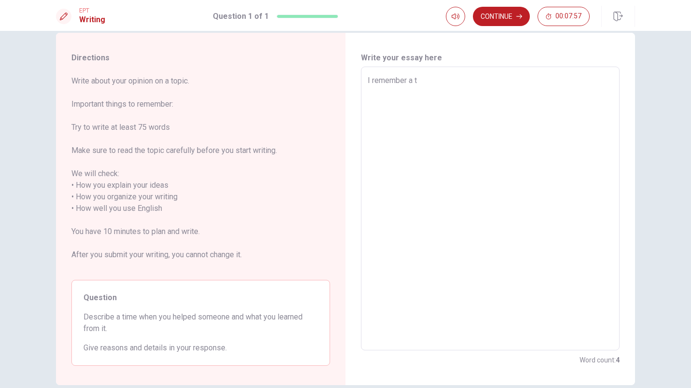
type textarea "I remember a ti"
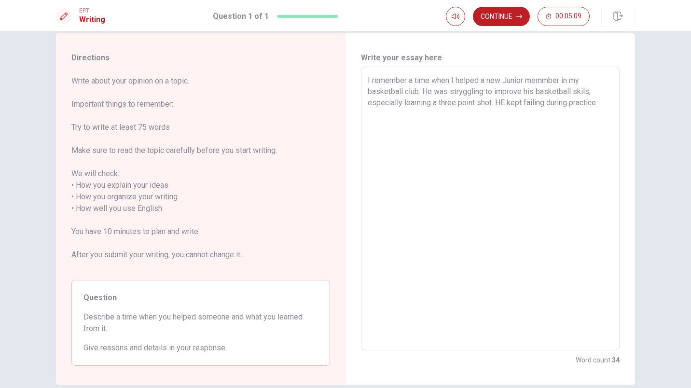
click at [504, 106] on textarea "I remember a time when I helped a new Junior memmber in my basketball club. He …" at bounding box center [490, 209] width 245 height 268
click at [602, 106] on textarea "I remember a time when I helped a new Junior memmber in my basketball club. He …" at bounding box center [490, 209] width 245 height 268
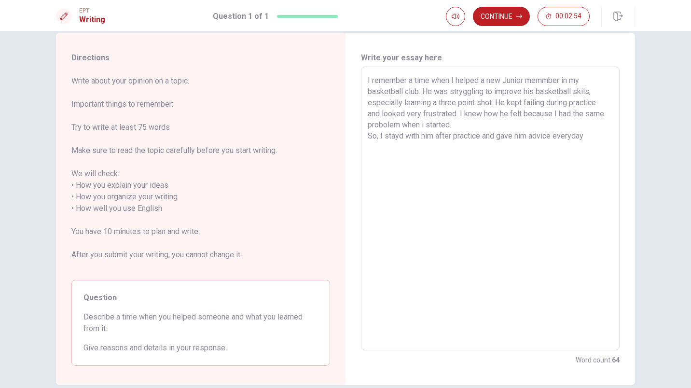
click at [552, 138] on textarea "I remember a time when I helped a new Junior memmber in my basketball club. He …" at bounding box center [490, 209] width 245 height 268
click at [499, 156] on textarea "I remember a time when I helped a new Junior memmber in my basketball club. He …" at bounding box center [490, 209] width 245 height 268
click at [599, 146] on textarea "I remember a time when I helped a new Junior memmber in my basketball club. He …" at bounding box center [490, 209] width 245 height 268
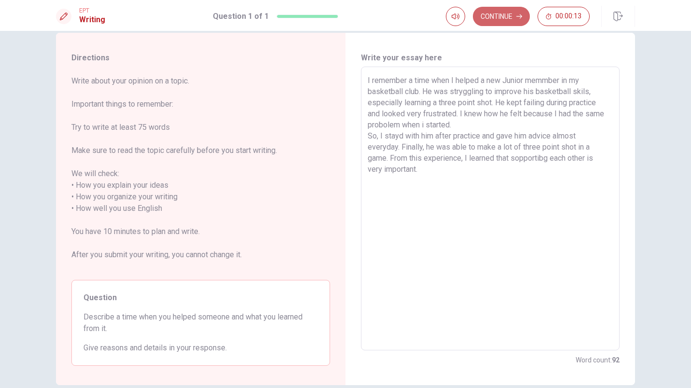
click at [516, 16] on button "Continue" at bounding box center [501, 16] width 57 height 19
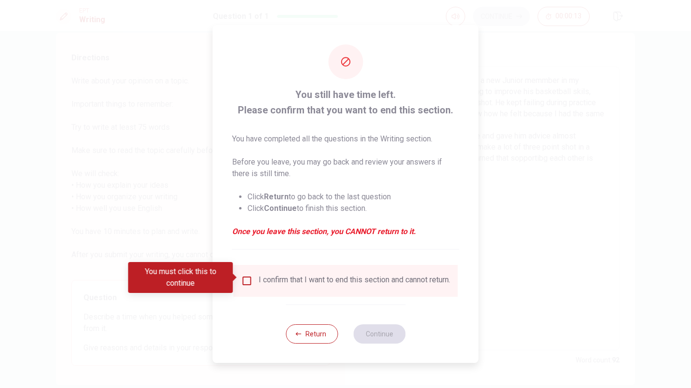
click at [248, 275] on input "You must click this to continue" at bounding box center [247, 281] width 12 height 12
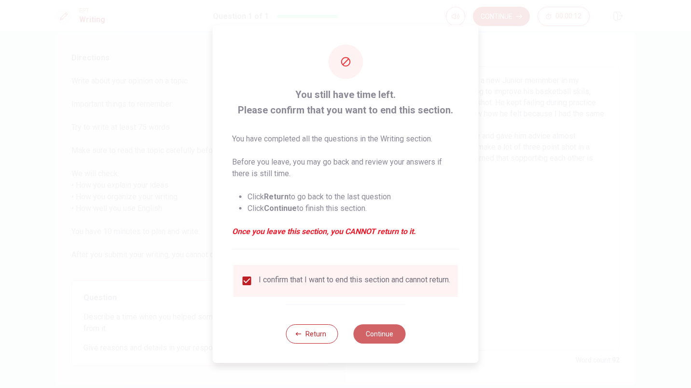
click at [371, 336] on button "Continue" at bounding box center [379, 333] width 52 height 19
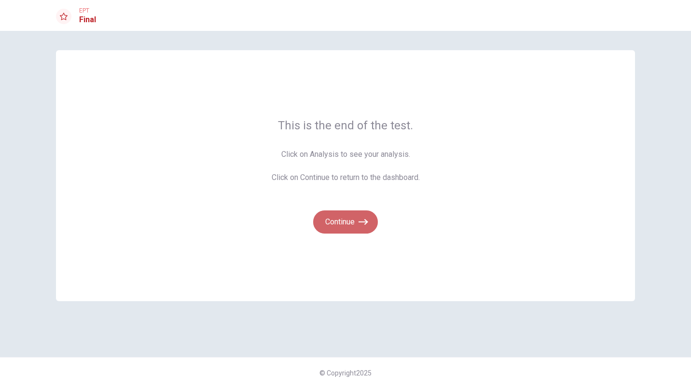
click at [344, 220] on button "Continue" at bounding box center [345, 221] width 65 height 23
